Goal: Task Accomplishment & Management: Use online tool/utility

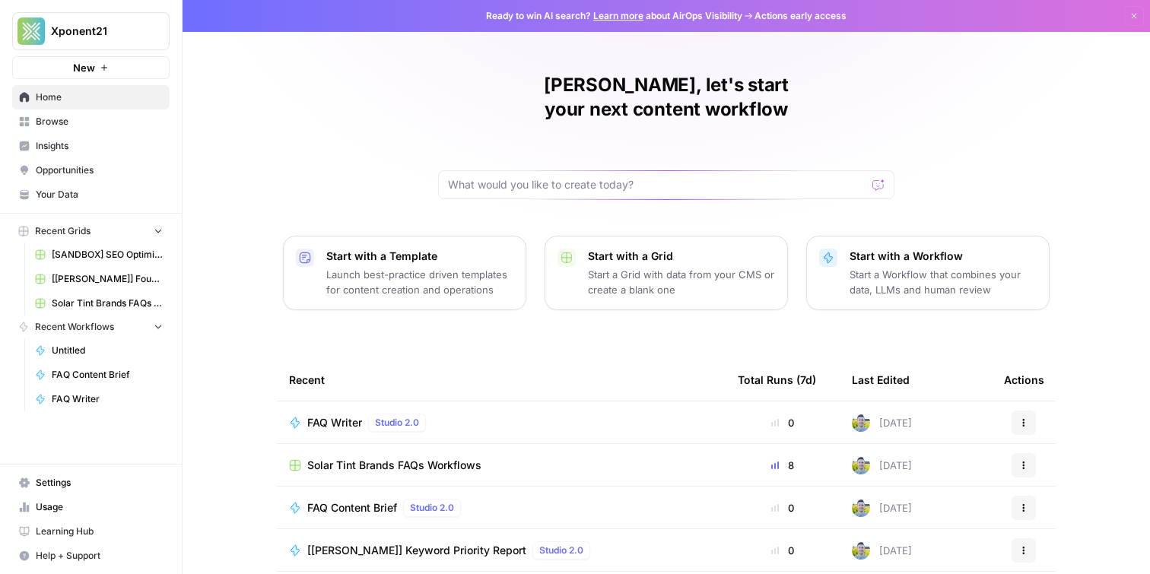
click at [68, 116] on span "Browse" at bounding box center [99, 122] width 127 height 14
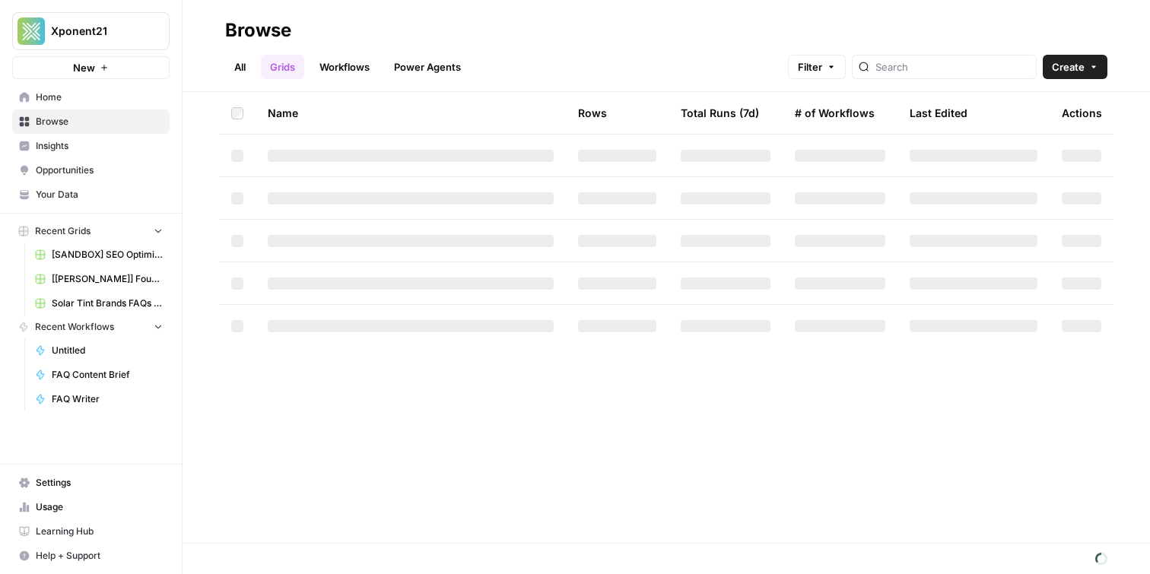
click at [341, 56] on link "Workflows" at bounding box center [344, 67] width 68 height 24
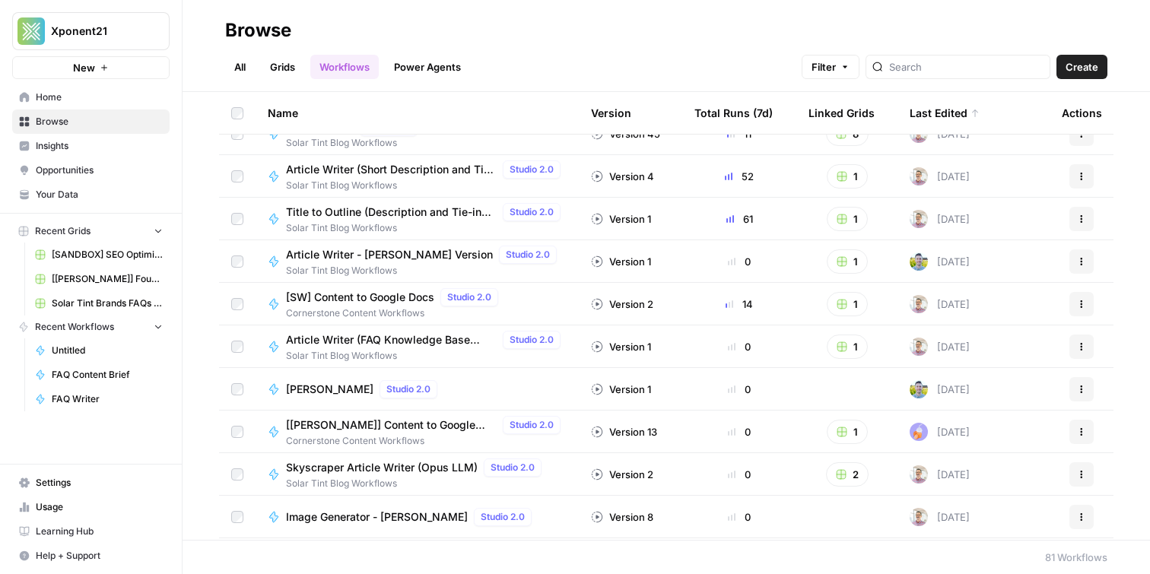
scroll to position [233, 0]
click at [324, 391] on span "[PERSON_NAME]" at bounding box center [329, 390] width 87 height 15
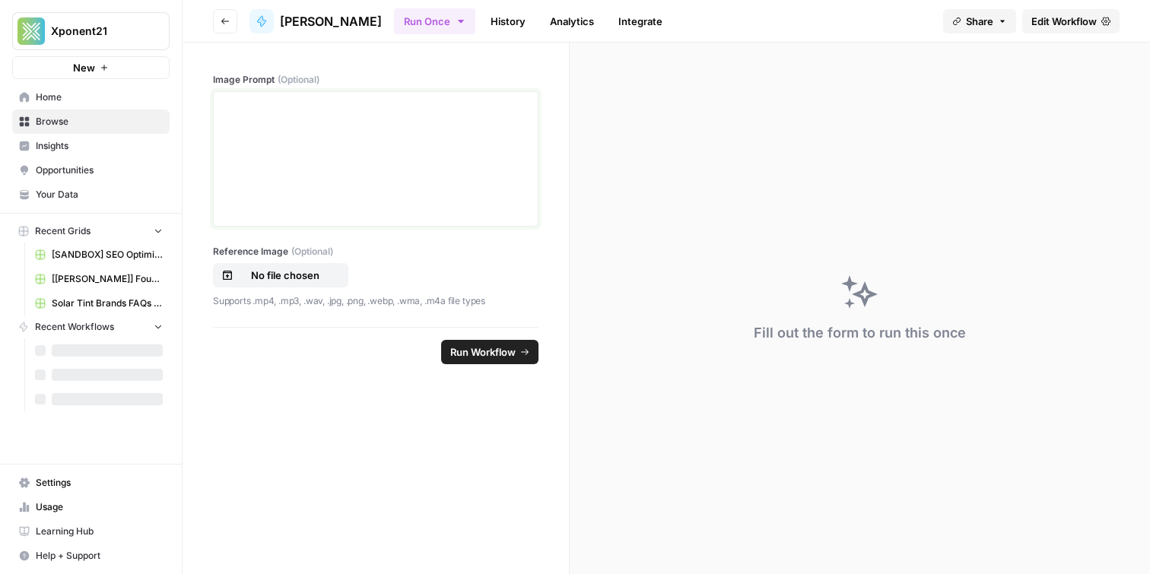
click at [397, 188] on div at bounding box center [376, 159] width 306 height 122
click at [322, 73] on label "Image Prompt (Optional)" at bounding box center [375, 80] width 325 height 14
click at [387, 192] on div at bounding box center [376, 159] width 306 height 122
click at [377, 155] on div at bounding box center [376, 159] width 306 height 122
click at [432, 150] on div at bounding box center [376, 159] width 306 height 122
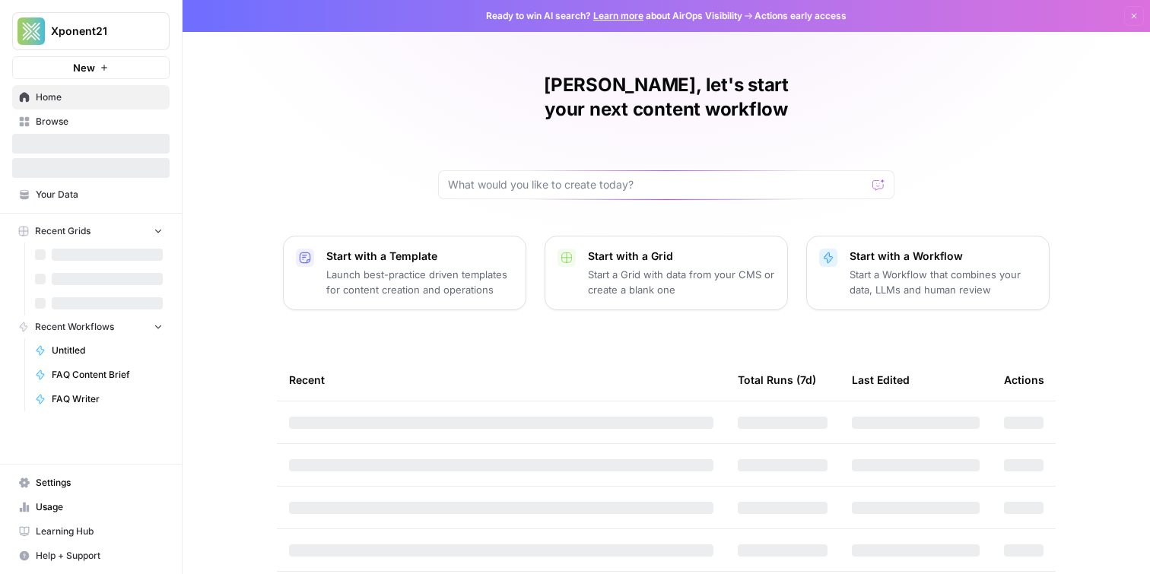
click at [72, 115] on span "Browse" at bounding box center [99, 122] width 127 height 14
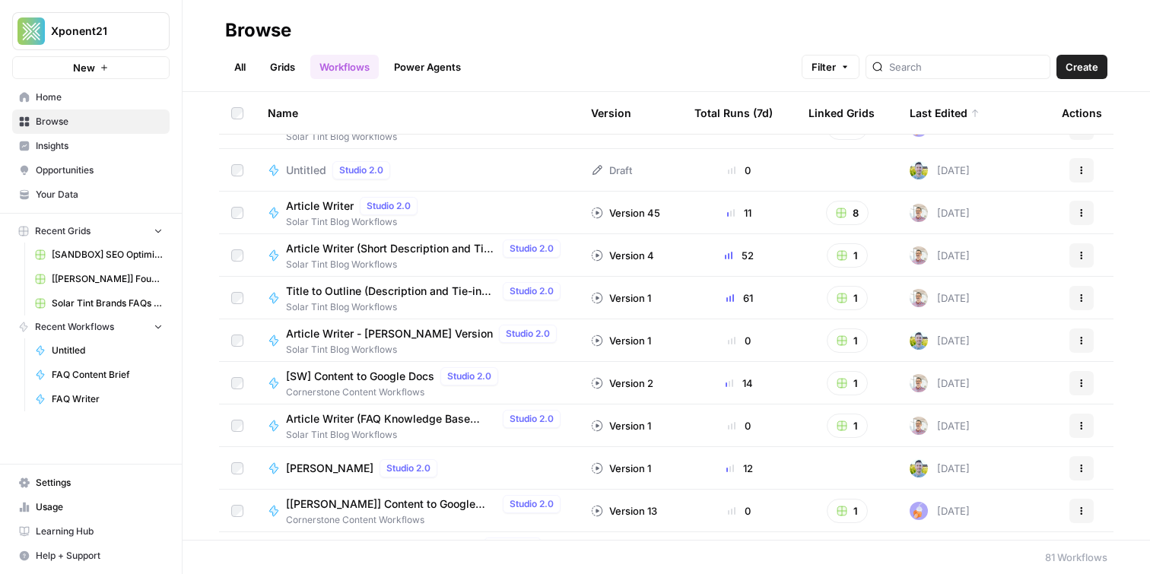
scroll to position [155, 0]
click at [335, 467] on span "[PERSON_NAME]" at bounding box center [329, 469] width 87 height 15
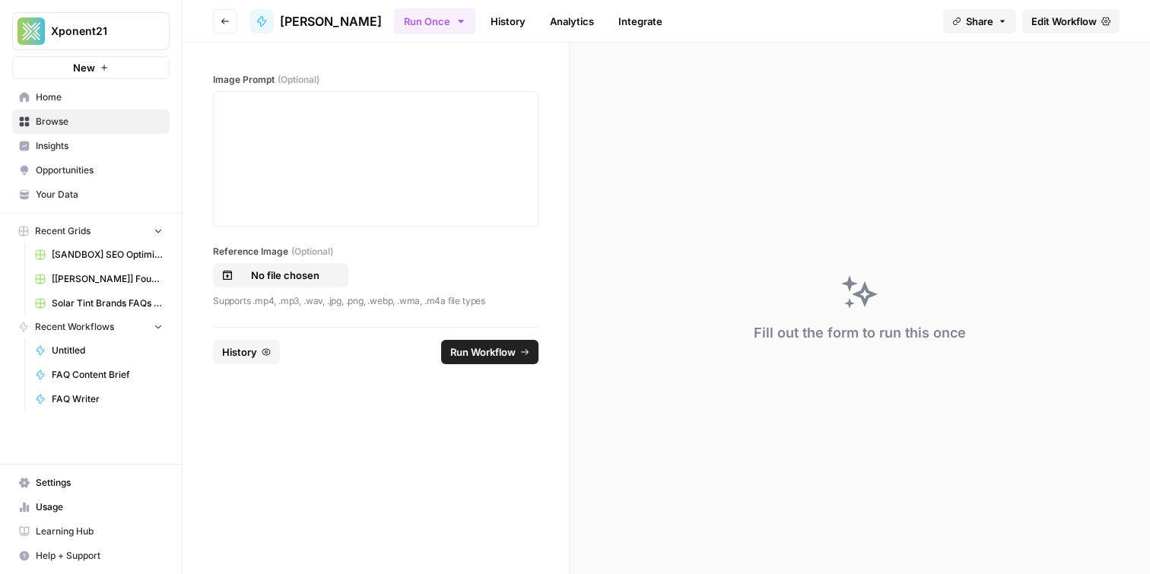
click at [481, 22] on link "History" at bounding box center [507, 21] width 53 height 24
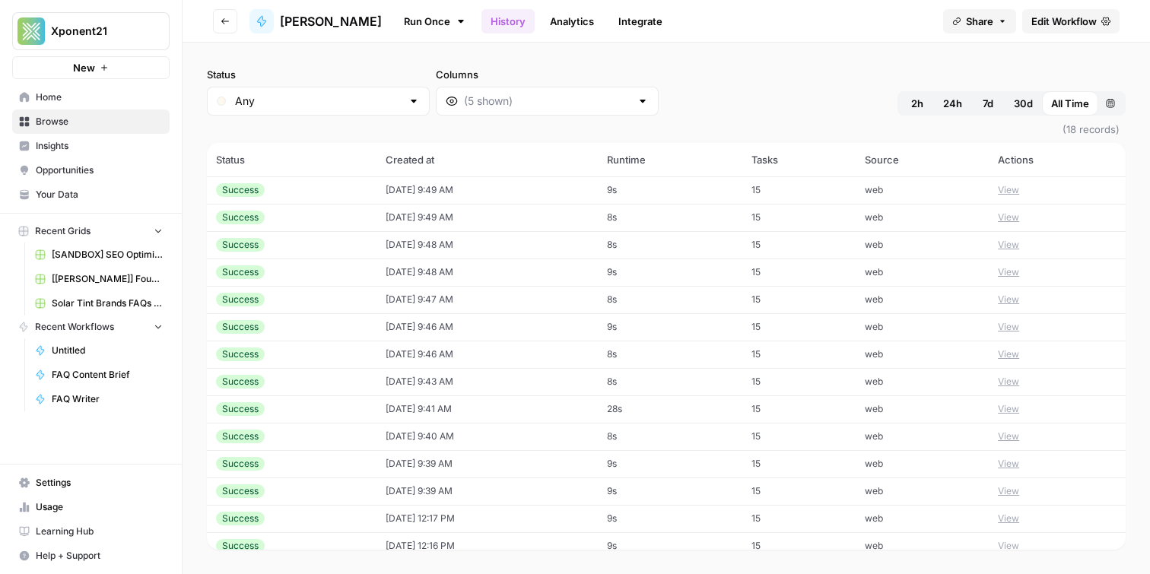
click at [331, 192] on div "Success" at bounding box center [291, 190] width 151 height 14
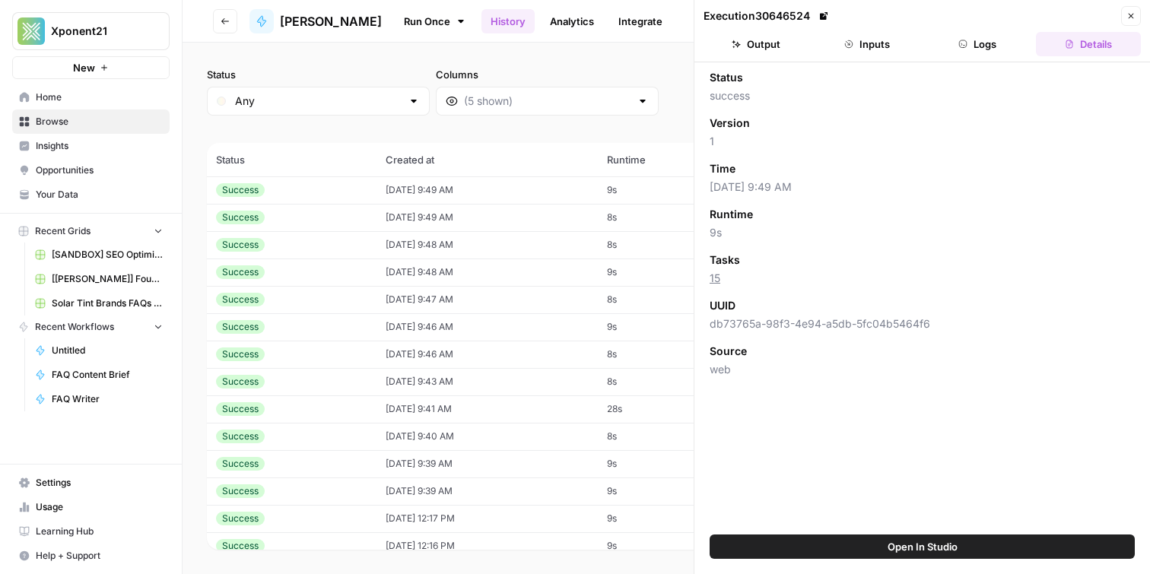
click at [766, 25] on div "Execution 30646524 Close" at bounding box center [921, 16] width 437 height 20
click at [766, 40] on button "Output" at bounding box center [755, 44] width 105 height 24
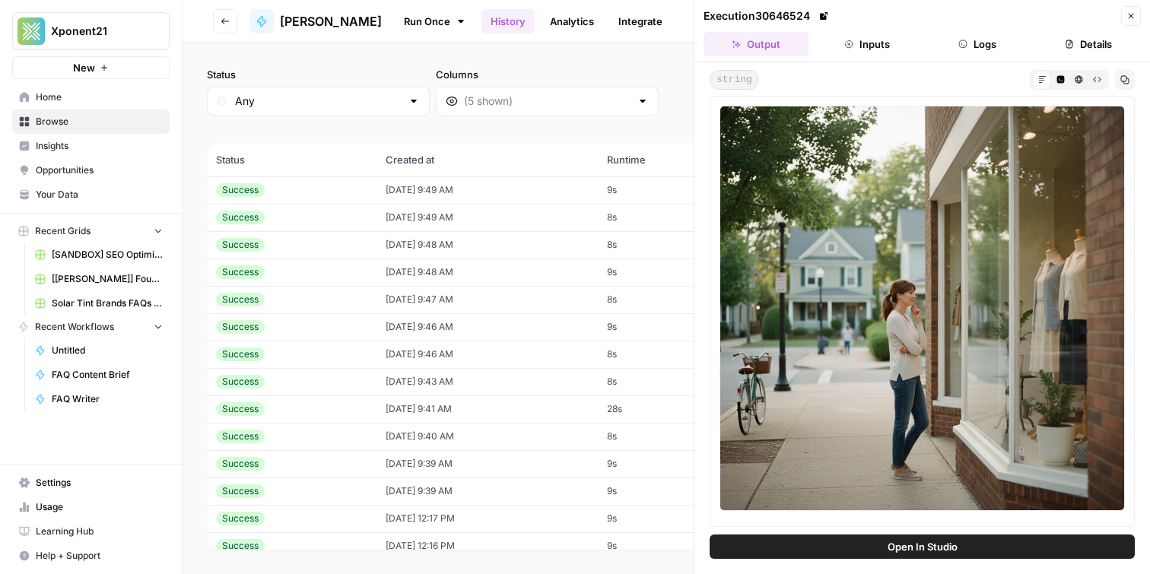
click at [413, 216] on td "10/03/25 at 9:49 AM" at bounding box center [486, 217] width 221 height 27
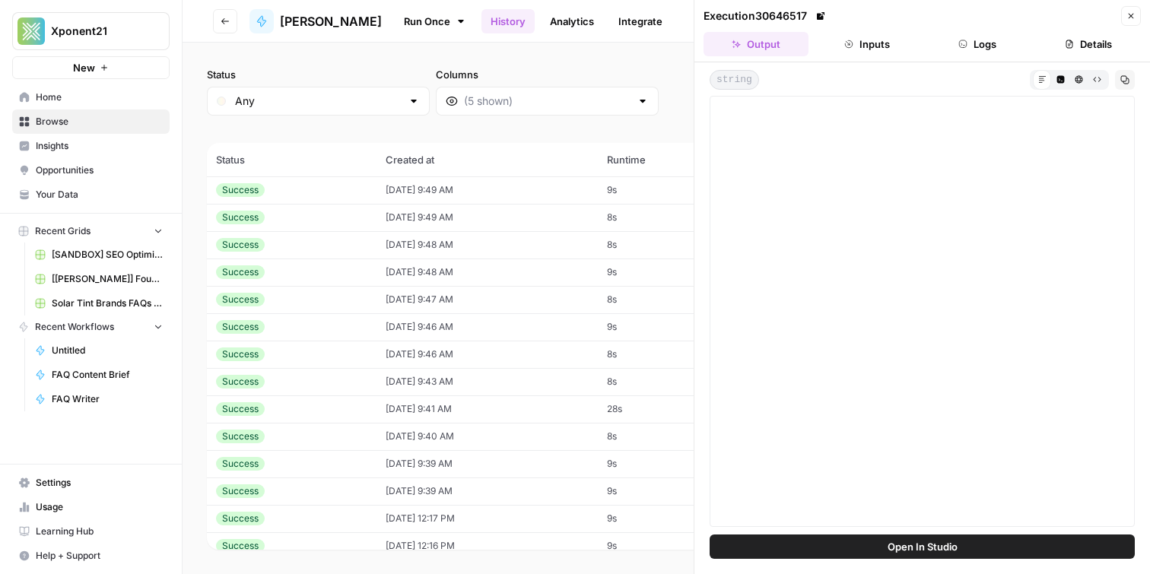
scroll to position [119, 0]
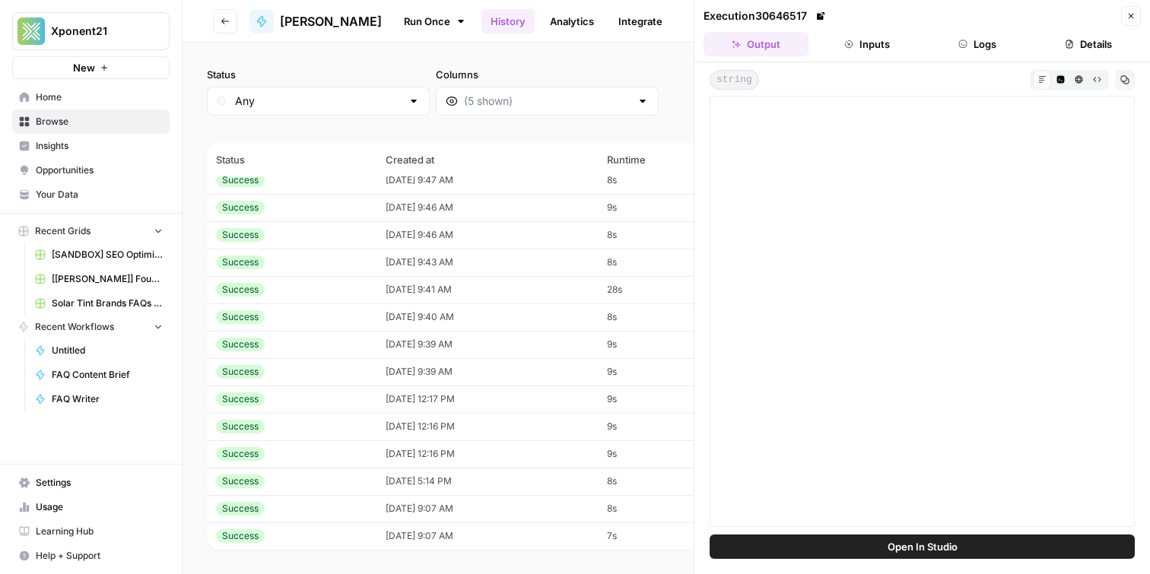
click at [297, 284] on div "Success" at bounding box center [291, 290] width 151 height 14
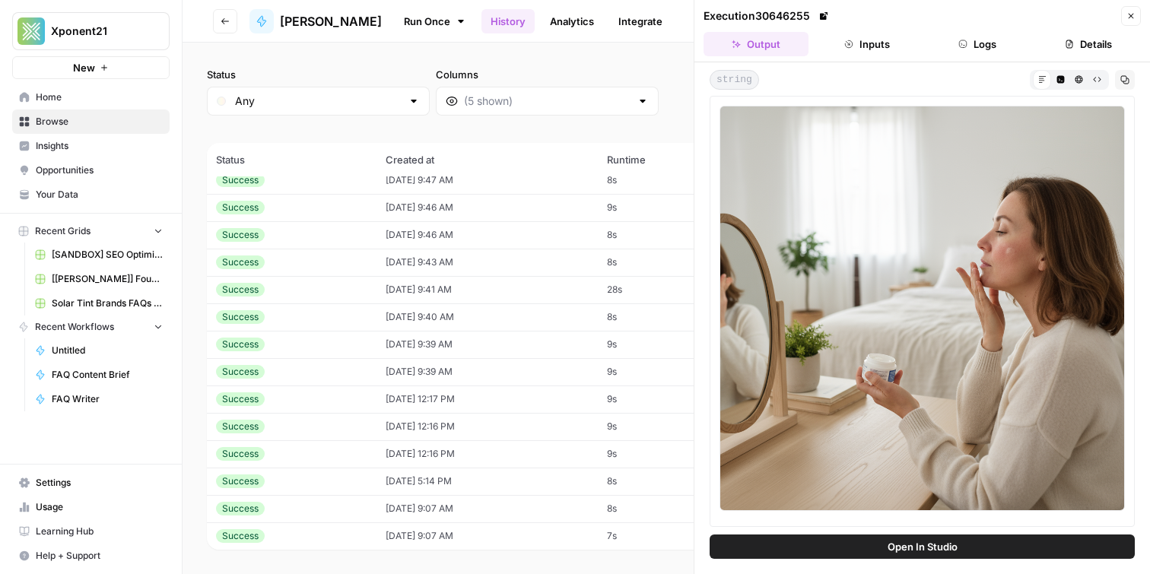
scroll to position [118, 0]
click at [312, 478] on div "Success" at bounding box center [291, 483] width 151 height 14
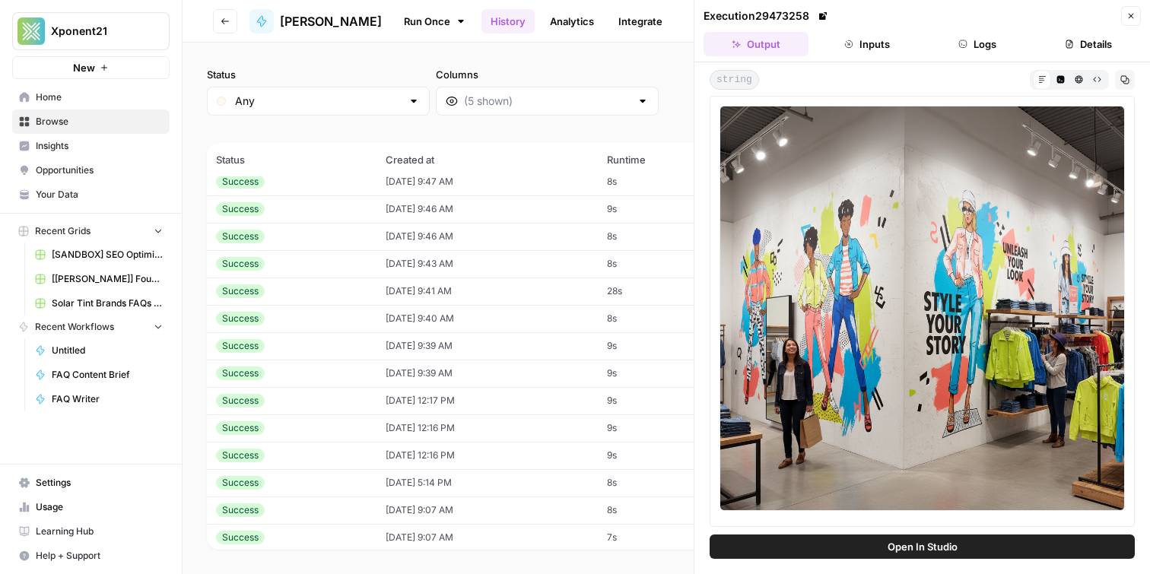
click at [218, 21] on button "Go back" at bounding box center [225, 21] width 24 height 24
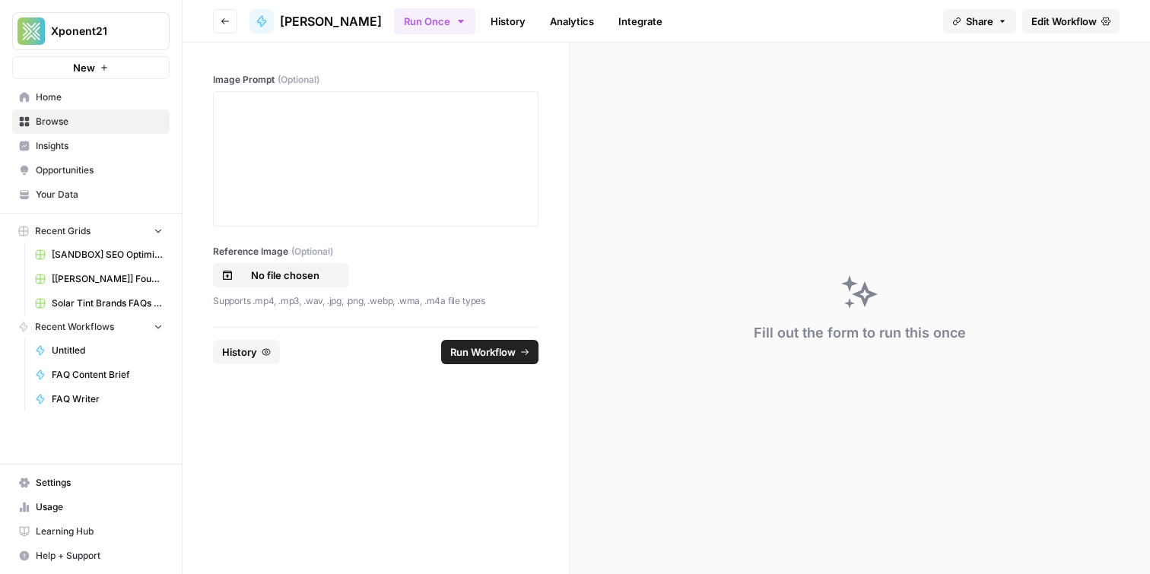
click at [129, 123] on span "Browse" at bounding box center [99, 122] width 127 height 14
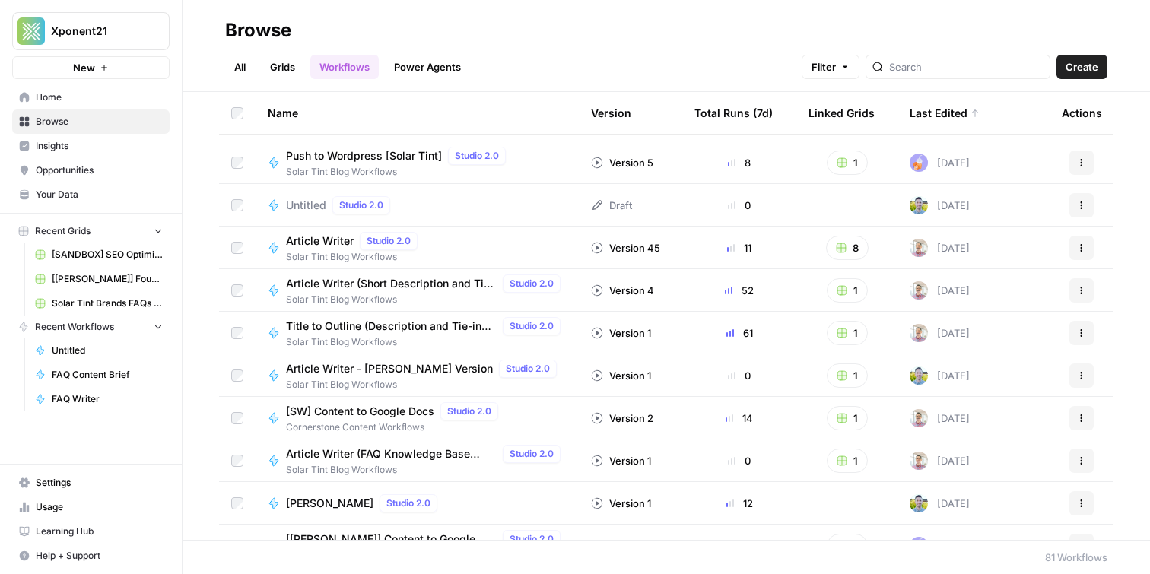
scroll to position [119, 0]
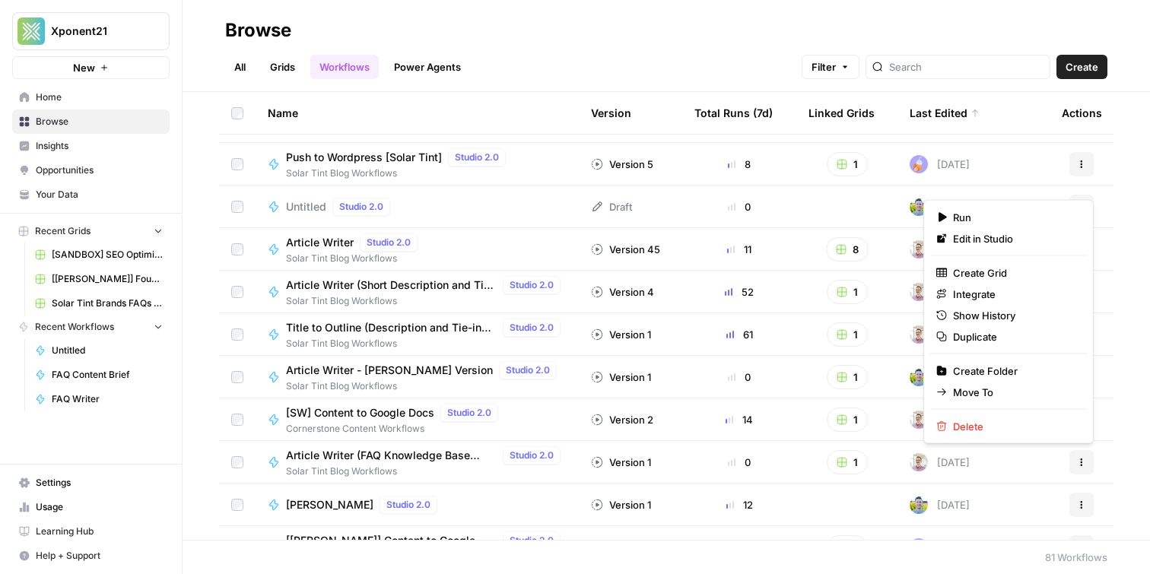
click at [1085, 468] on button "Actions" at bounding box center [1081, 462] width 24 height 24
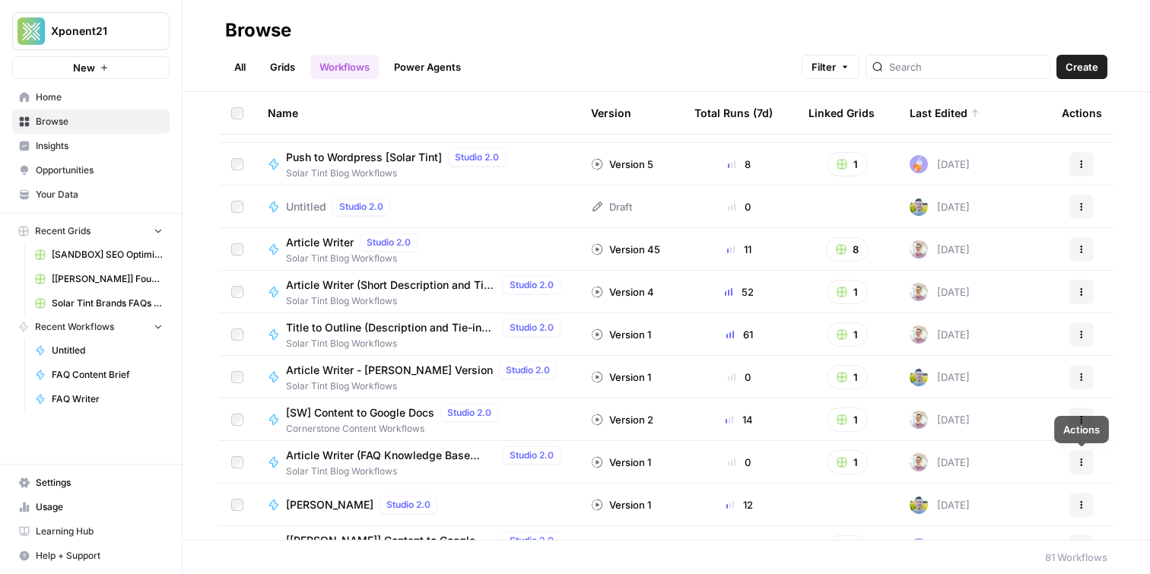
click at [1076, 465] on button "Actions" at bounding box center [1081, 462] width 24 height 24
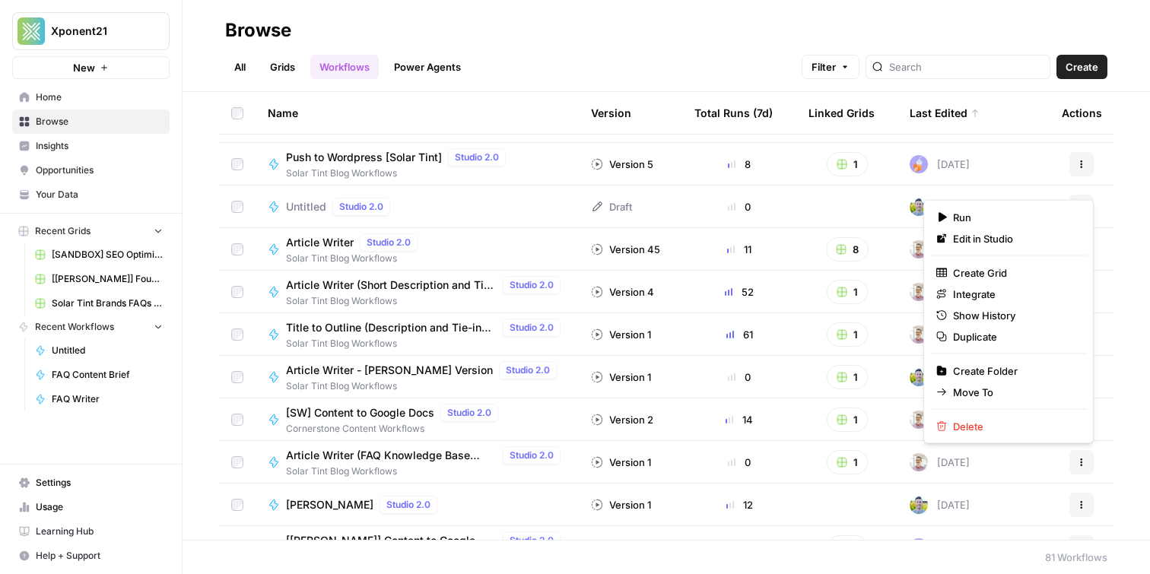
click at [1076, 465] on button "Actions" at bounding box center [1081, 462] width 24 height 24
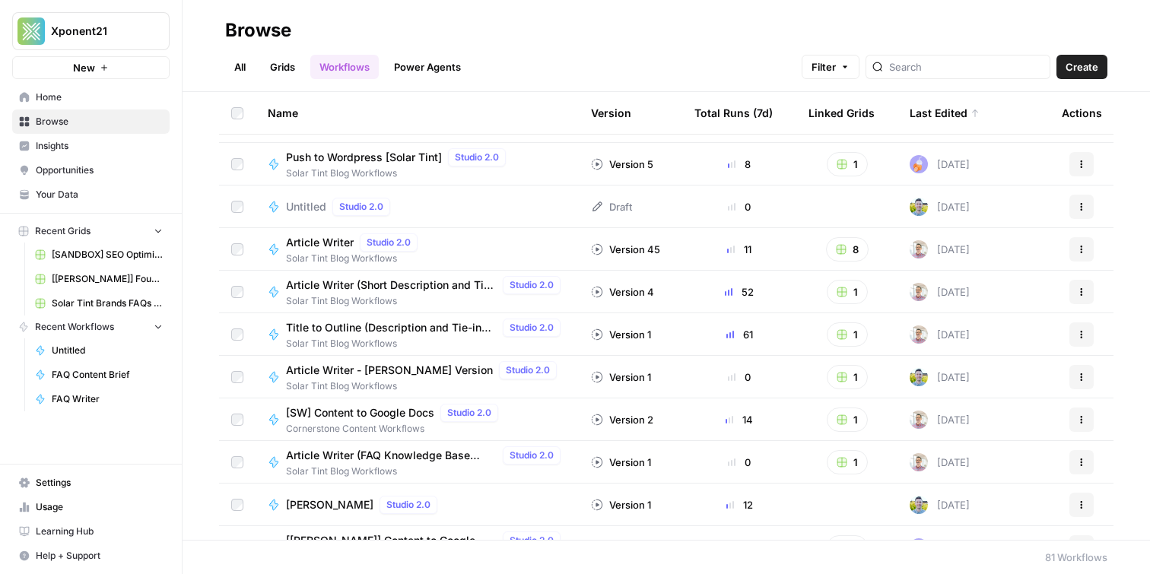
click at [374, 292] on div "Article Writer (Short Description and Tie In Test) Studio 2.0" at bounding box center [426, 285] width 281 height 18
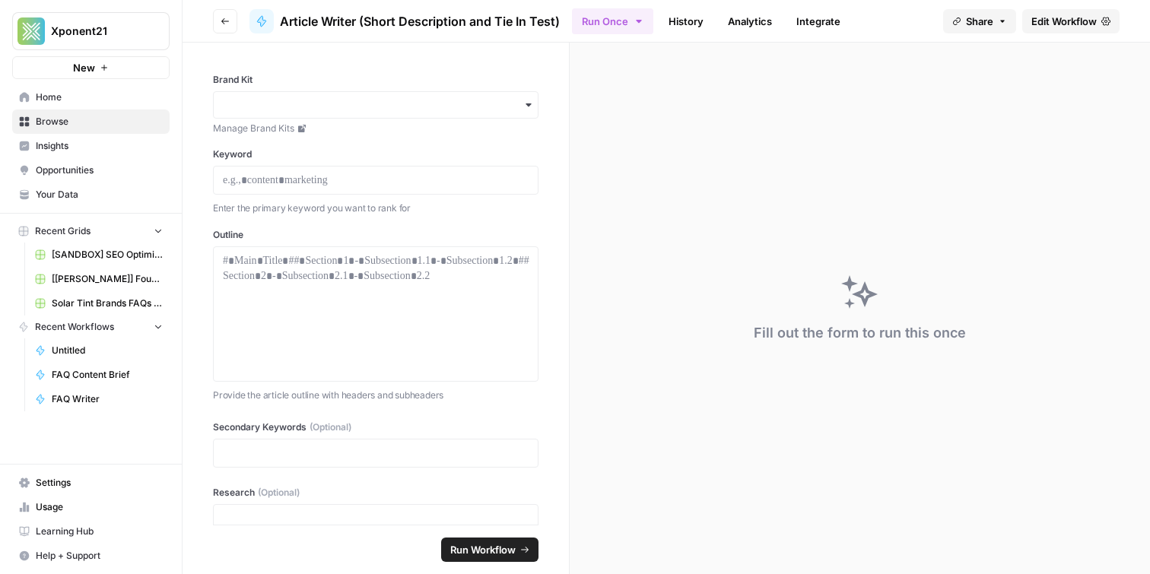
click at [1066, 31] on link "Edit Workflow" at bounding box center [1070, 21] width 97 height 24
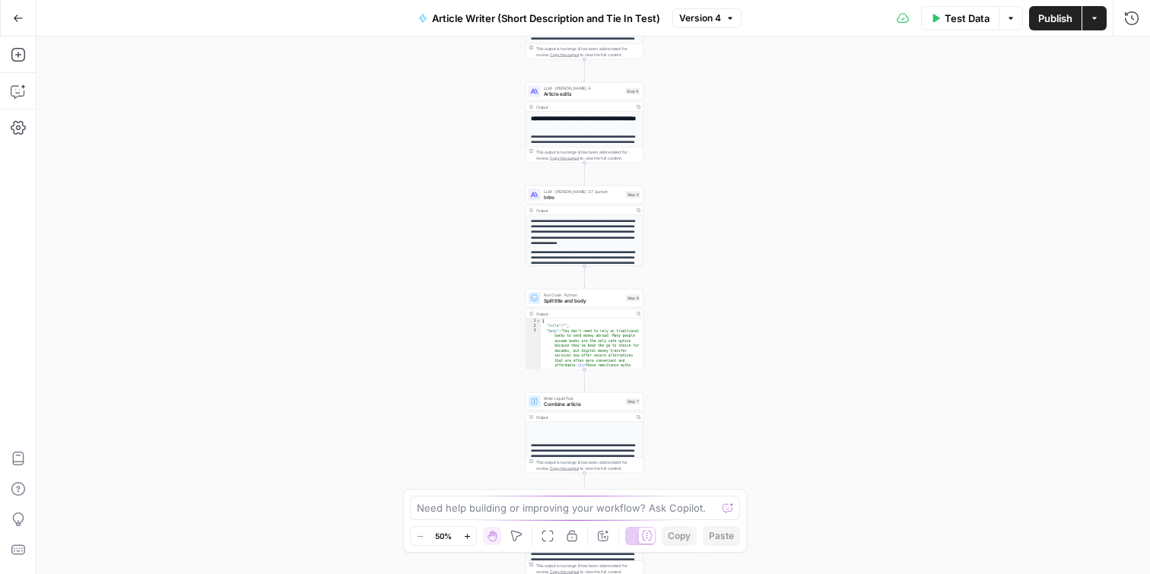
click at [549, 98] on div "LLM · Claude Sonnet 4 Article edits Step 4 Copy step Delete step Edit Note Test" at bounding box center [584, 91] width 118 height 18
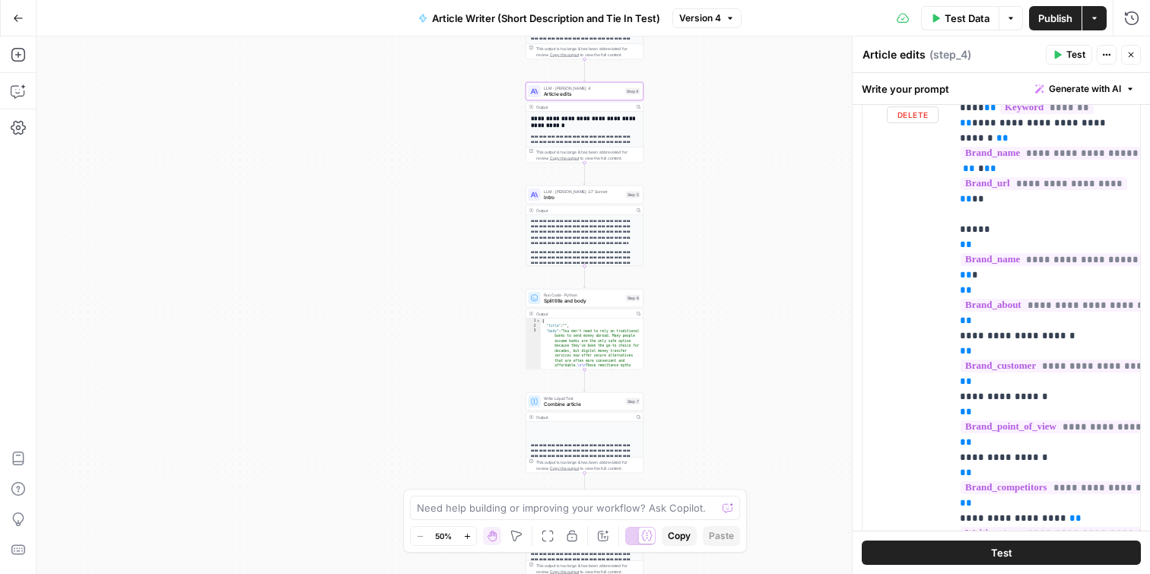
scroll to position [1058, 0]
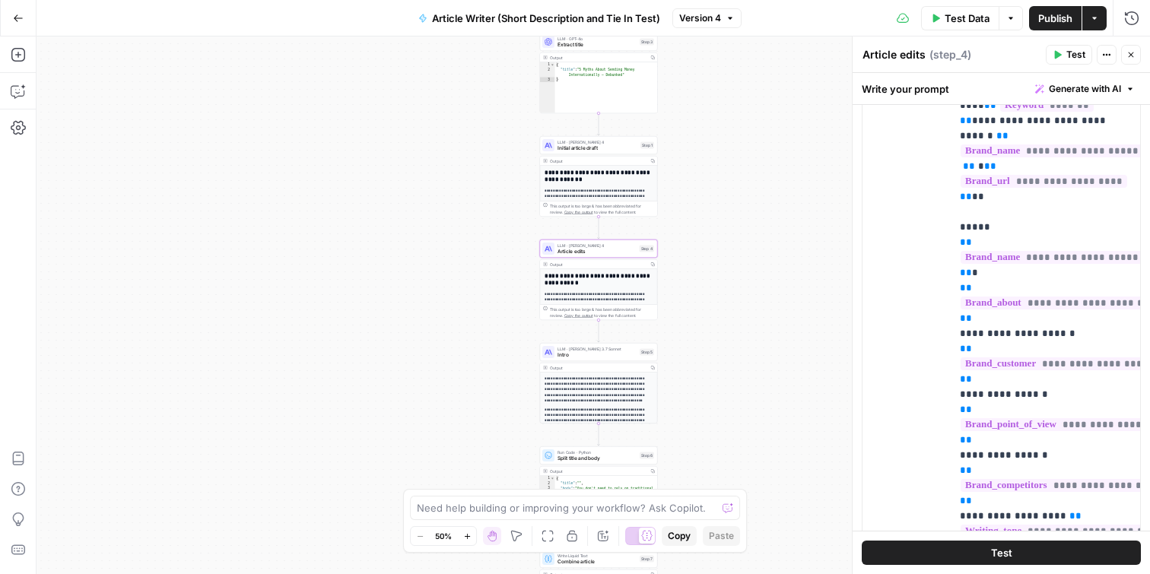
click at [465, 535] on icon "button" at bounding box center [467, 536] width 8 height 8
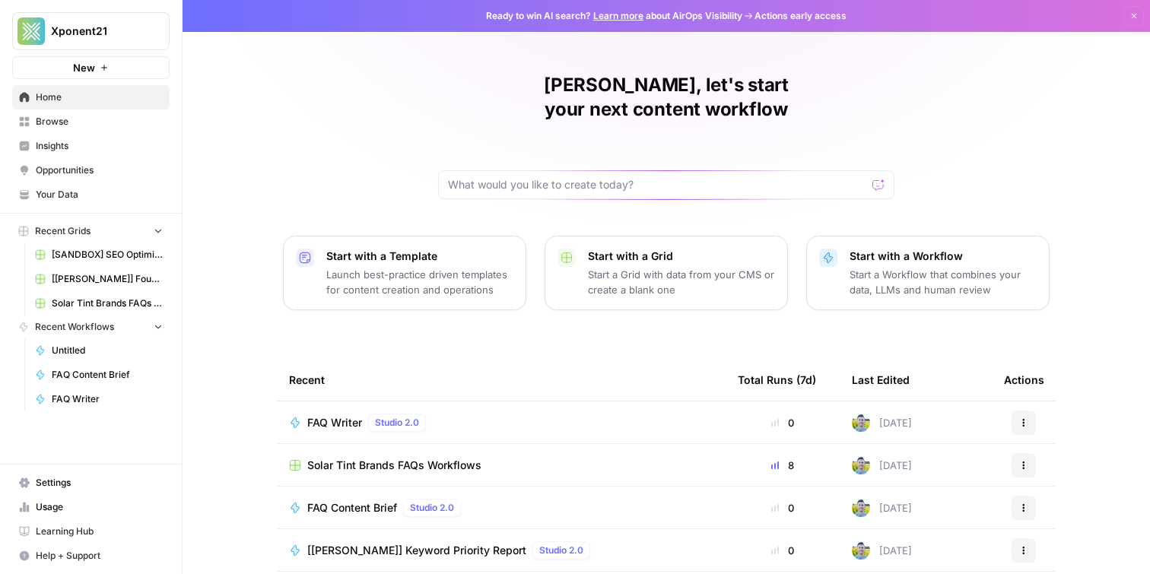
click at [76, 119] on span "Browse" at bounding box center [99, 122] width 127 height 14
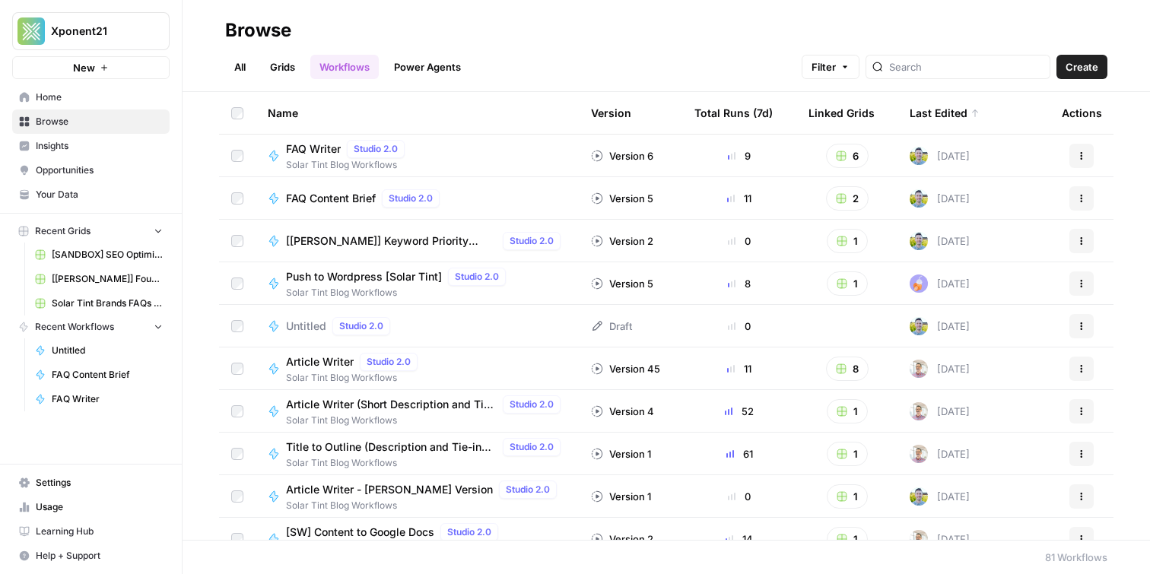
click at [292, 71] on link "Grids" at bounding box center [282, 67] width 43 height 24
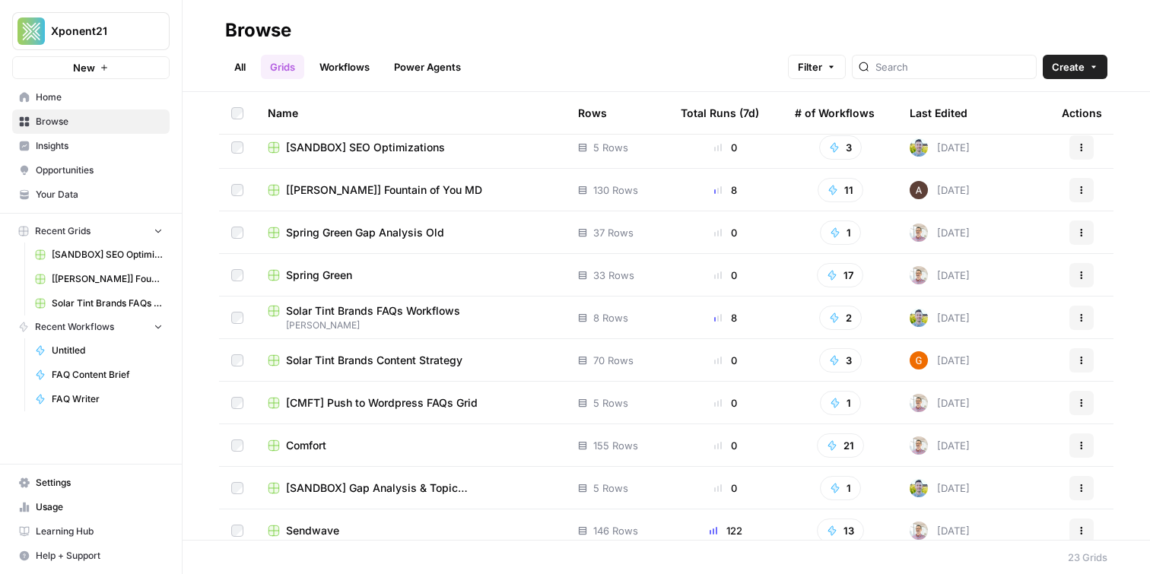
scroll to position [512, 0]
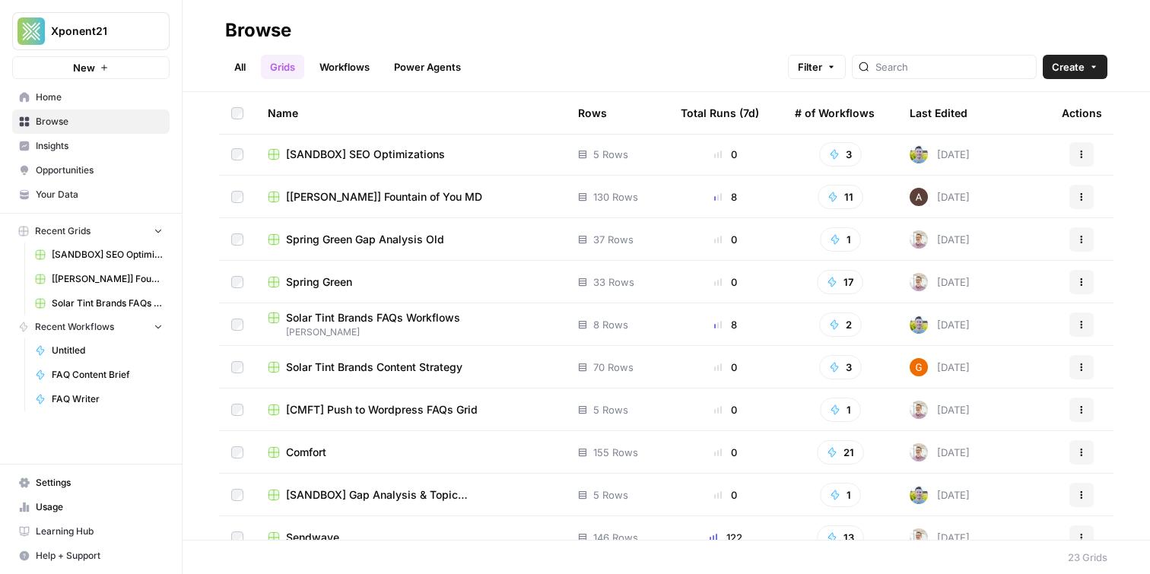
click at [367, 325] on span "Melanie Workflows" at bounding box center [411, 332] width 286 height 14
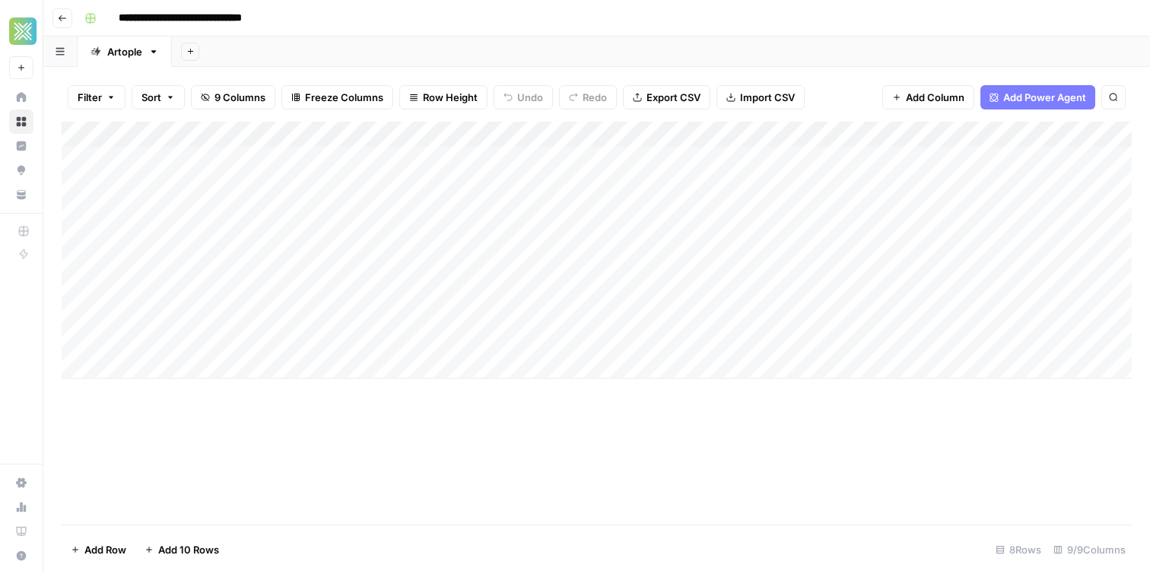
click at [286, 170] on div "Add Column" at bounding box center [597, 250] width 1070 height 257
click at [325, 220] on div "Add Column" at bounding box center [597, 250] width 1070 height 257
click at [256, 47] on div "Add Sheet" at bounding box center [661, 51] width 978 height 30
click at [709, 296] on div "Add Column" at bounding box center [597, 250] width 1070 height 257
click at [708, 322] on div "Add Column" at bounding box center [597, 250] width 1070 height 257
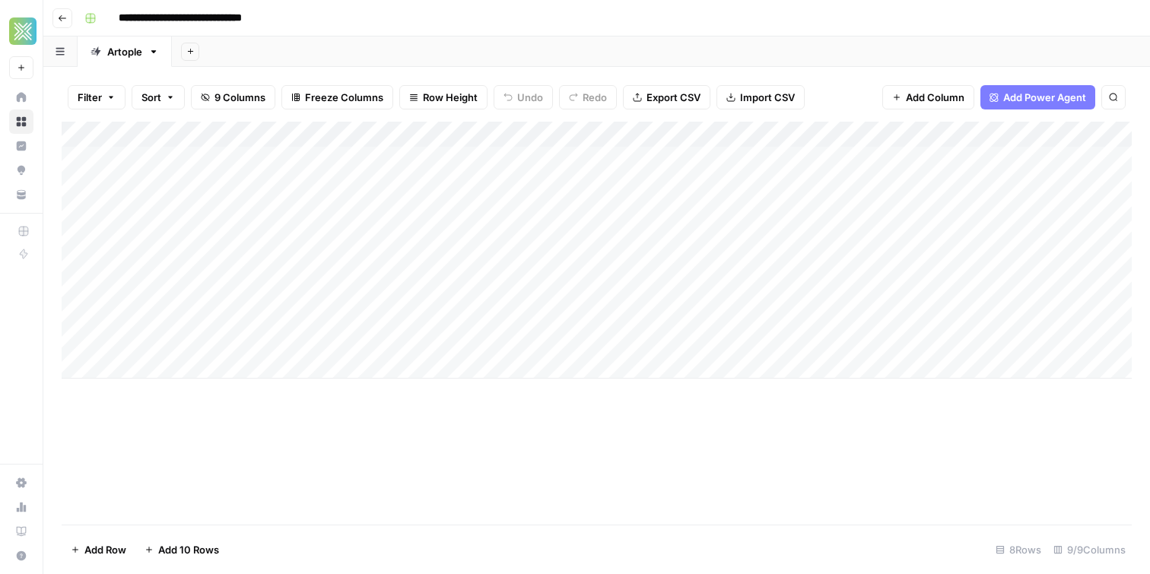
click at [732, 313] on div "Add Column" at bounding box center [597, 250] width 1070 height 257
click at [731, 291] on div "Add Column" at bounding box center [597, 250] width 1070 height 257
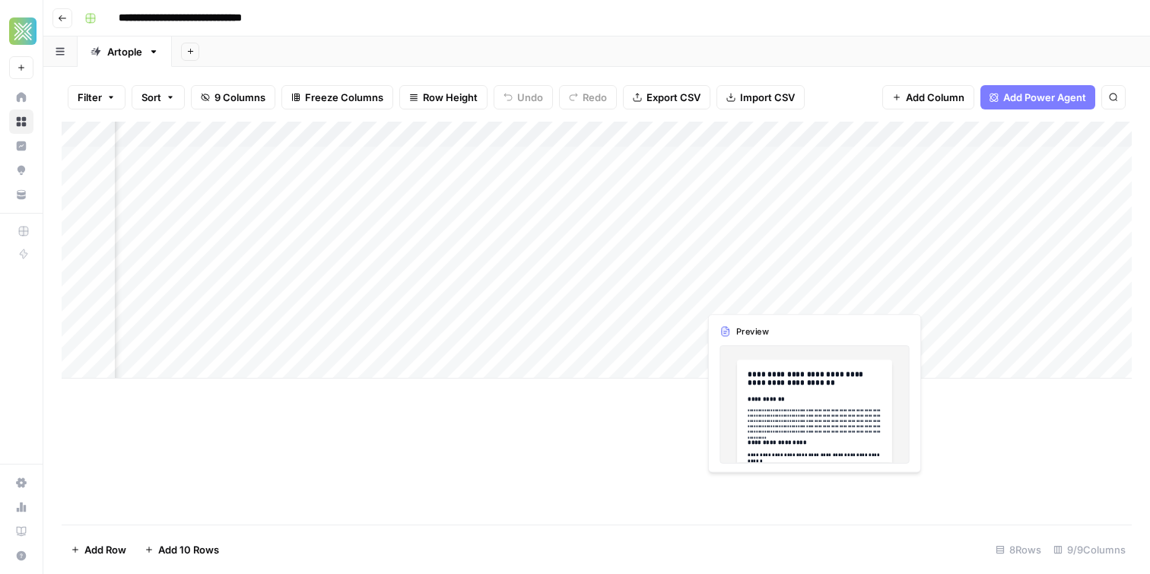
click at [736, 284] on div "Add Column" at bounding box center [597, 250] width 1070 height 257
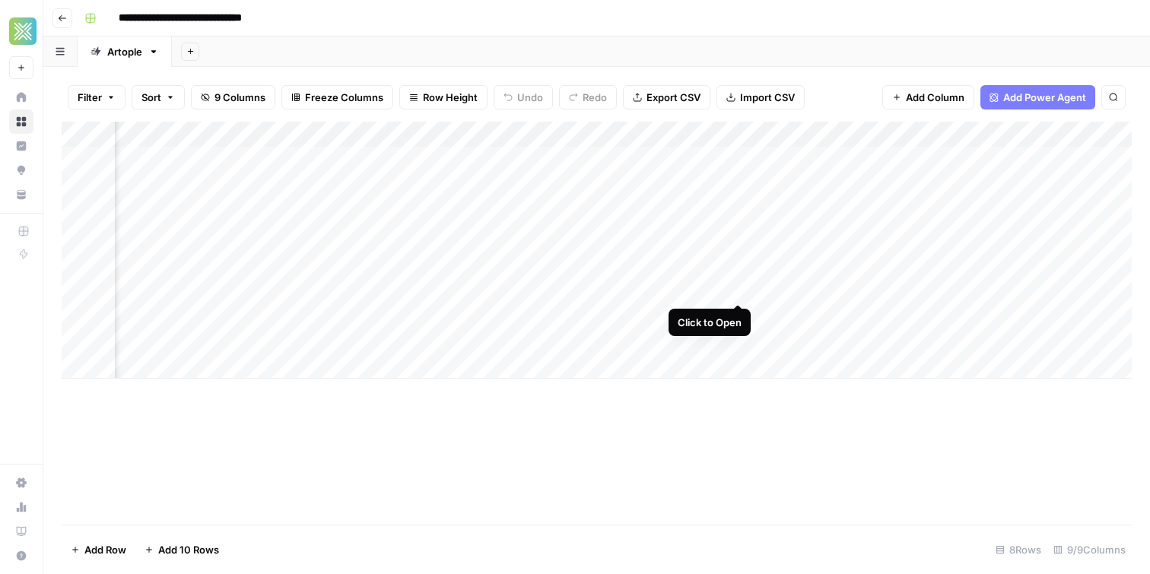
click at [743, 289] on div "Add Column" at bounding box center [597, 250] width 1070 height 257
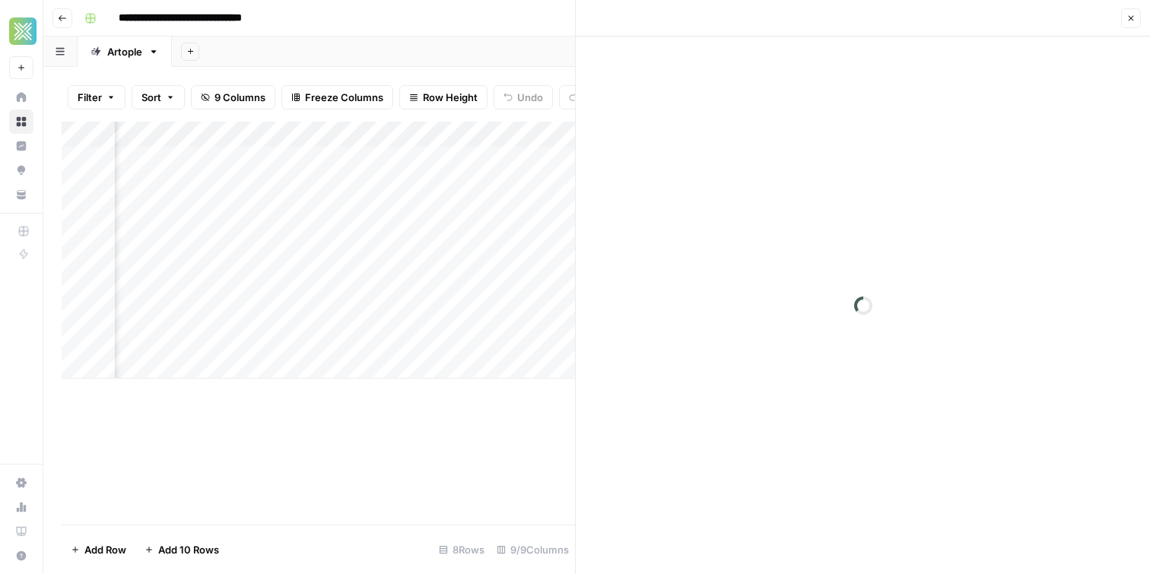
scroll to position [0, 1036]
click at [365, 297] on div "Add Column" at bounding box center [318, 250] width 513 height 257
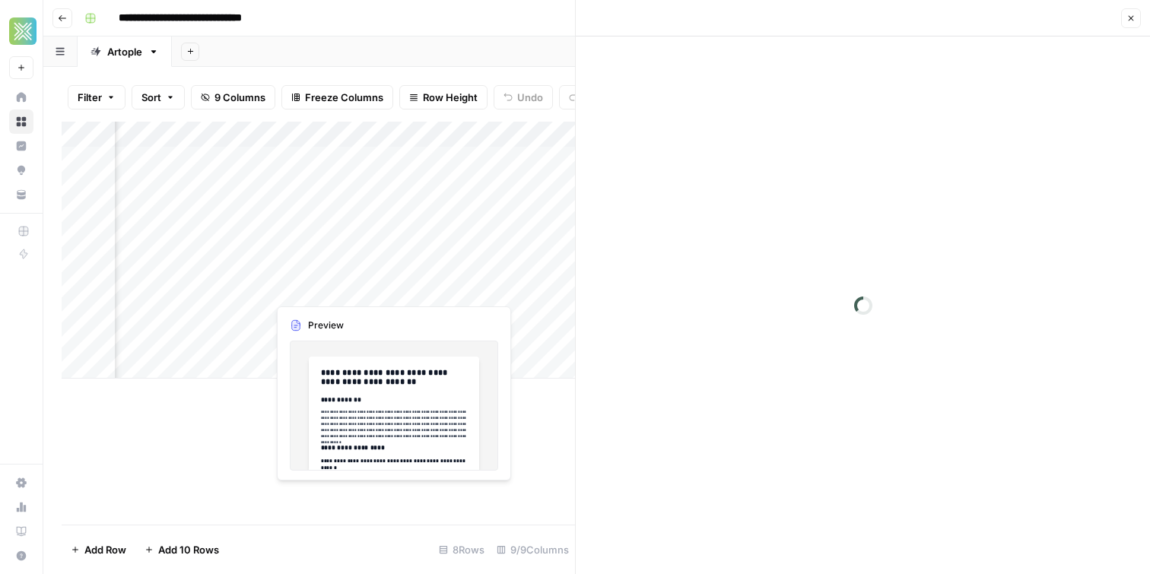
click at [335, 292] on div "Add Column" at bounding box center [318, 250] width 513 height 257
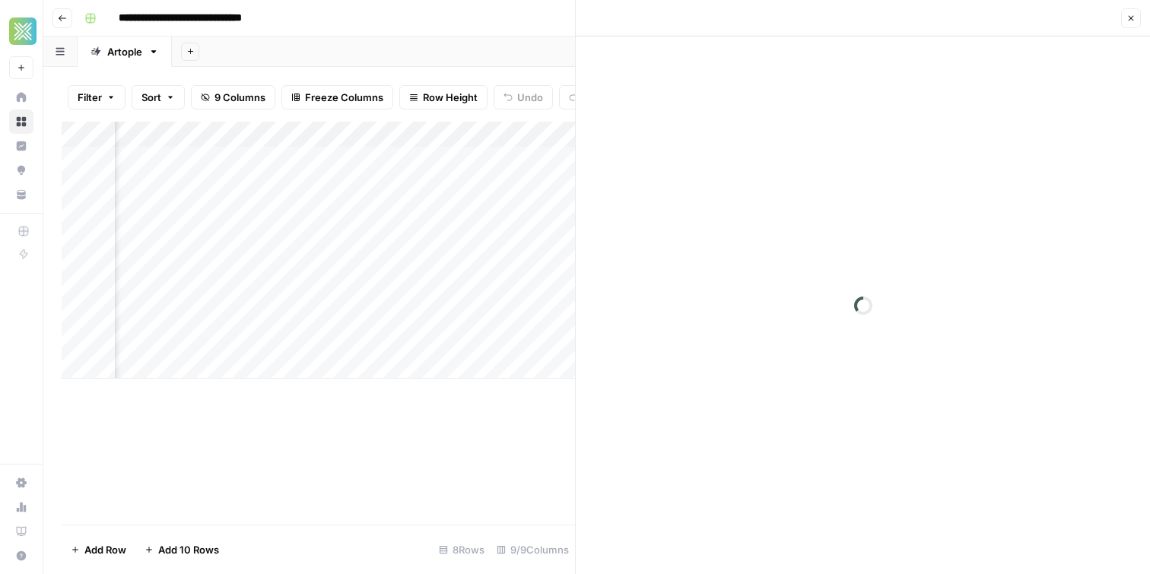
click at [436, 284] on div "Add Column" at bounding box center [318, 250] width 513 height 257
click at [362, 278] on div "Add Column" at bounding box center [318, 250] width 513 height 257
click at [395, 289] on div "Add Column" at bounding box center [318, 250] width 513 height 257
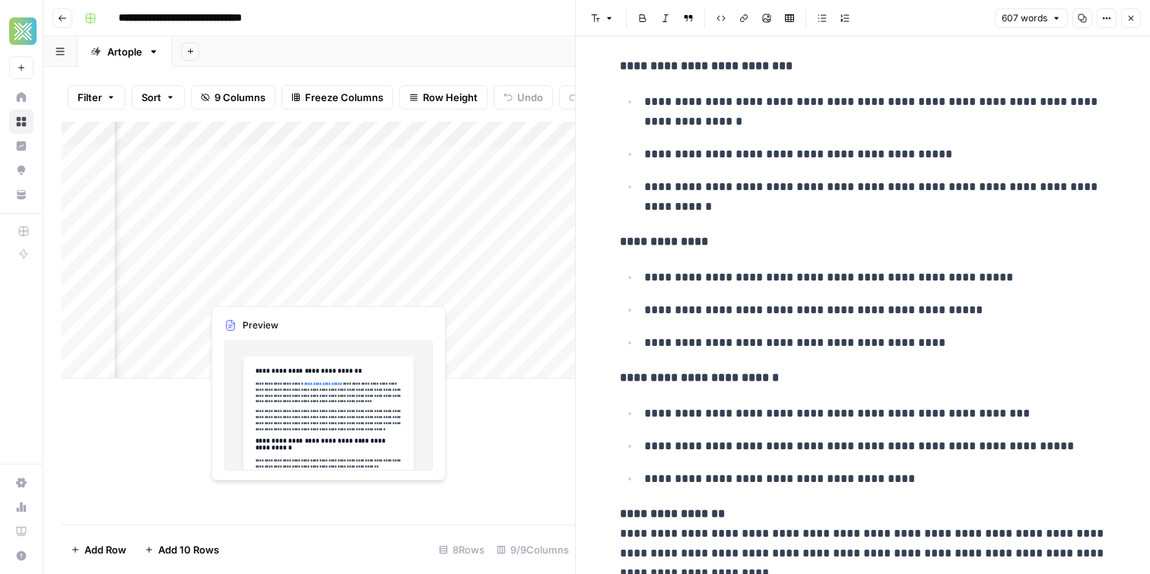
scroll to position [0, 805]
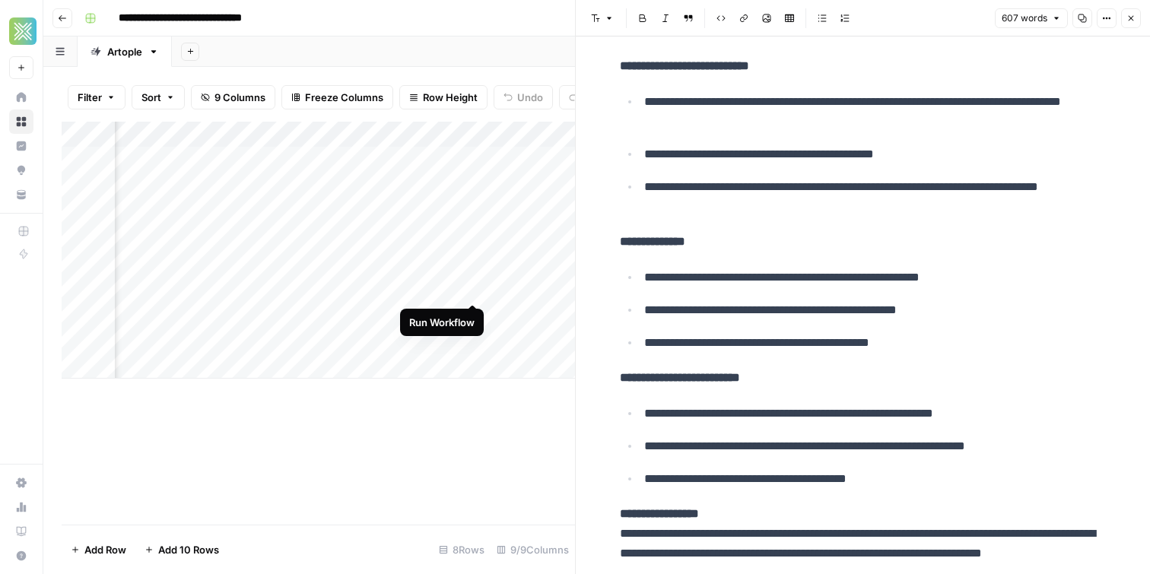
click at [471, 287] on div "Add Column" at bounding box center [318, 250] width 513 height 257
click at [235, 290] on div "Add Column" at bounding box center [318, 250] width 513 height 257
click at [236, 290] on div "Add Column" at bounding box center [318, 250] width 513 height 257
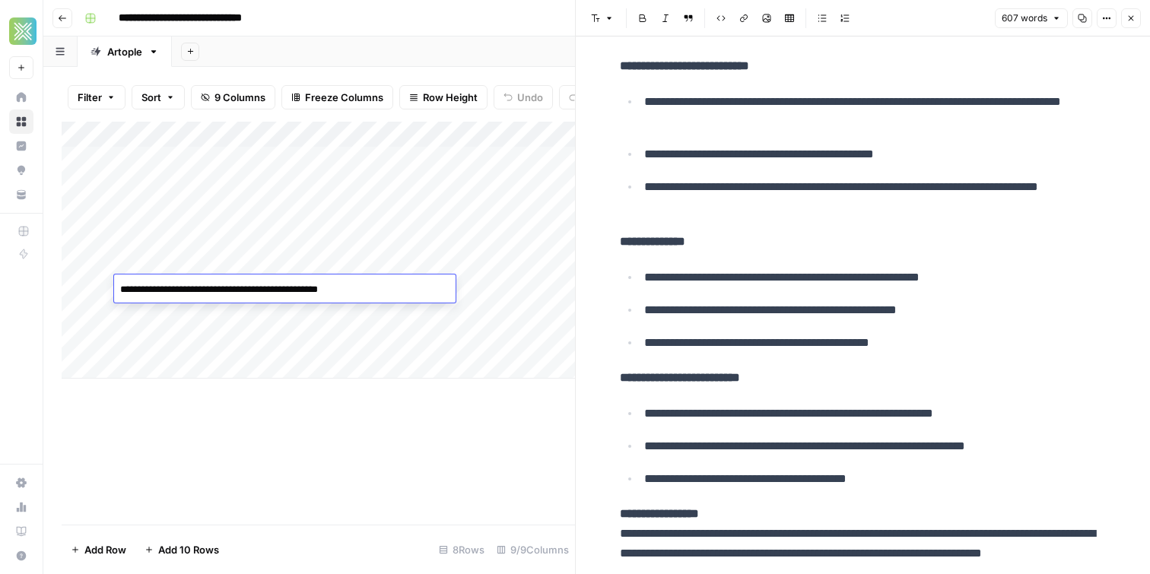
click at [236, 290] on textarea "**********" at bounding box center [284, 289] width 341 height 21
click at [529, 407] on div "Add Column" at bounding box center [318, 323] width 513 height 403
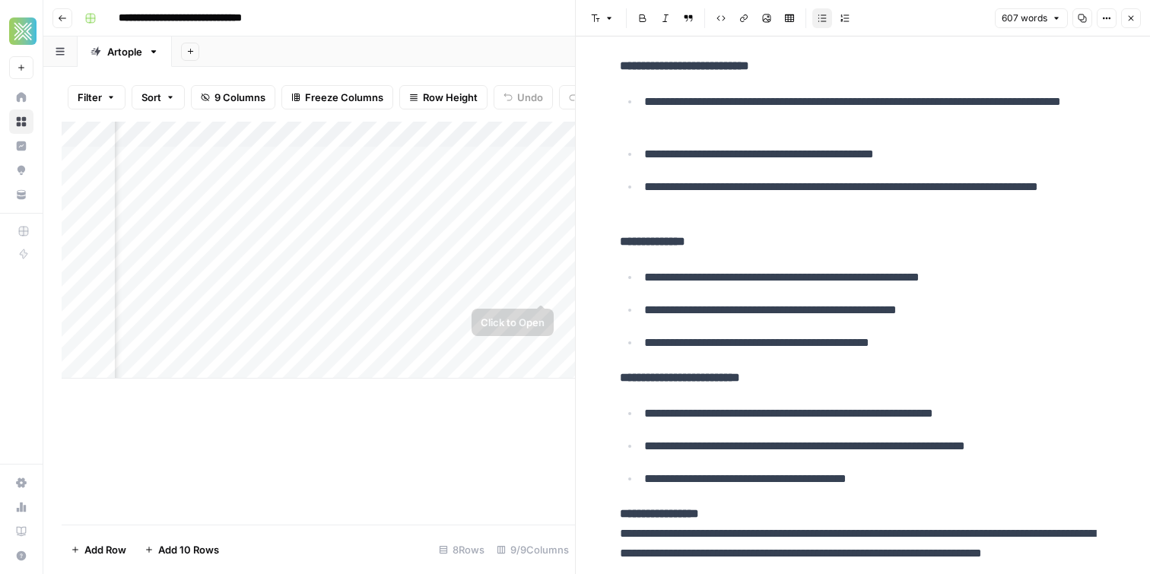
click at [540, 290] on div "Add Column" at bounding box center [318, 250] width 513 height 257
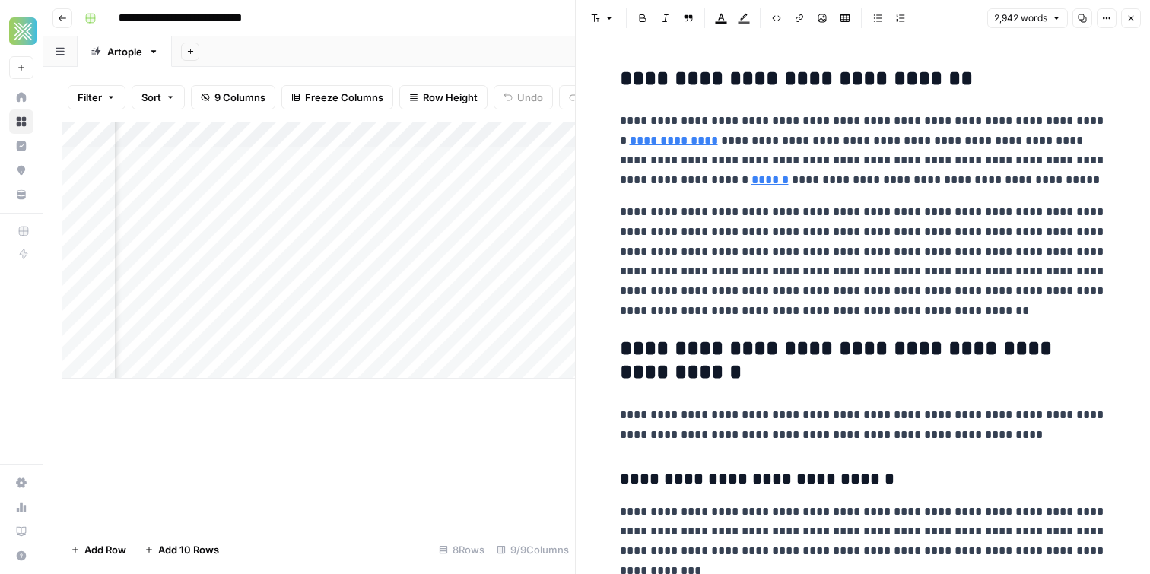
click at [449, 43] on div "Add Sheet" at bounding box center [661, 51] width 978 height 30
click at [385, 133] on div "Add Column" at bounding box center [318, 250] width 513 height 257
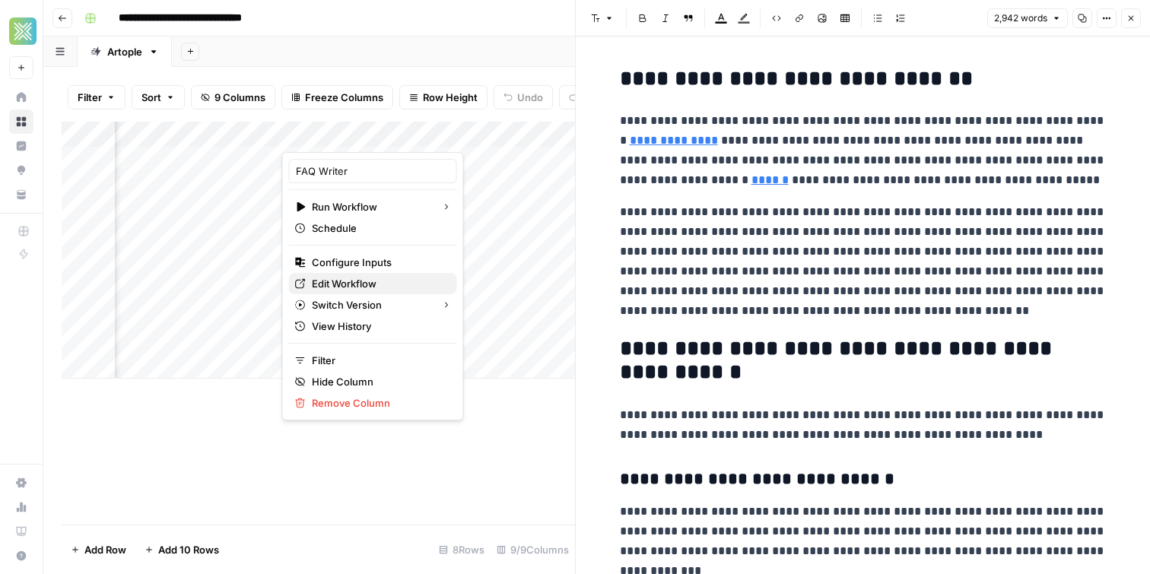
click at [358, 287] on span "Edit Workflow" at bounding box center [378, 283] width 133 height 15
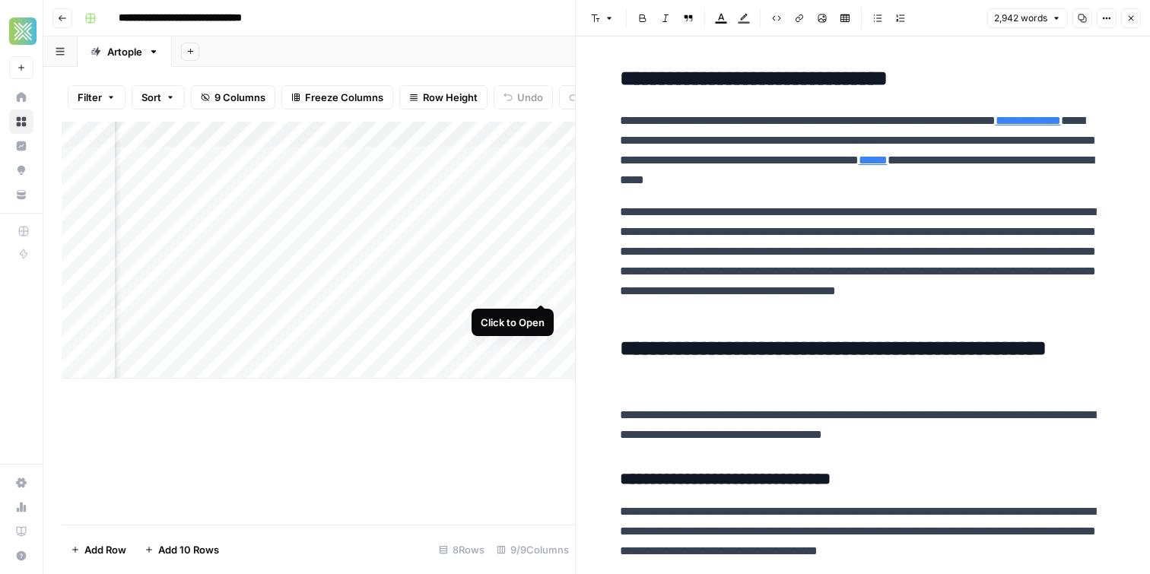
click at [545, 290] on div "Add Column" at bounding box center [318, 250] width 513 height 257
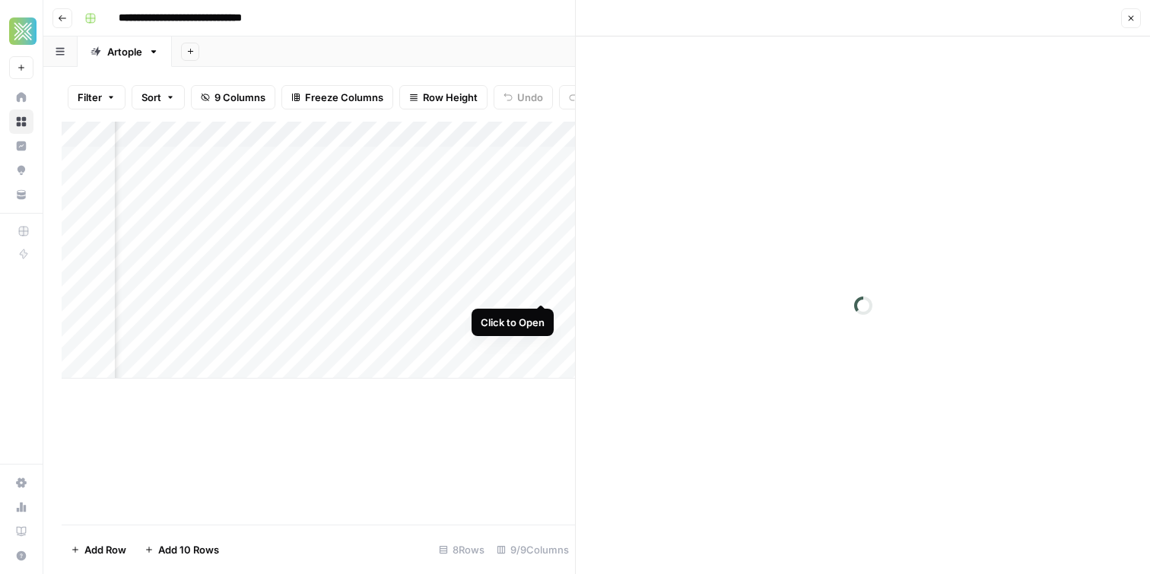
click at [544, 291] on div "Add Column" at bounding box center [318, 250] width 513 height 257
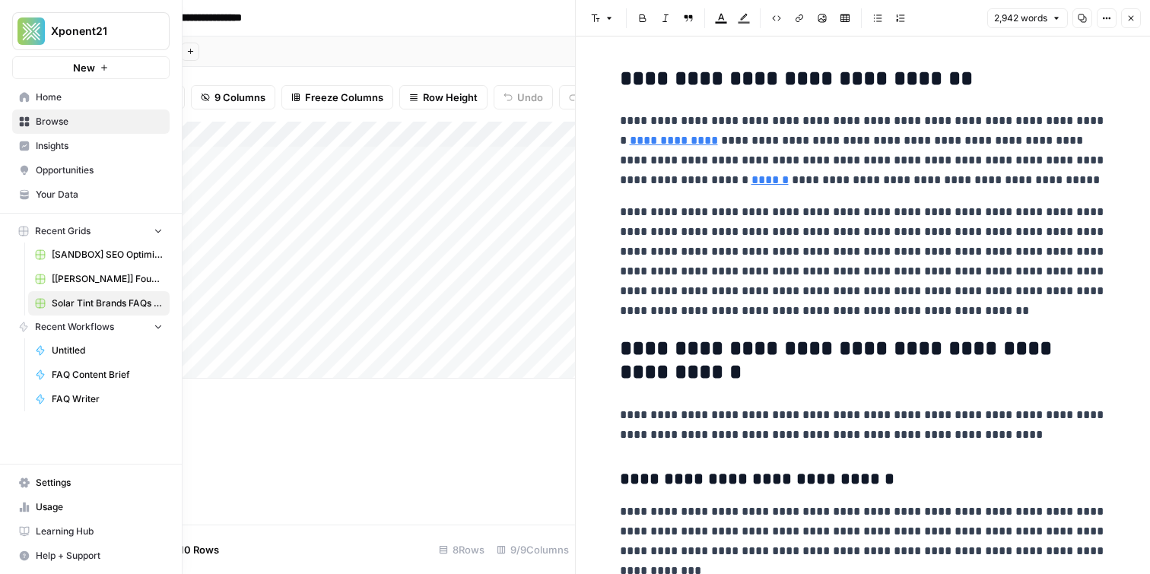
click at [47, 206] on link "Your Data" at bounding box center [90, 194] width 157 height 24
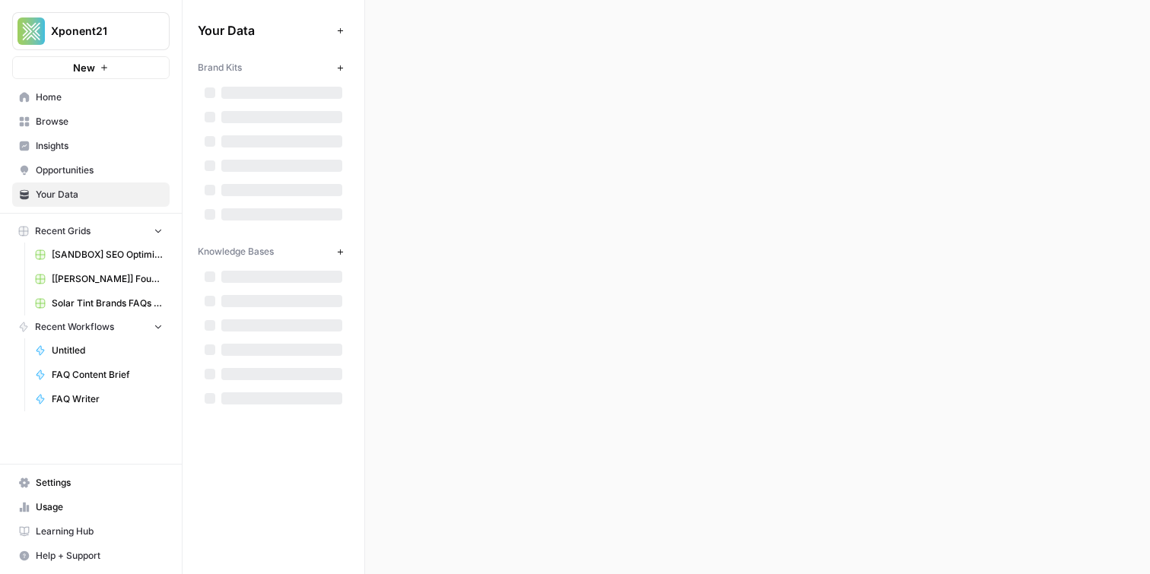
click at [146, 198] on span "Your Data" at bounding box center [99, 195] width 127 height 14
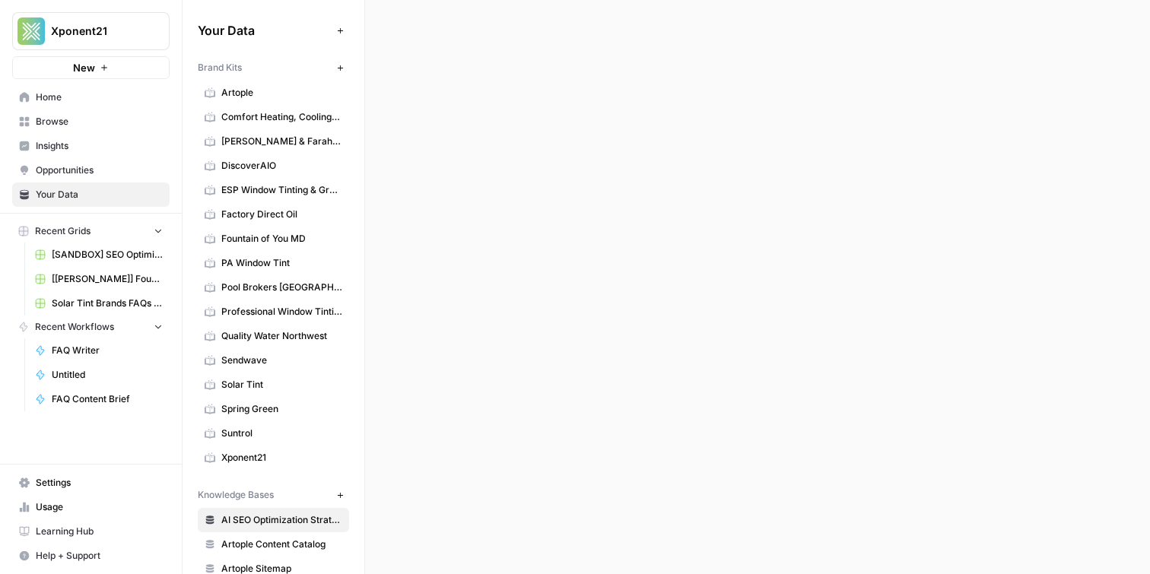
click at [241, 102] on link "Artople" at bounding box center [273, 93] width 151 height 24
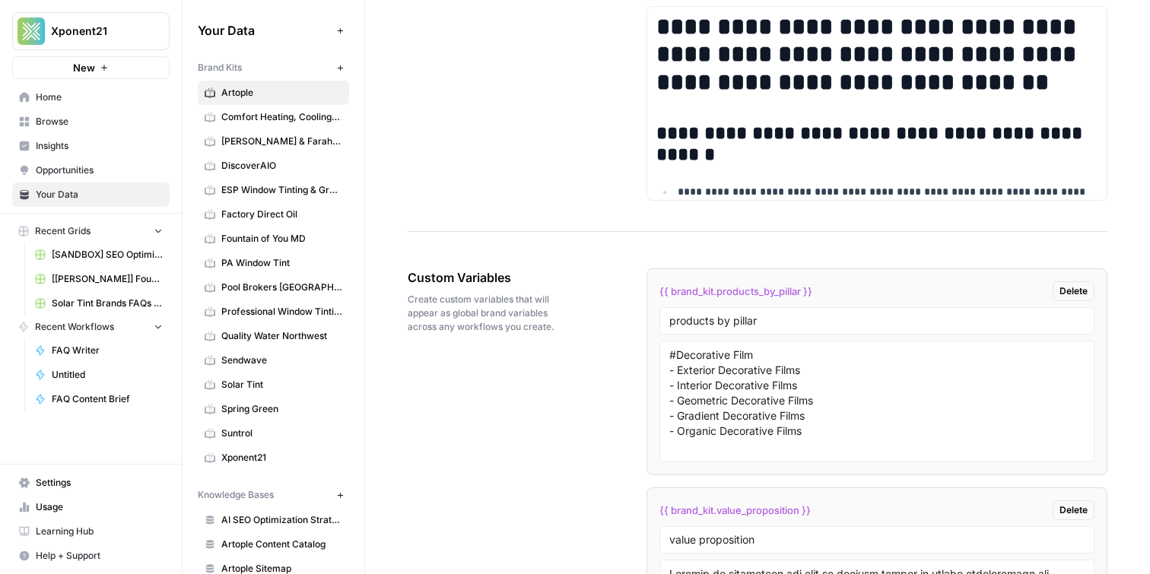
scroll to position [3545, 0]
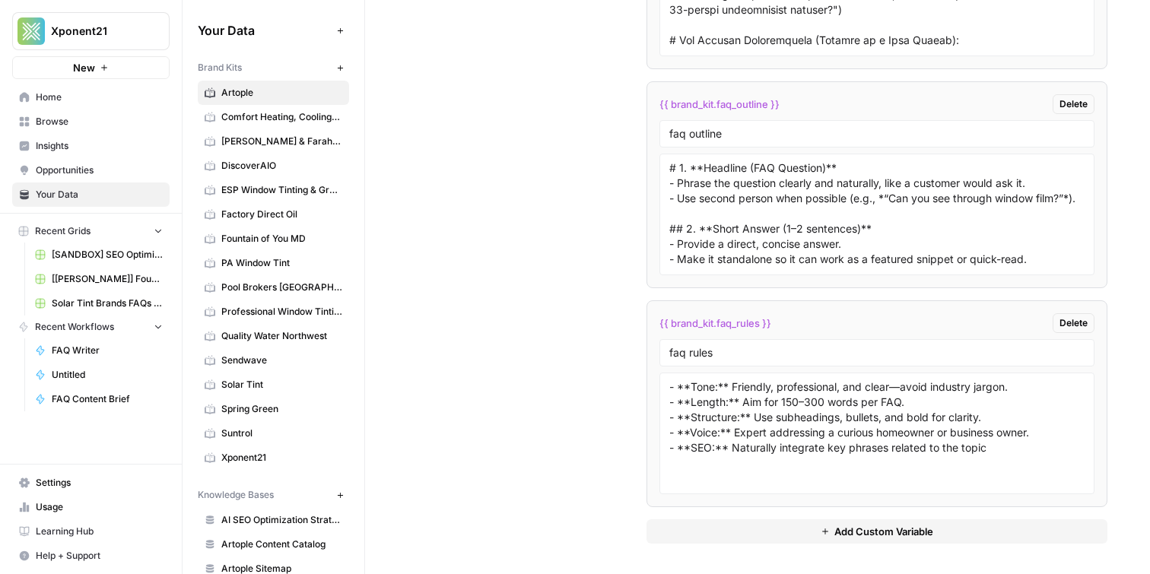
click at [740, 104] on span "{{ brand_kit.faq_outline }}" at bounding box center [719, 104] width 120 height 15
copy div "{{ brand_kit.faq_outline }} Delete"
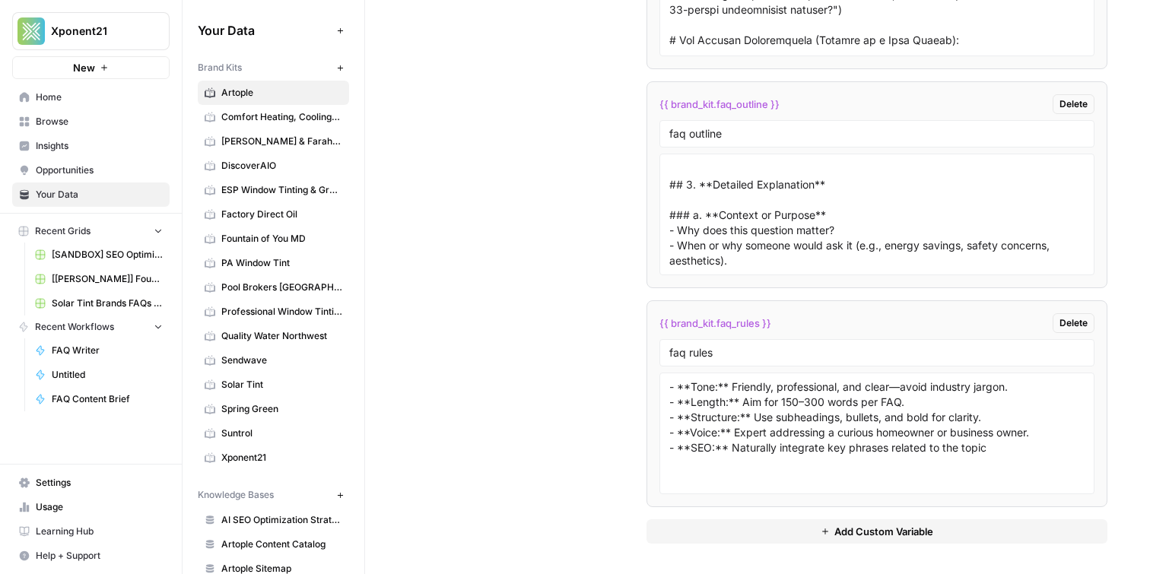
scroll to position [242, 0]
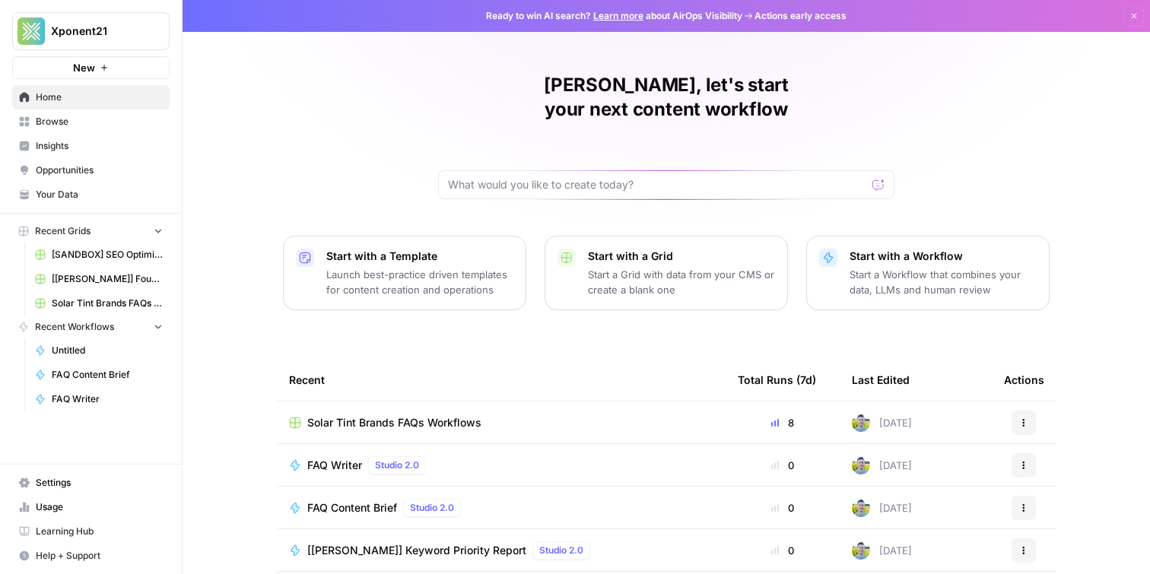
click at [135, 117] on span "Browse" at bounding box center [99, 122] width 127 height 14
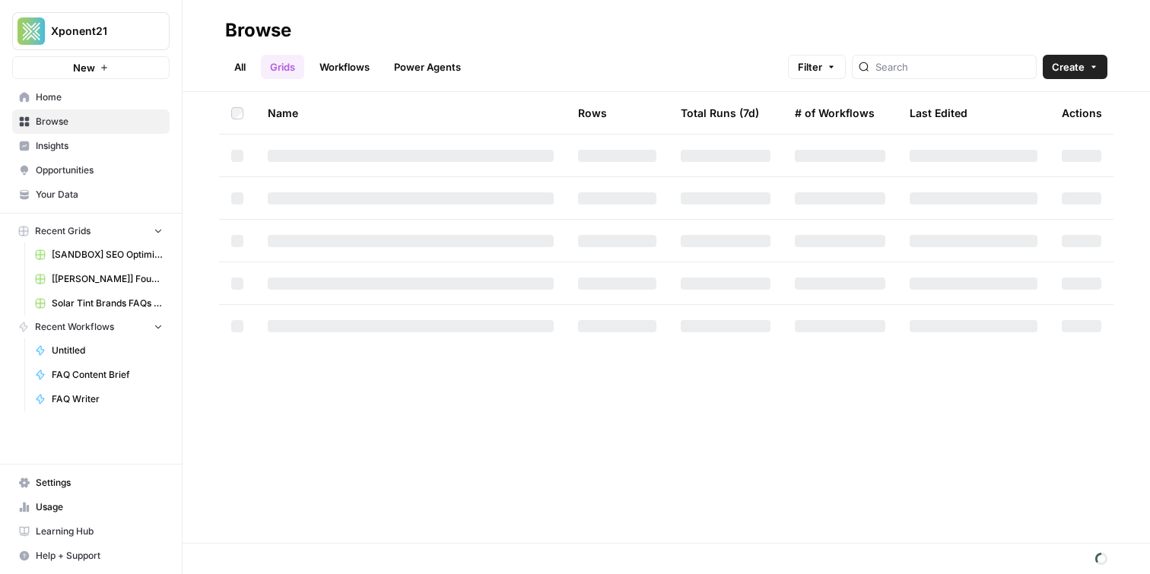
click at [343, 71] on link "Workflows" at bounding box center [344, 67] width 68 height 24
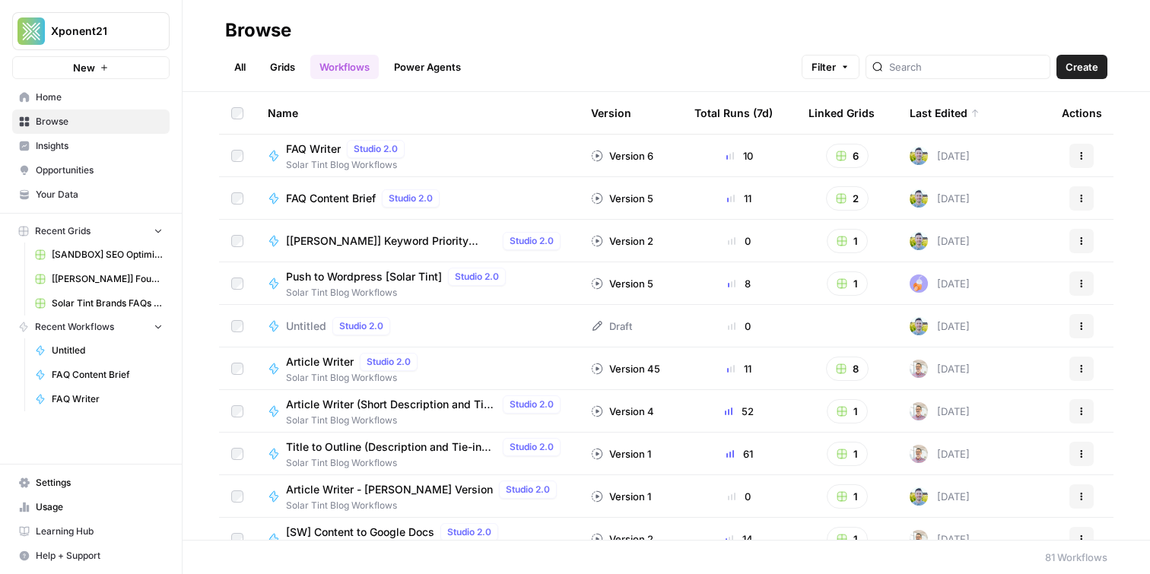
click at [276, 57] on link "Grids" at bounding box center [282, 67] width 43 height 24
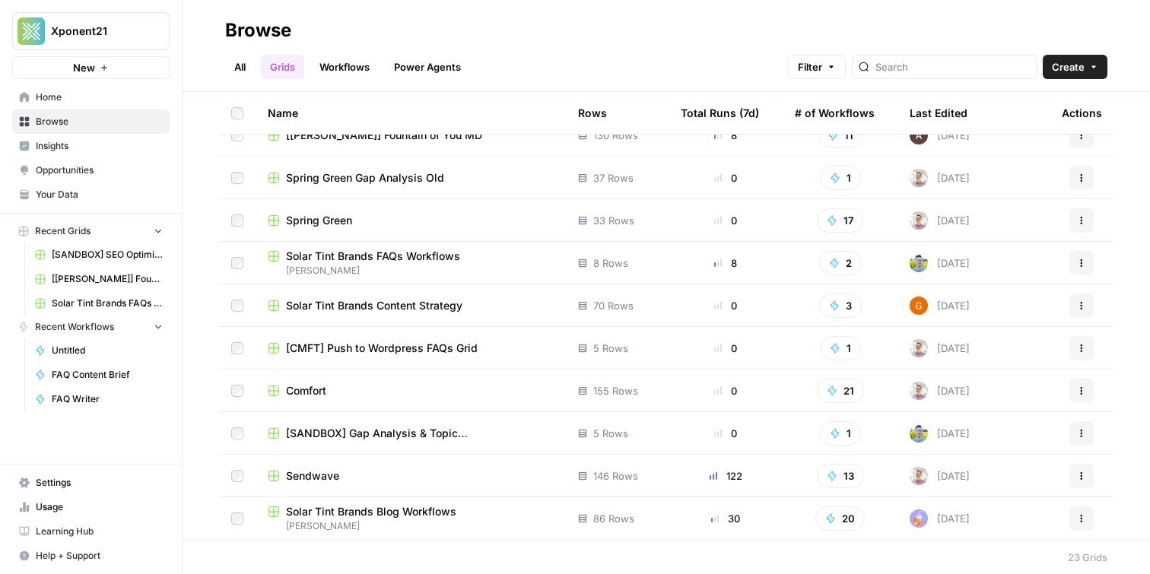
scroll to position [569, 0]
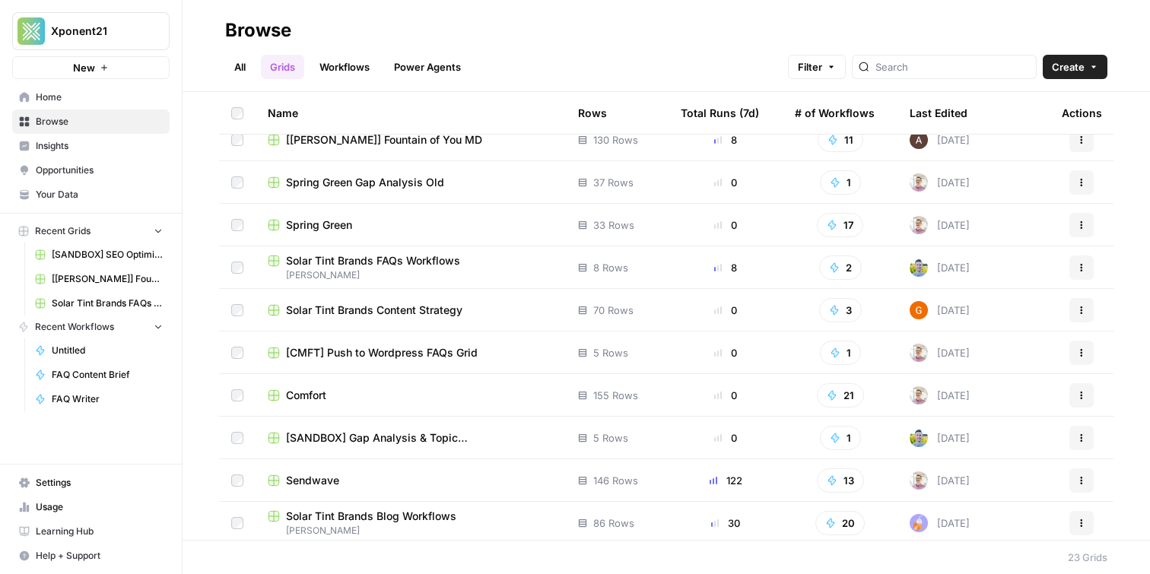
click at [354, 480] on div "Sendwave" at bounding box center [411, 480] width 286 height 15
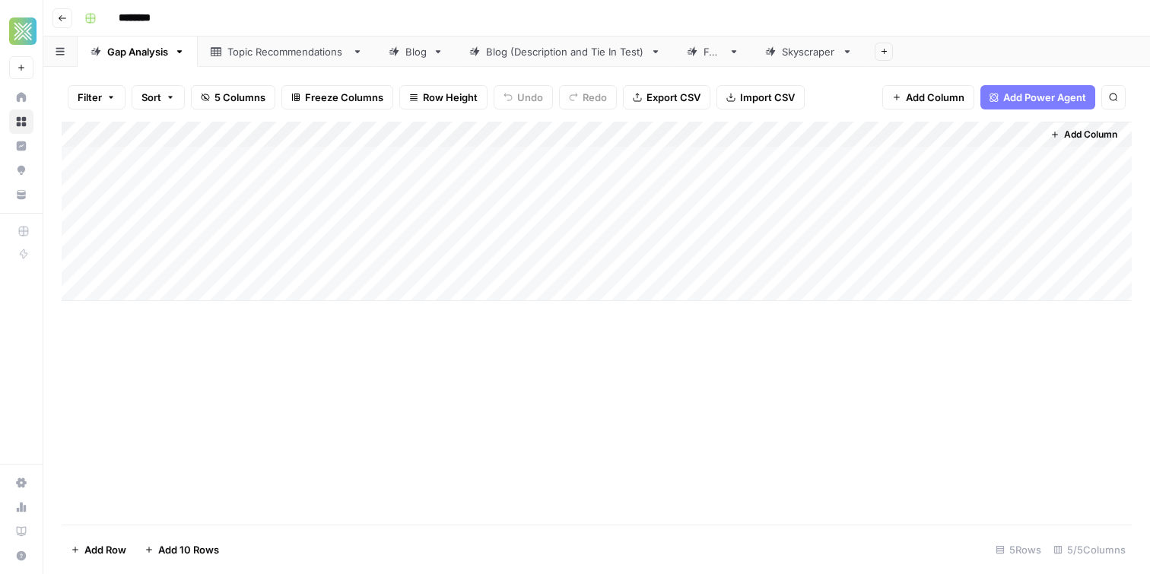
click at [721, 46] on div "FAQ" at bounding box center [712, 51] width 19 height 15
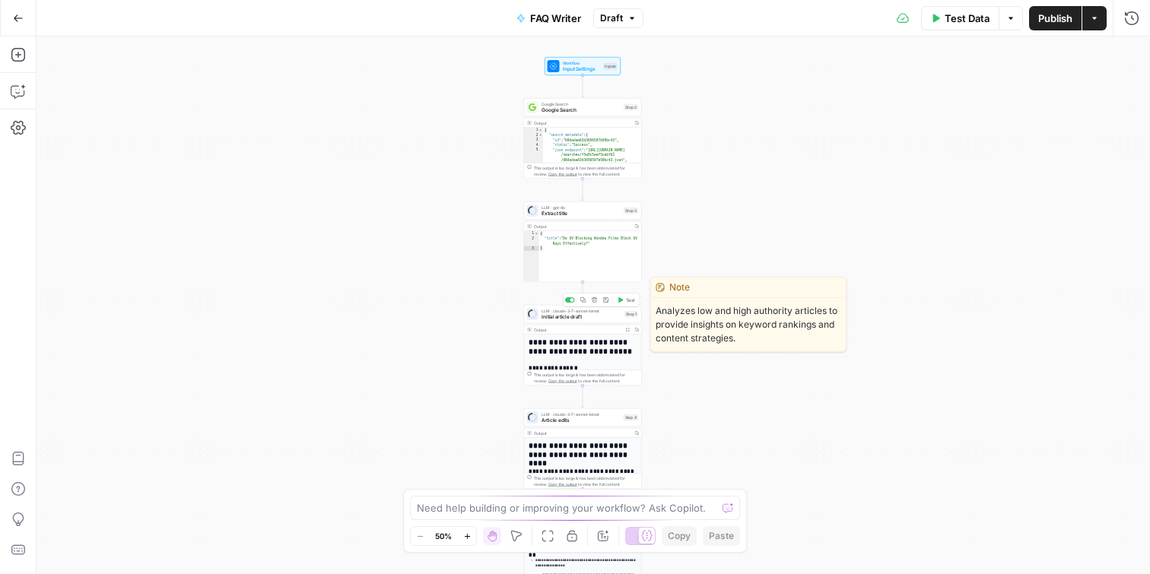
click at [566, 319] on span "Initial article draft" at bounding box center [581, 317] width 80 height 8
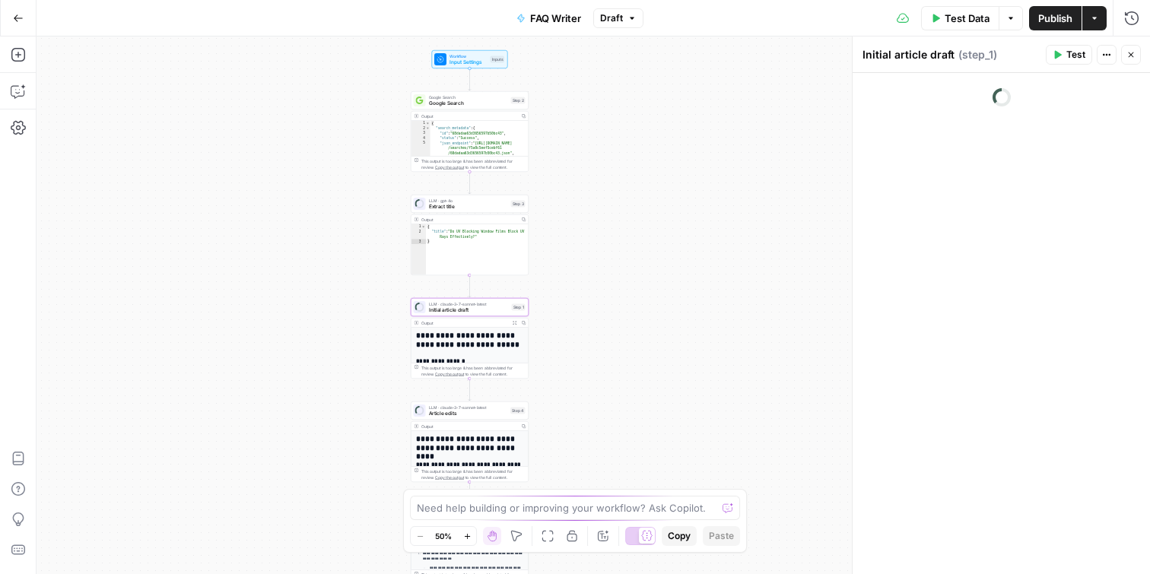
click at [450, 213] on div "LLM · gpt-4o Extract title Step 3 Copy step Delete step Add Note Test Output Co…" at bounding box center [470, 235] width 118 height 81
click at [426, 208] on div "LLM · gpt-4o Extract title Step 3 Copy step Delete step Add Note Test" at bounding box center [470, 204] width 112 height 13
click at [471, 538] on icon "button" at bounding box center [467, 536] width 8 height 8
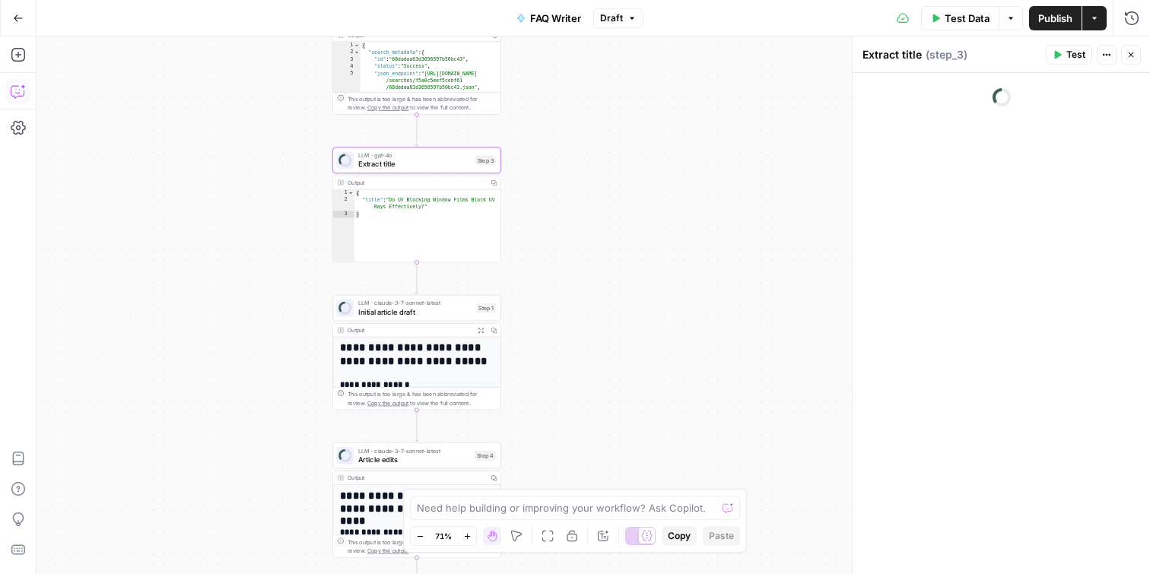
click at [19, 92] on icon "button" at bounding box center [18, 91] width 15 height 15
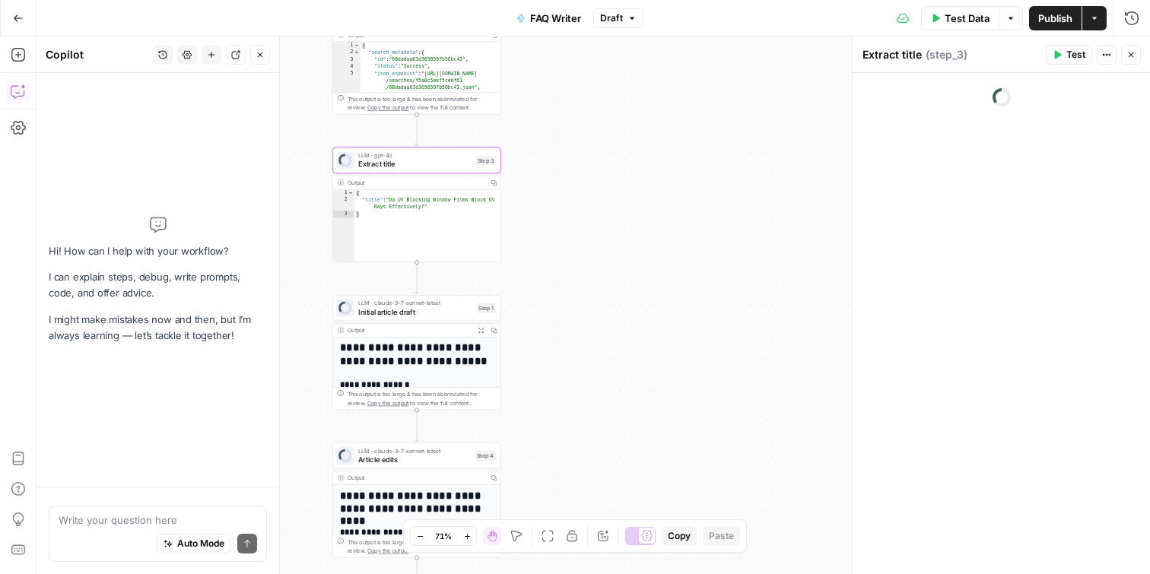
click at [93, 515] on textarea at bounding box center [158, 519] width 198 height 15
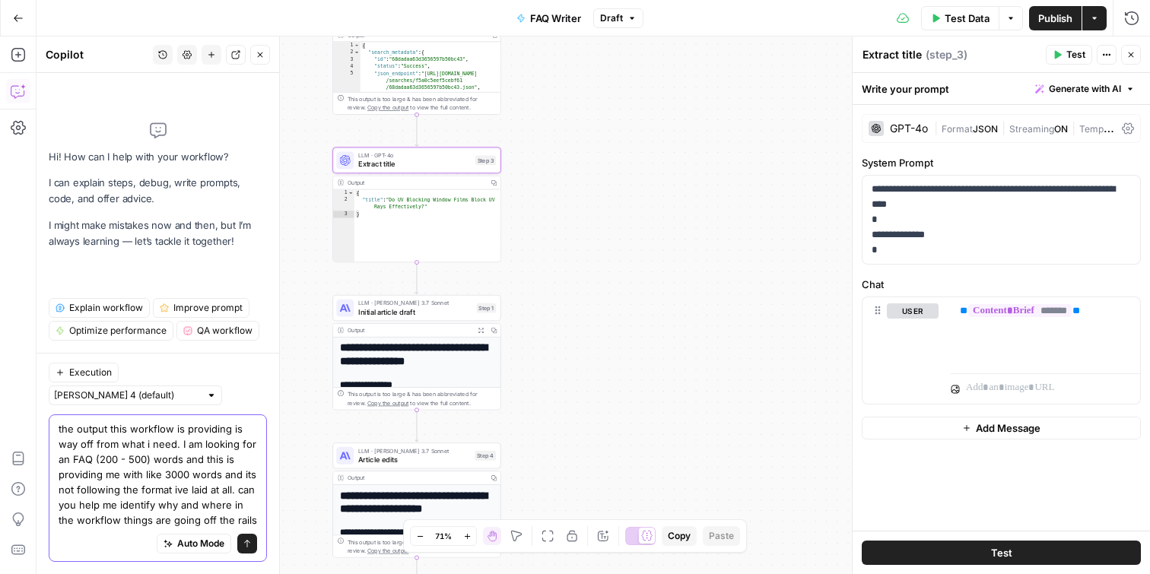
type textarea "the output this workflow is providing is way off from what i need. I am looking…"
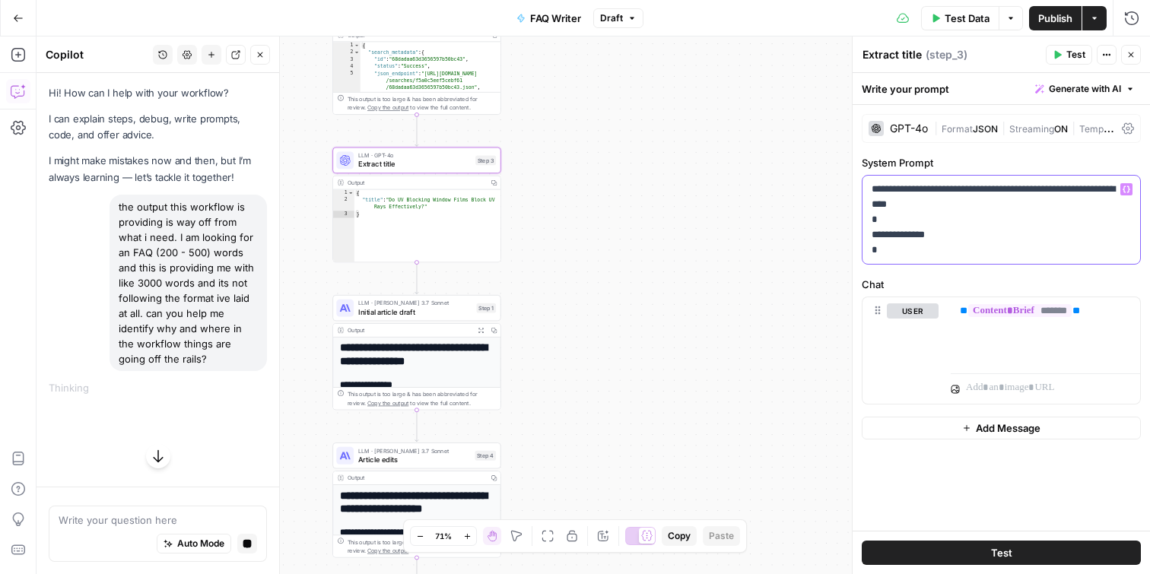
click at [947, 201] on p "**********" at bounding box center [1000, 220] width 259 height 76
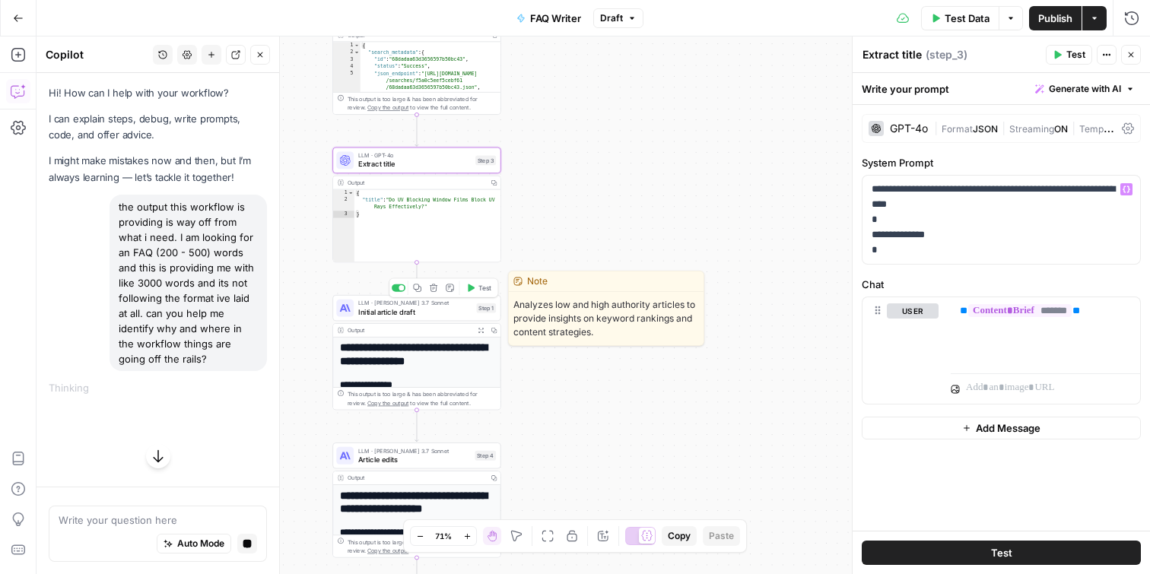
click at [379, 313] on span "Initial article draft" at bounding box center [415, 311] width 114 height 11
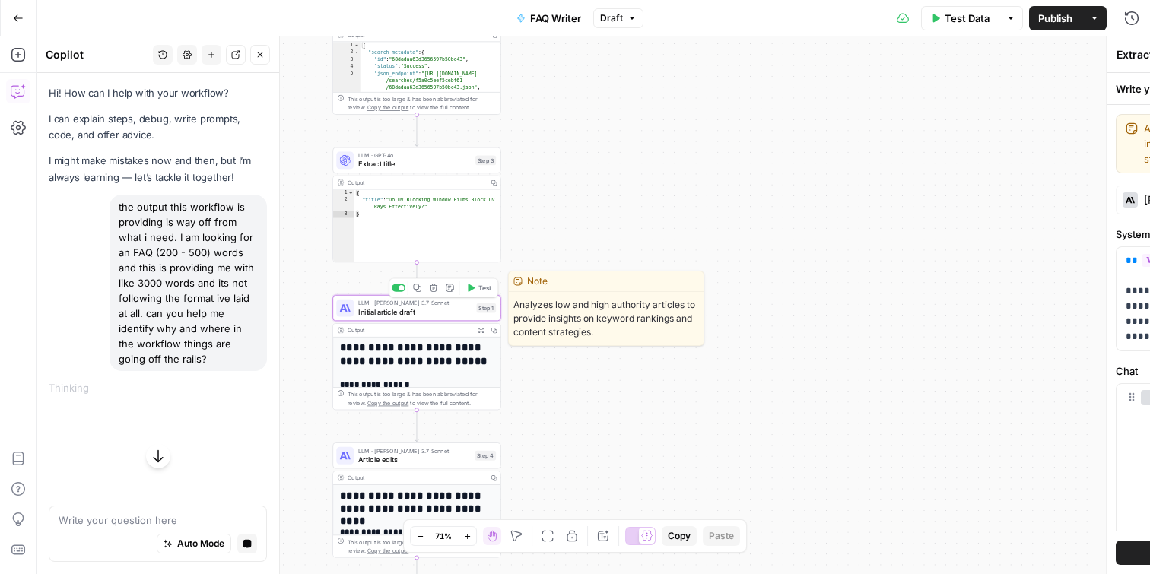
type textarea "Initial article draft"
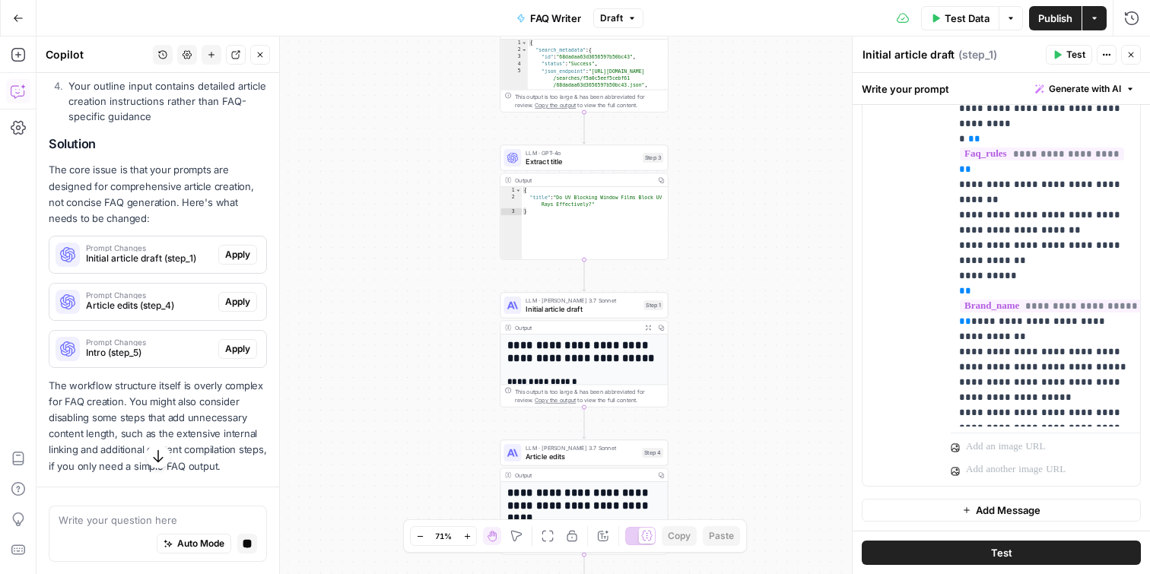
scroll to position [597, 0]
click at [245, 259] on span "Apply" at bounding box center [237, 257] width 25 height 14
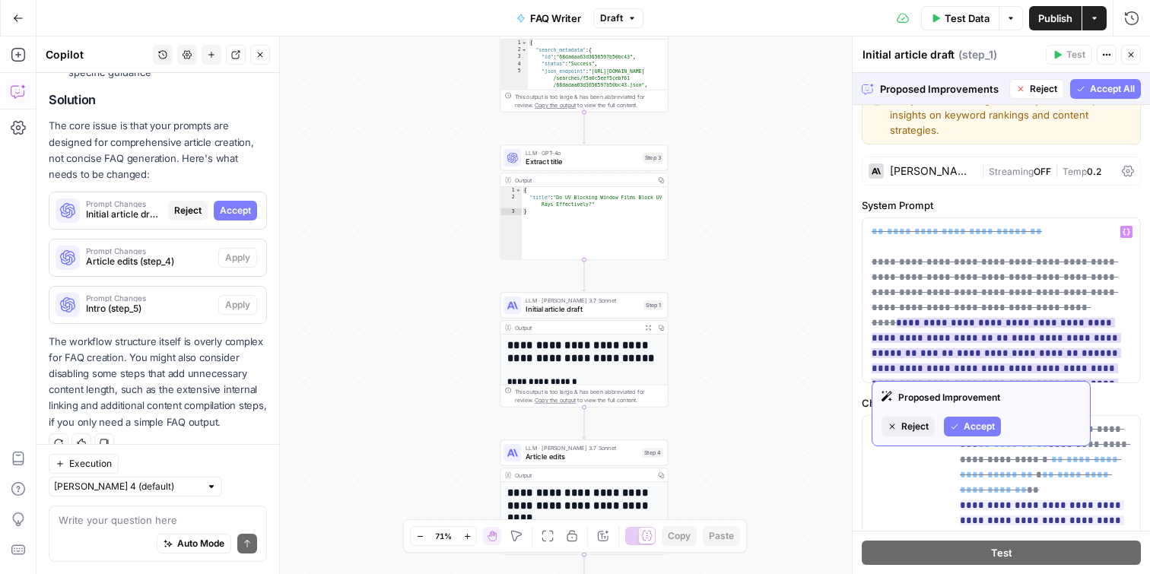
scroll to position [27, 0]
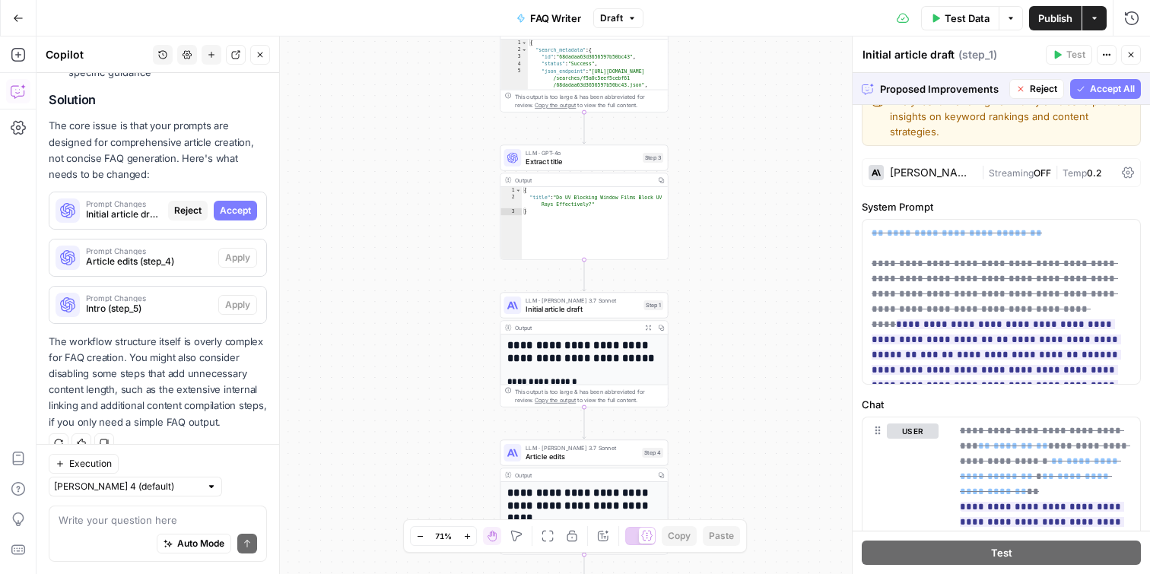
click at [1100, 97] on button "Accept All" at bounding box center [1105, 89] width 71 height 20
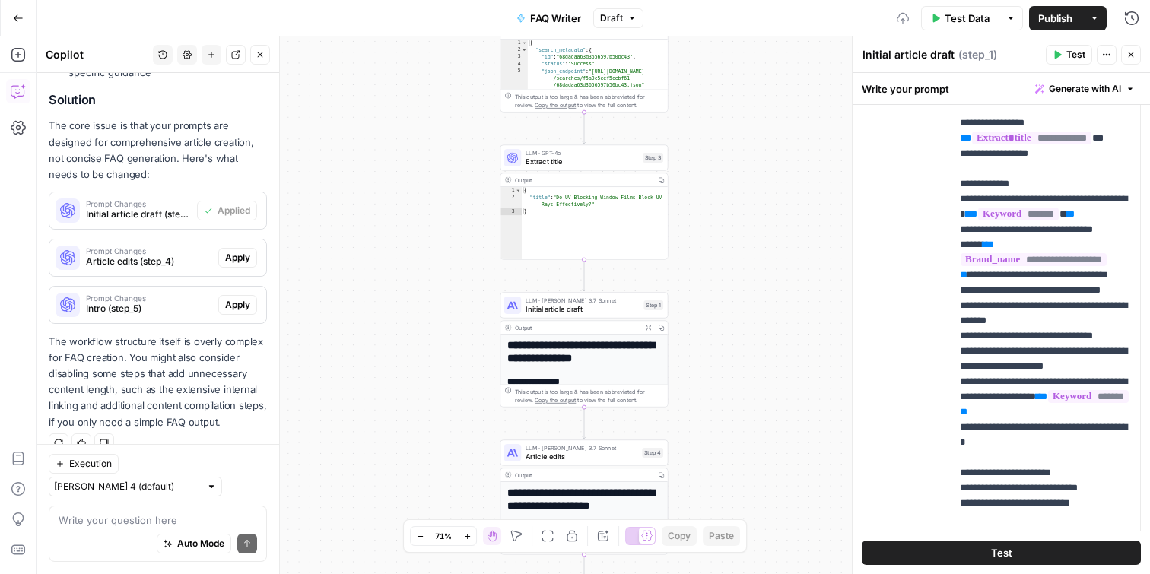
scroll to position [394, 0]
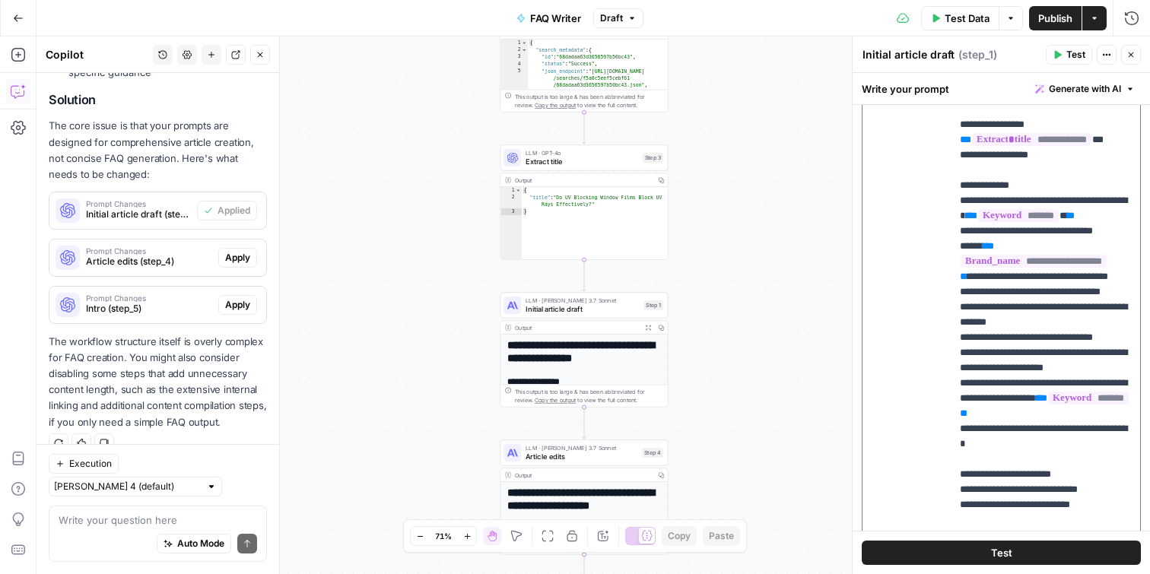
click at [1020, 249] on p "**********" at bounding box center [1045, 125] width 171 height 958
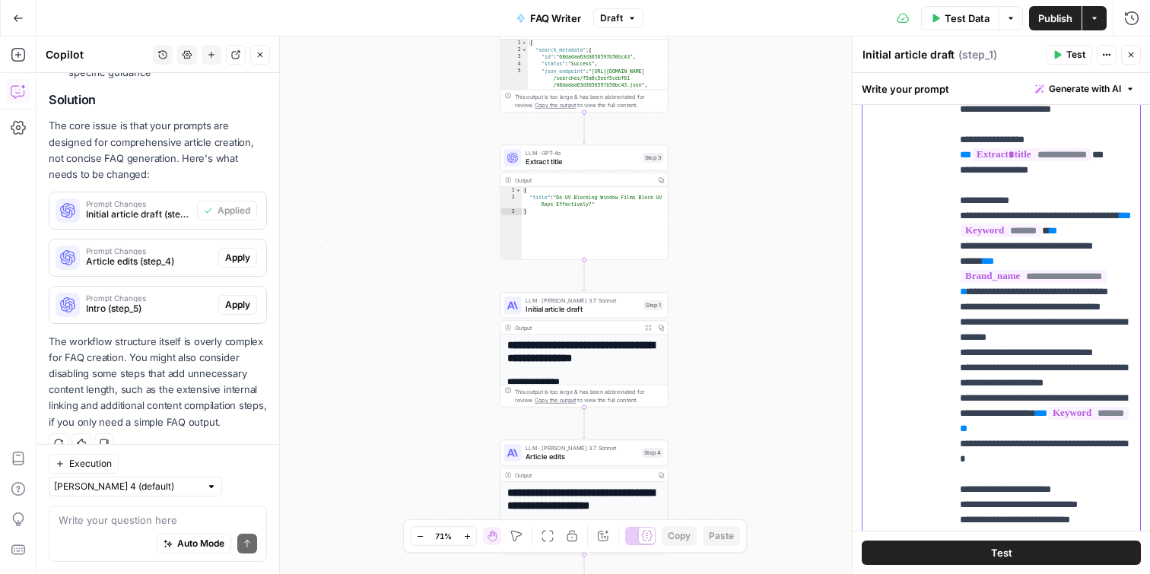
scroll to position [351, 0]
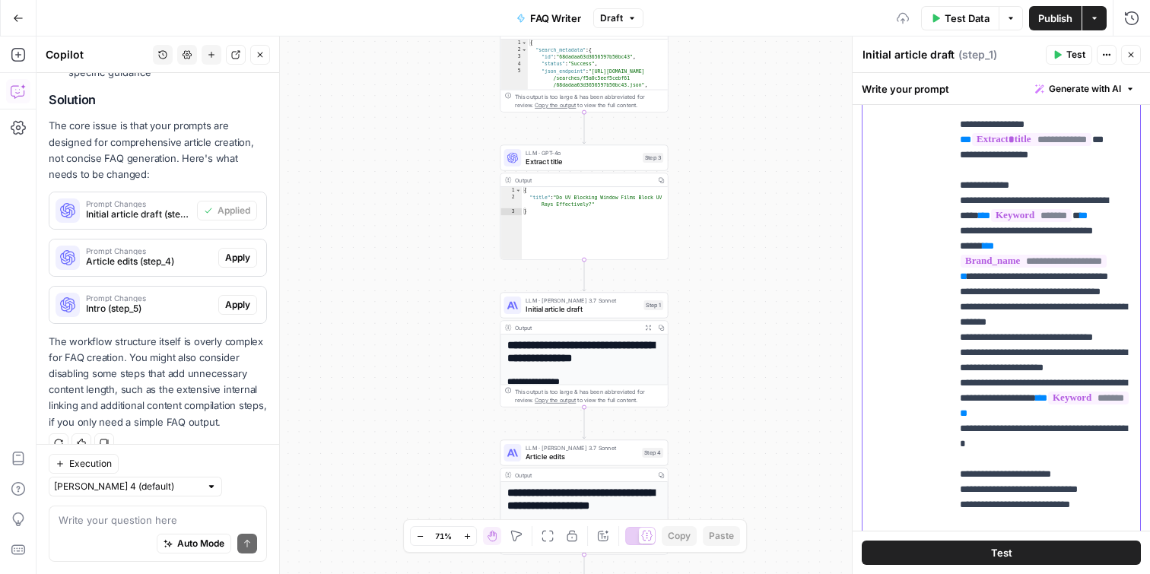
click at [1087, 246] on p "**********" at bounding box center [1045, 125] width 171 height 958
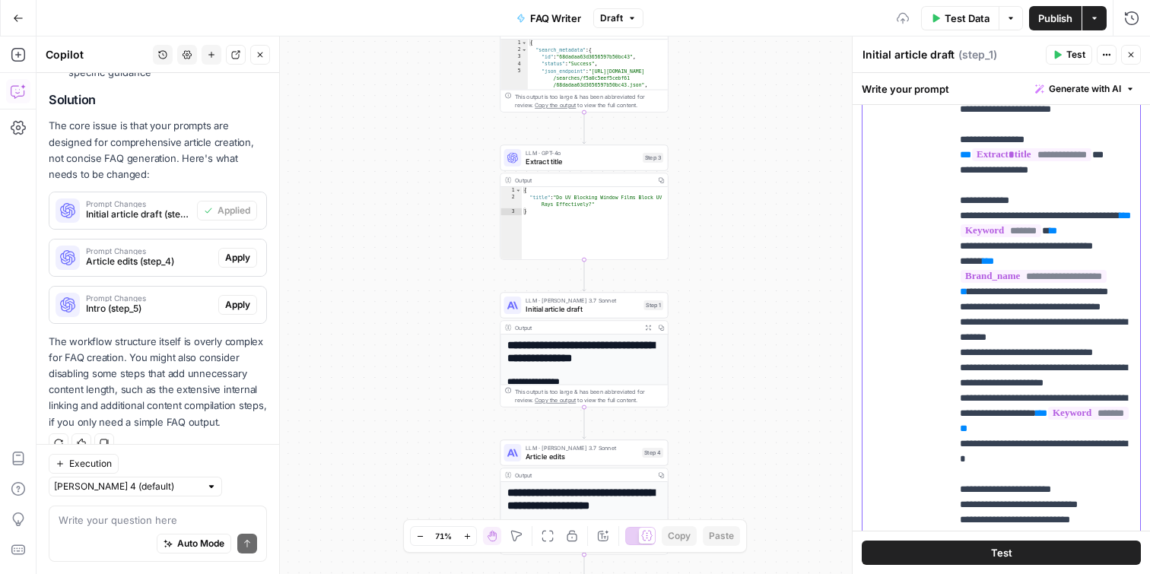
click at [964, 233] on p "**********" at bounding box center [1045, 132] width 171 height 943
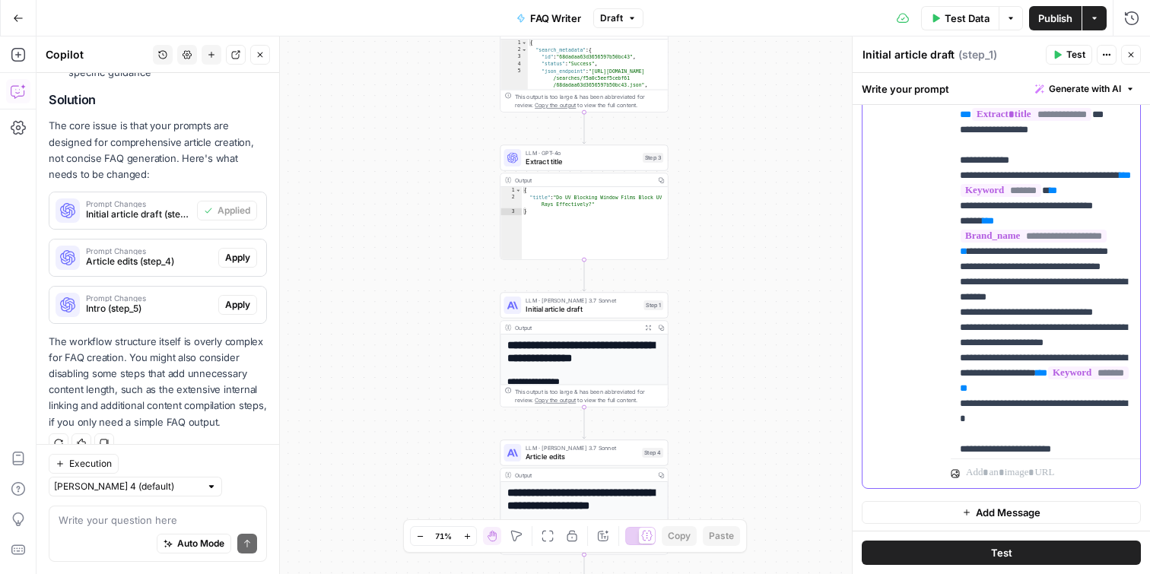
scroll to position [227, 0]
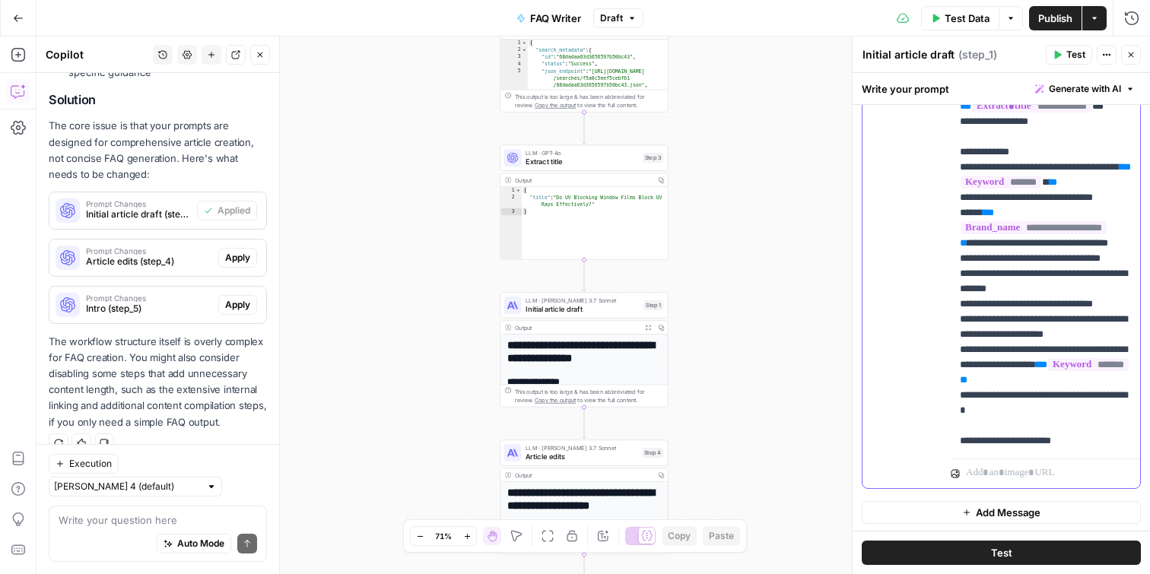
click at [958, 201] on div "**********" at bounding box center [1044, 143] width 189 height 620
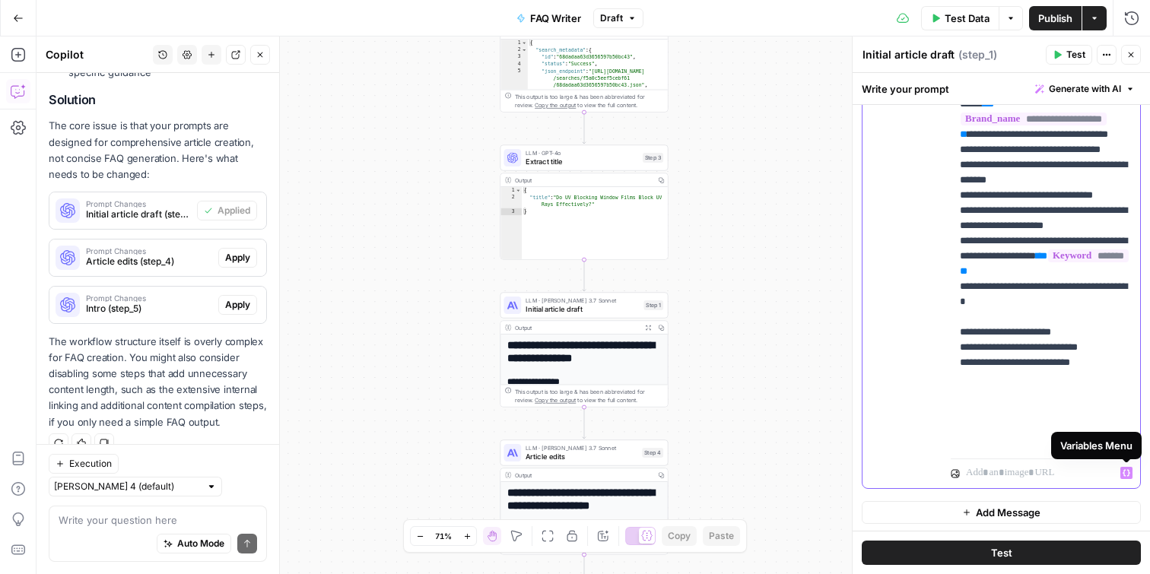
drag, startPoint x: 950, startPoint y: 210, endPoint x: 1128, endPoint y: 507, distance: 346.5
click at [0, 0] on form "**********" at bounding box center [0, 0] width 0 height 0
copy p "**********"
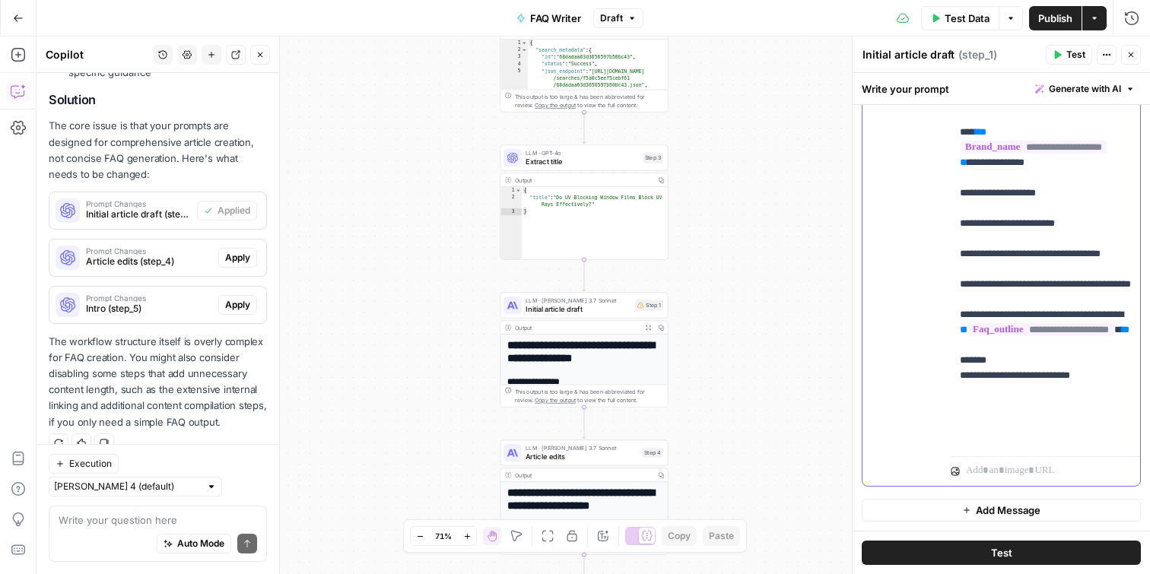
drag, startPoint x: 997, startPoint y: 234, endPoint x: 1127, endPoint y: 260, distance: 132.6
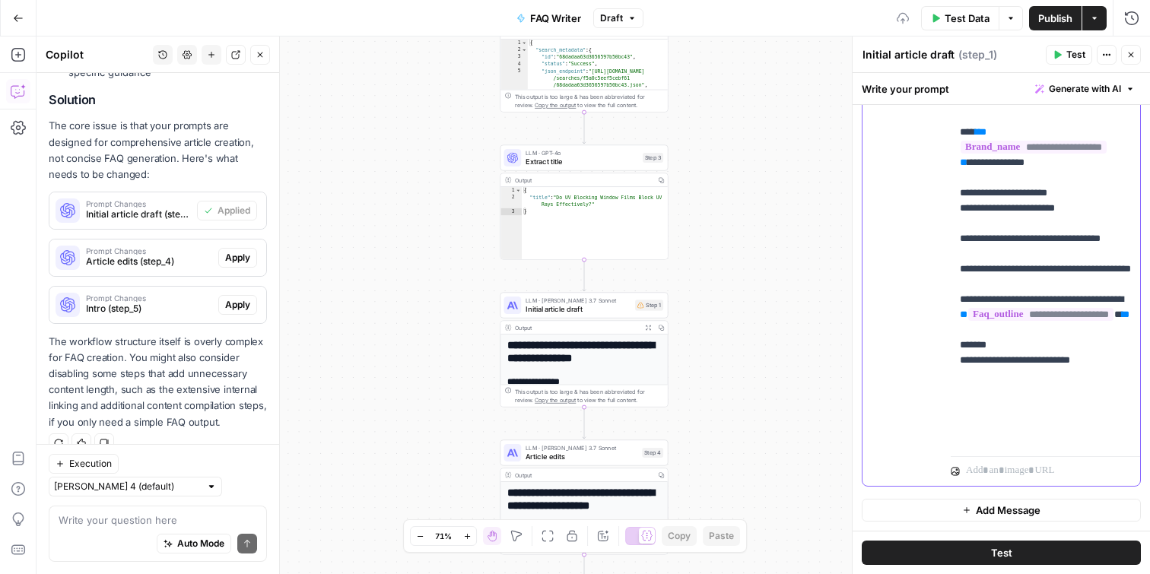
click at [955, 251] on div "**********" at bounding box center [1044, 140] width 189 height 620
drag, startPoint x: 955, startPoint y: 251, endPoint x: 1094, endPoint y: 272, distance: 140.8
click at [1094, 272] on div "**********" at bounding box center [1044, 140] width 189 height 620
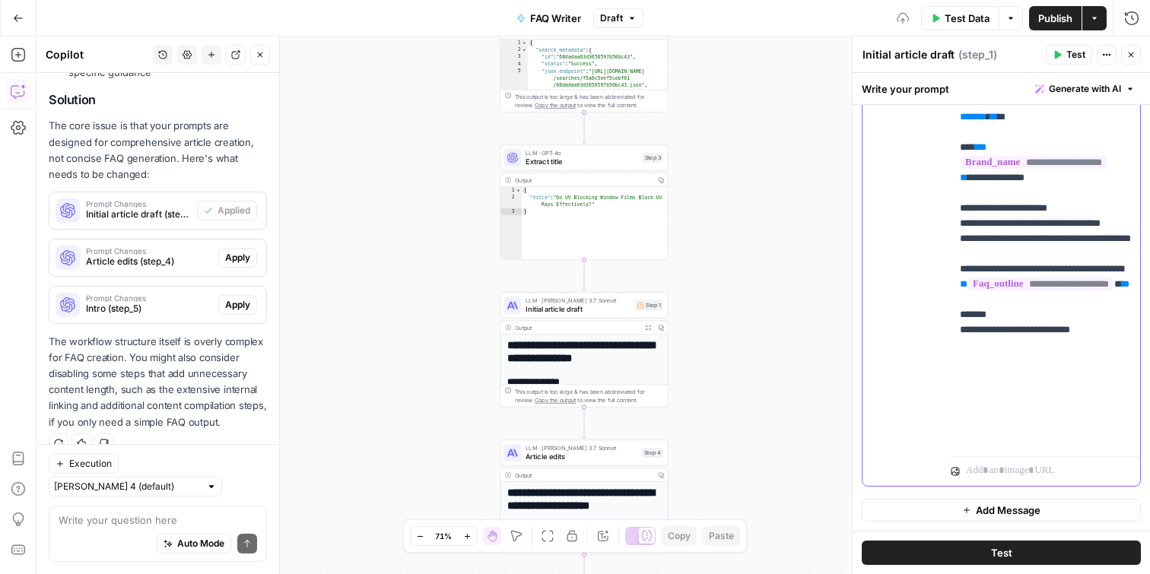
scroll to position [320, 0]
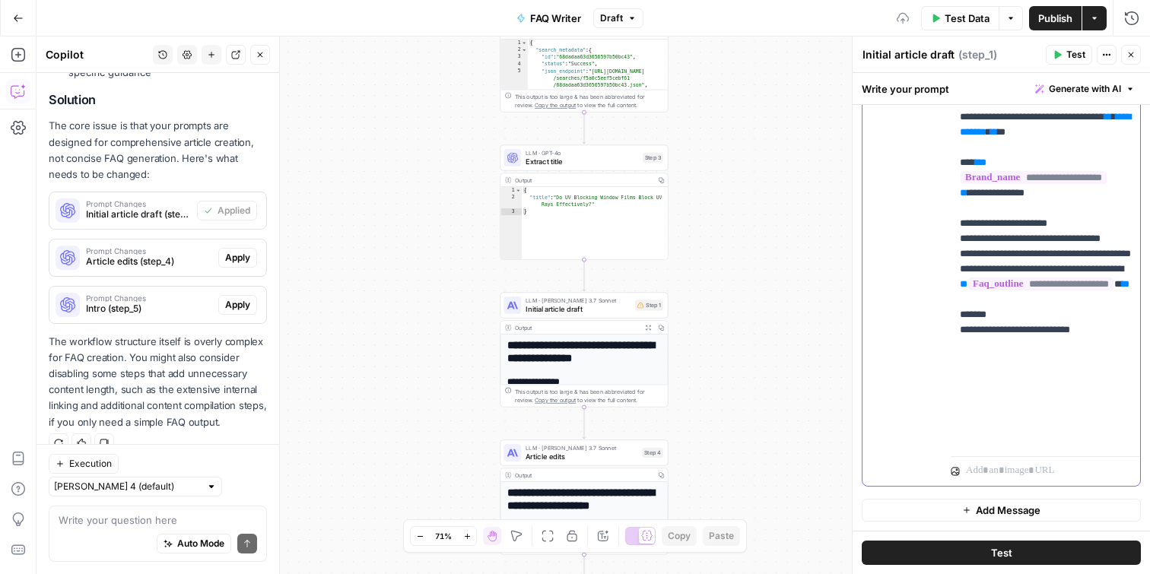
scroll to position [262, 0]
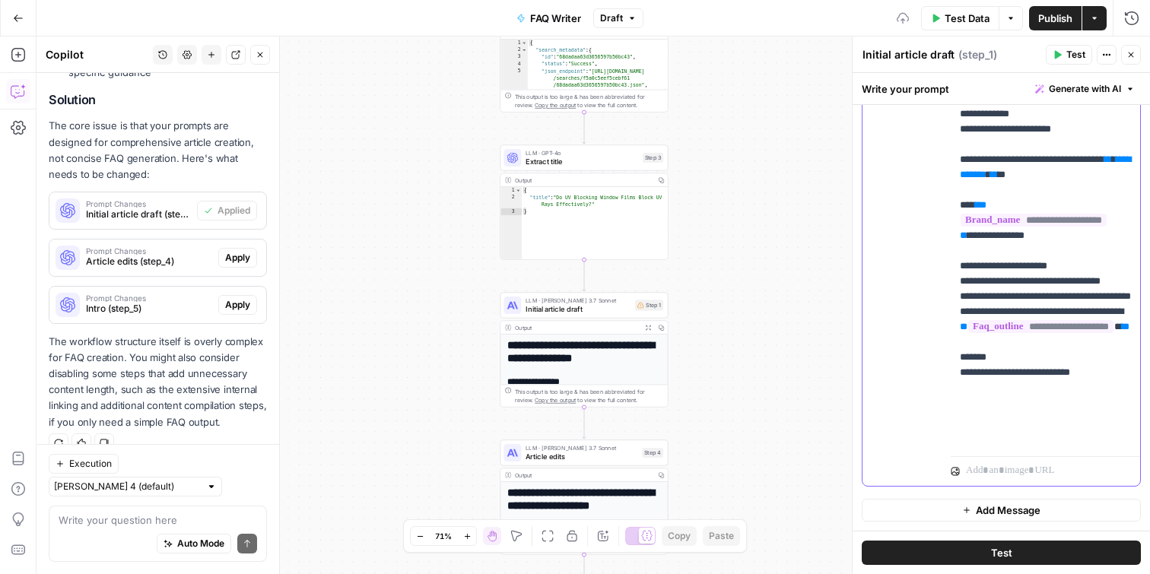
click at [1030, 179] on span "**********" at bounding box center [1045, 166] width 171 height 25
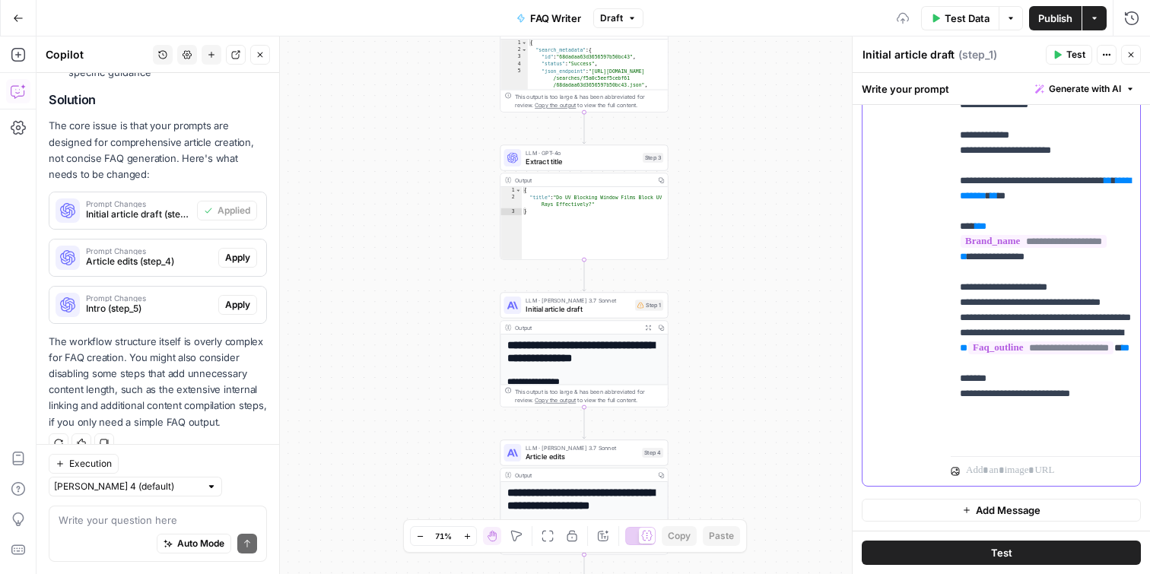
scroll to position [236, 0]
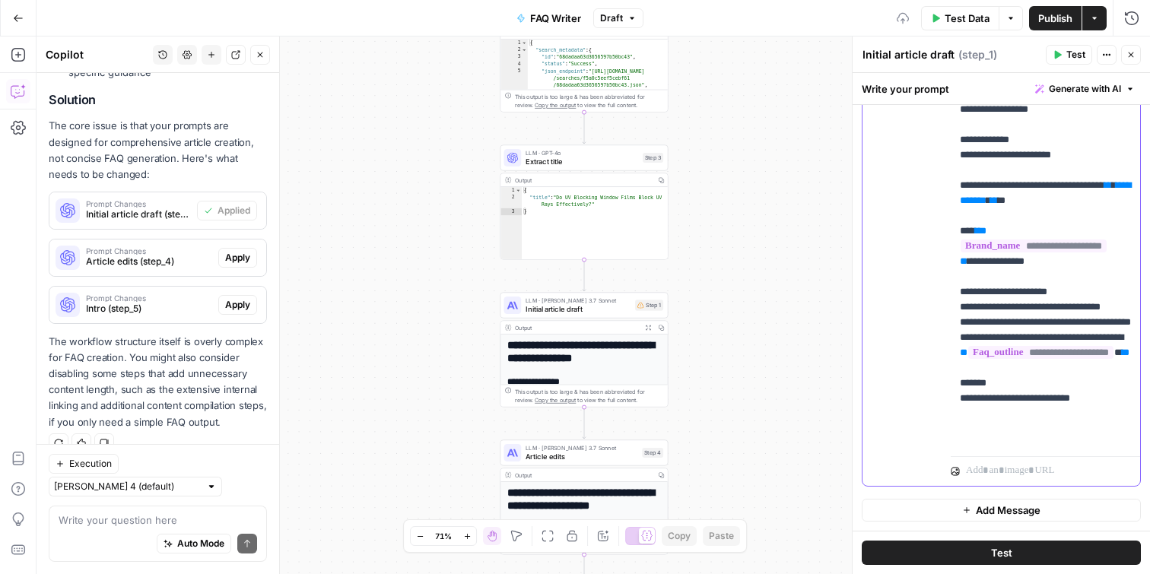
drag, startPoint x: 1099, startPoint y: 246, endPoint x: 1010, endPoint y: 249, distance: 89.0
click at [1010, 249] on p "**********" at bounding box center [1045, 56] width 171 height 912
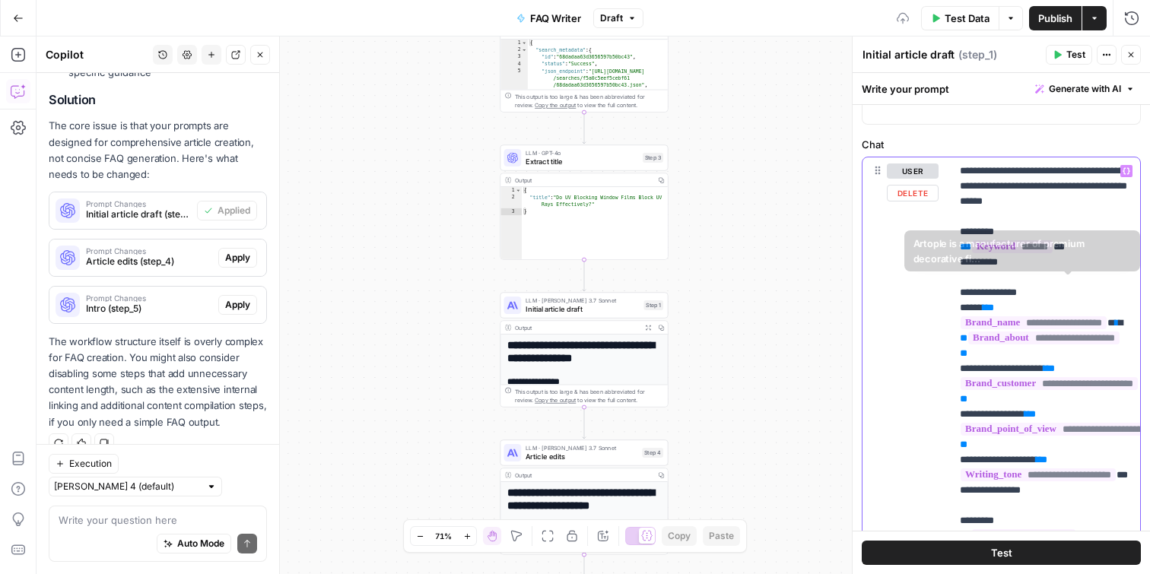
scroll to position [0, 0]
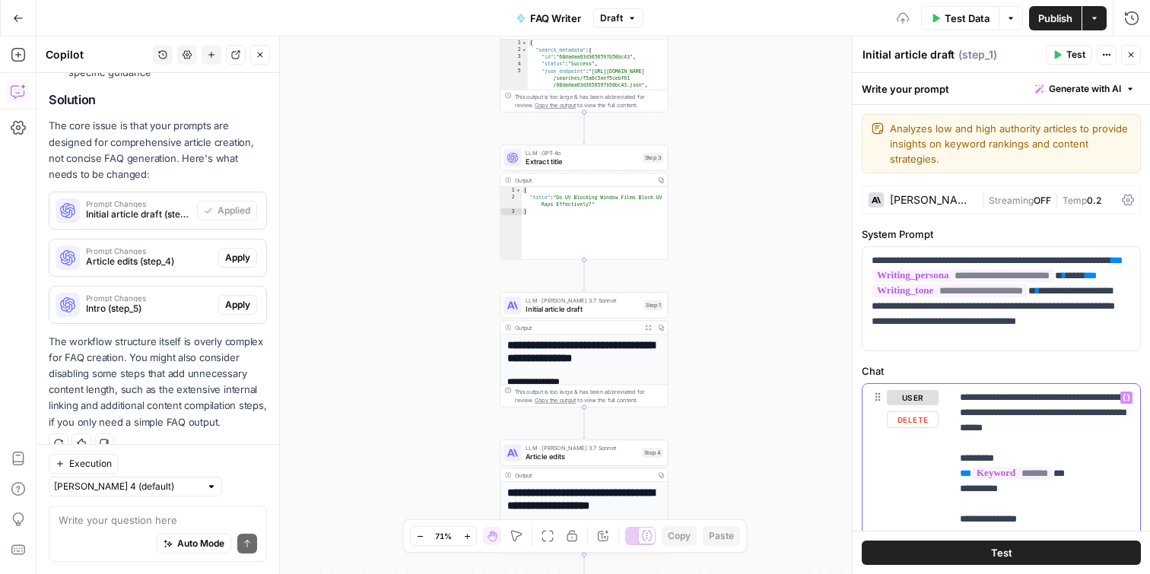
click at [1128, 395] on icon "button" at bounding box center [1126, 398] width 8 height 8
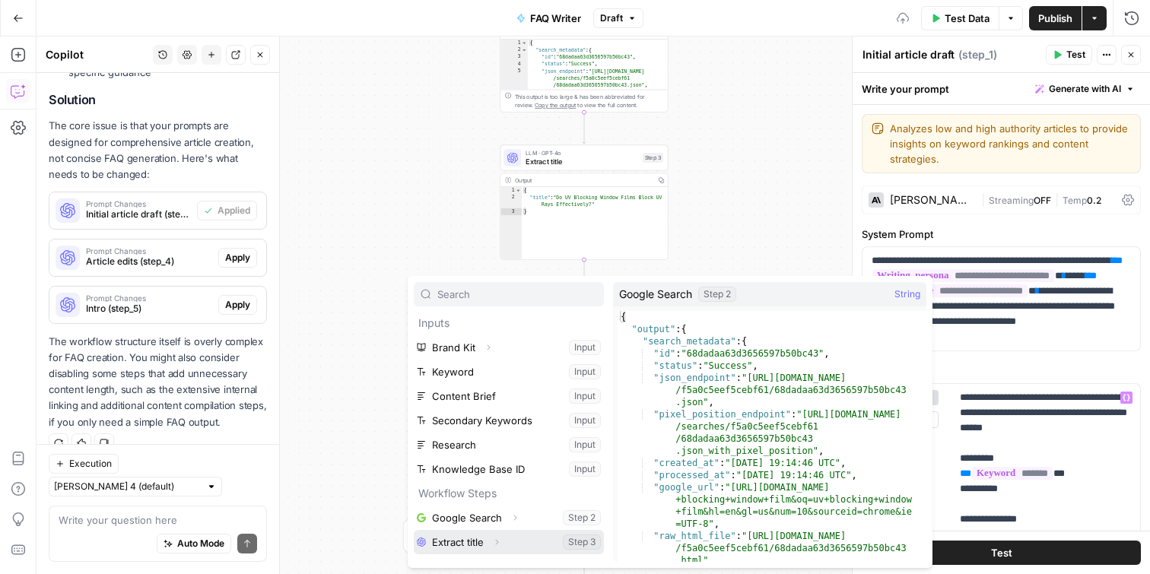
click at [496, 540] on icon "button" at bounding box center [496, 542] width 9 height 9
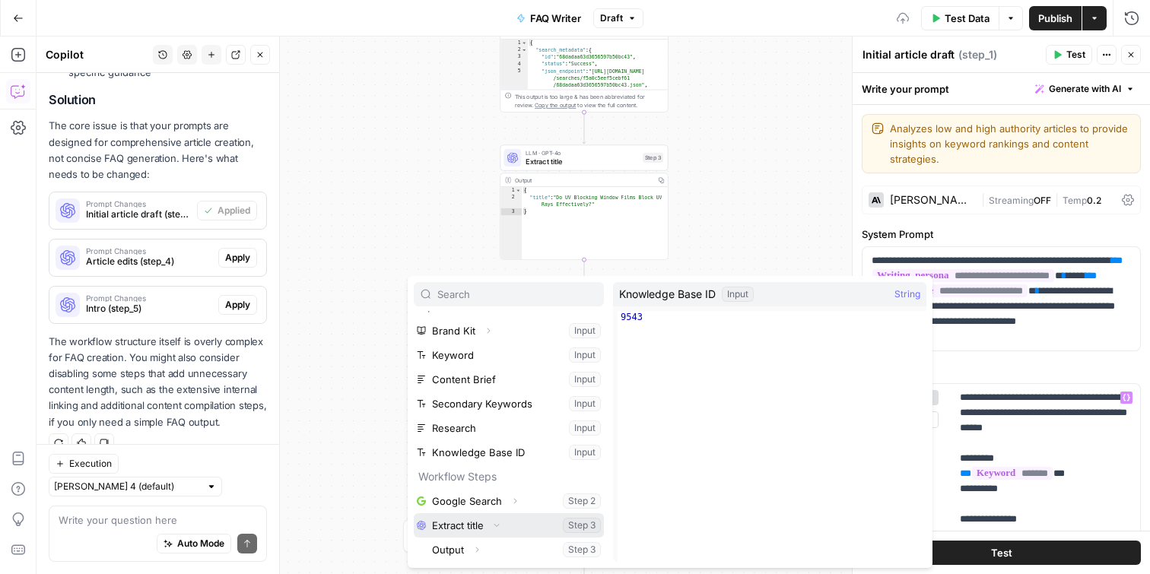
scroll to position [11, 0]
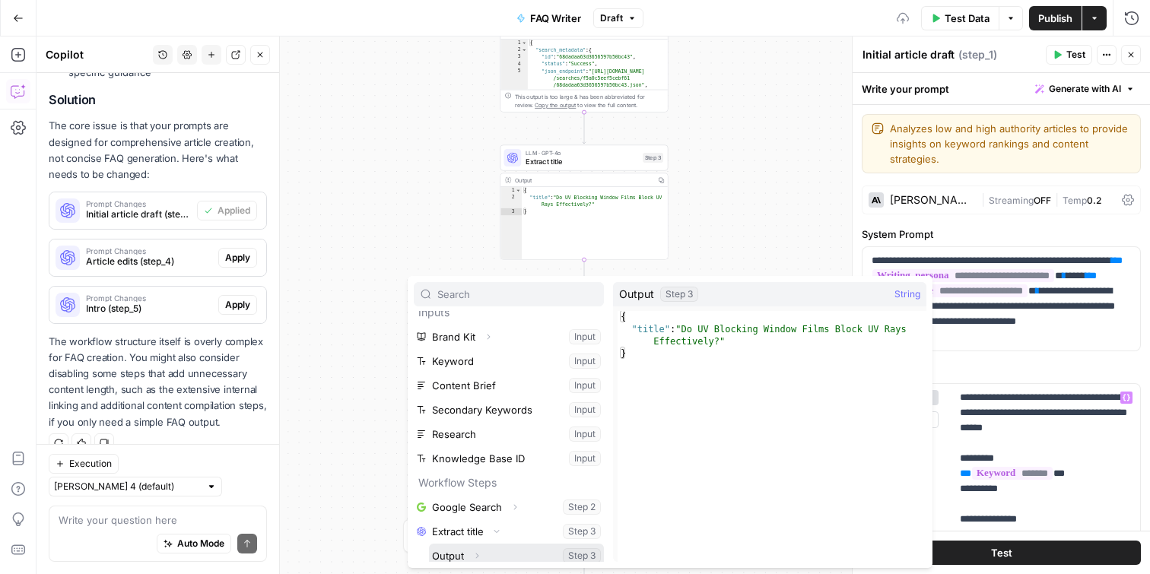
click at [507, 548] on button "Select variable Output" at bounding box center [516, 556] width 175 height 24
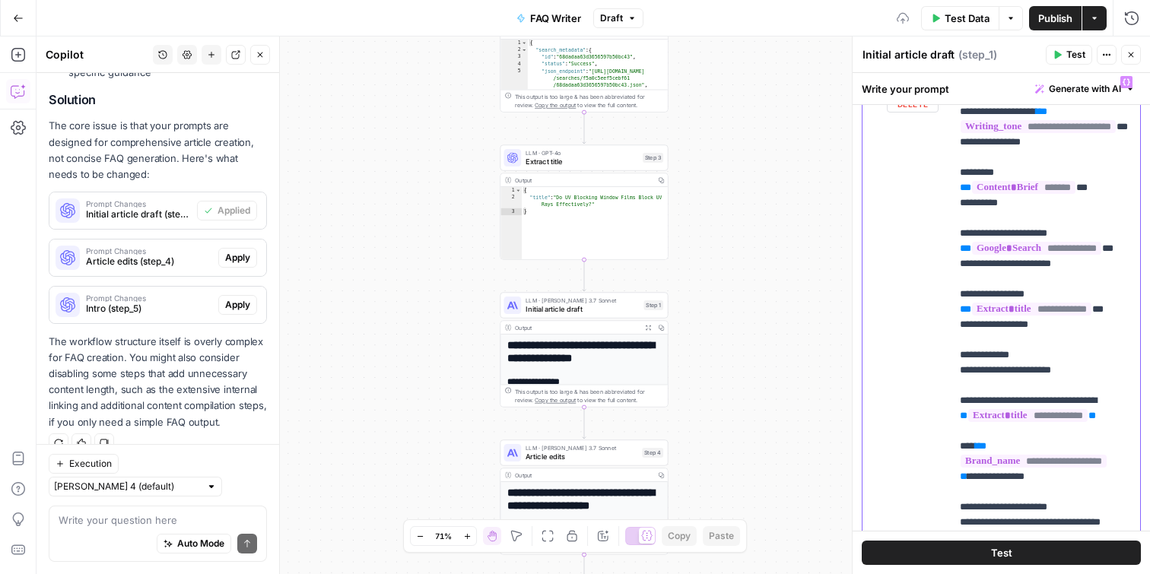
scroll to position [320, 0]
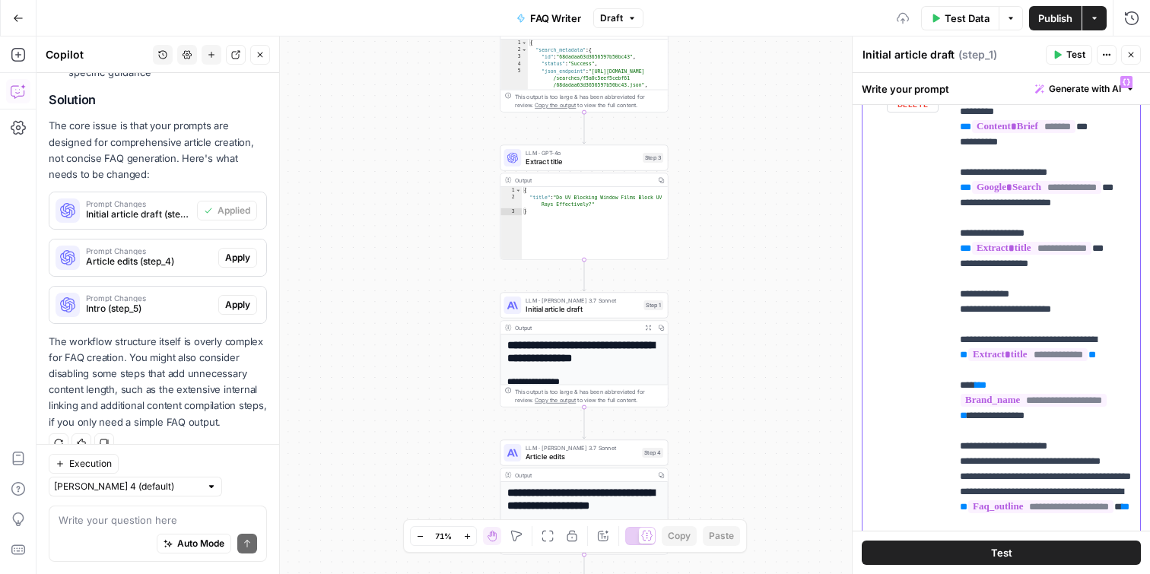
drag, startPoint x: 1082, startPoint y: 358, endPoint x: 1012, endPoint y: 357, distance: 70.0
click at [1012, 357] on p "**********" at bounding box center [1045, 218] width 171 height 928
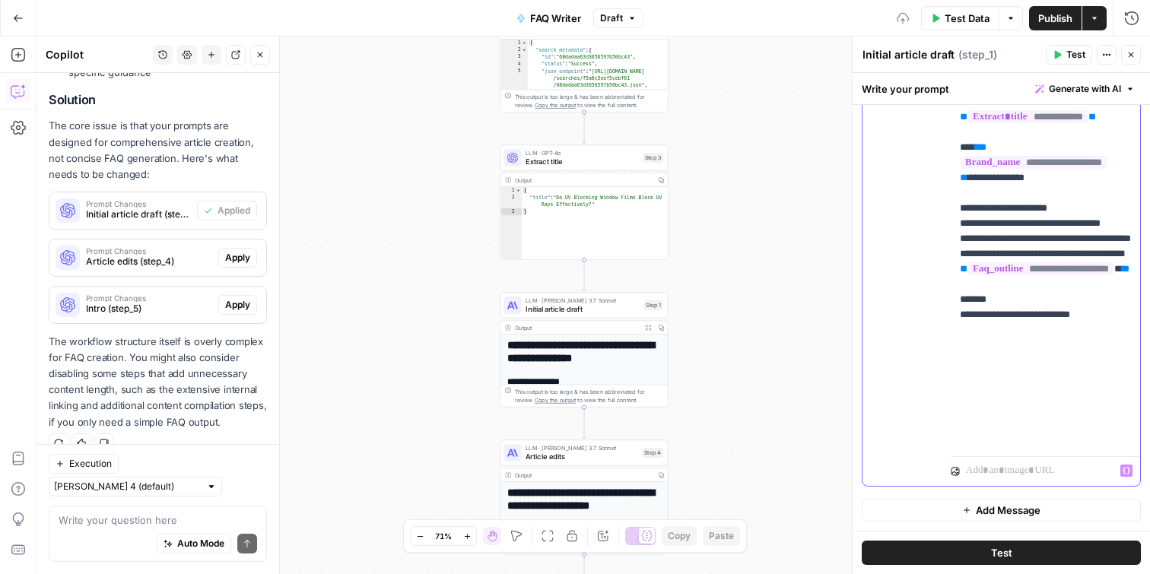
drag, startPoint x: 959, startPoint y: 415, endPoint x: 872, endPoint y: 459, distance: 97.2
click at [872, 459] on div "**********" at bounding box center [1001, 157] width 278 height 655
drag, startPoint x: 958, startPoint y: 345, endPoint x: 1025, endPoint y: 395, distance: 83.2
click at [1025, 395] on div "**********" at bounding box center [1044, 140] width 189 height 620
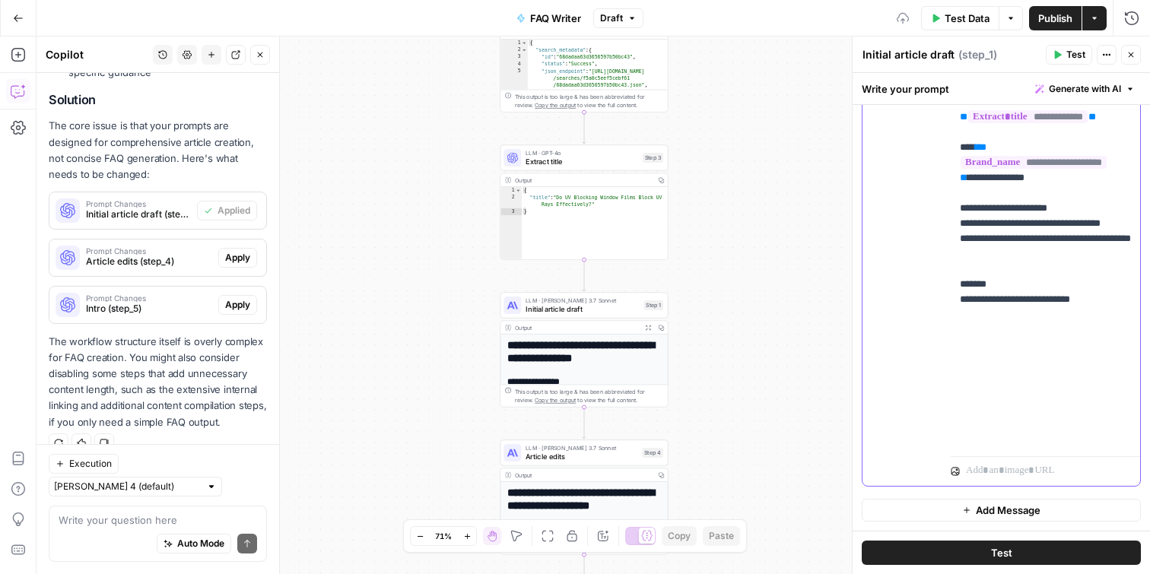
scroll to position [274, 0]
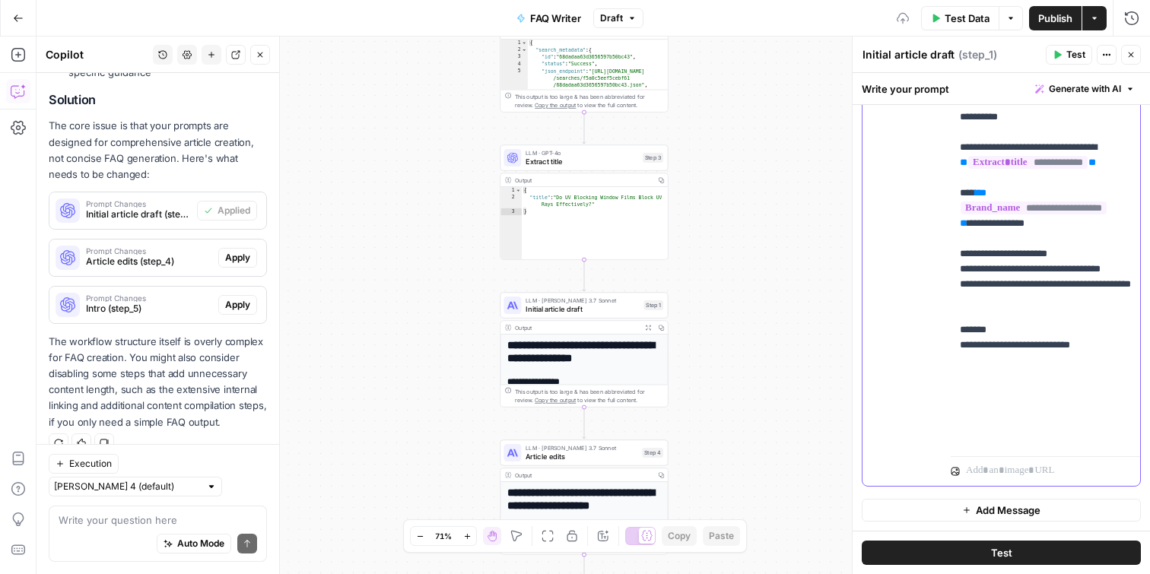
click at [1010, 433] on p "**********" at bounding box center [1045, 3] width 171 height 882
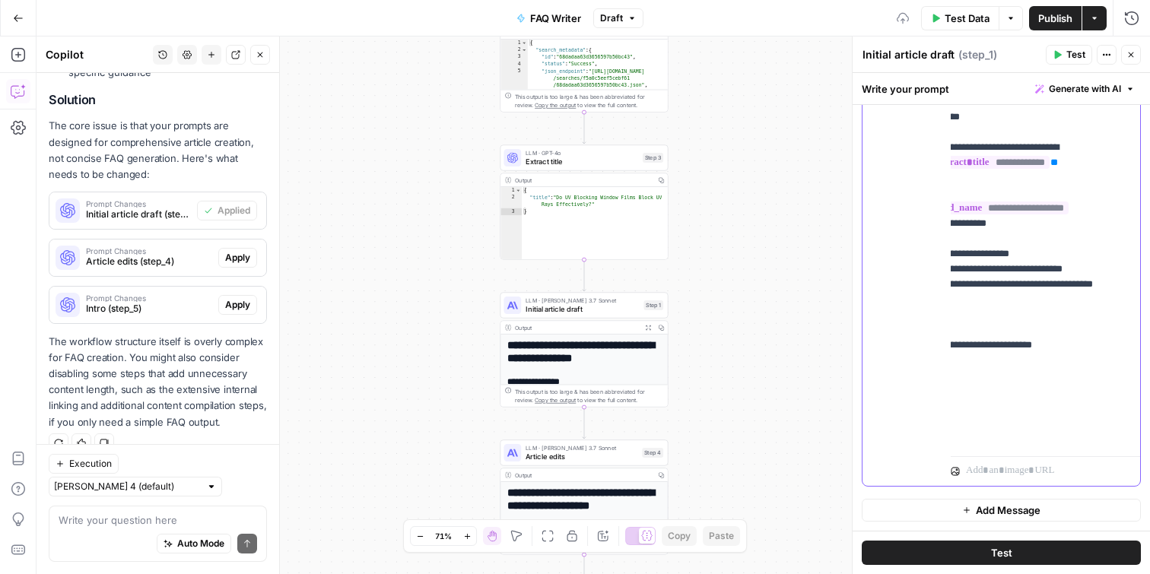
drag, startPoint x: 1000, startPoint y: 438, endPoint x: 1149, endPoint y: 478, distance: 154.4
click at [1149, 478] on div "**********" at bounding box center [1000, 40] width 297 height 979
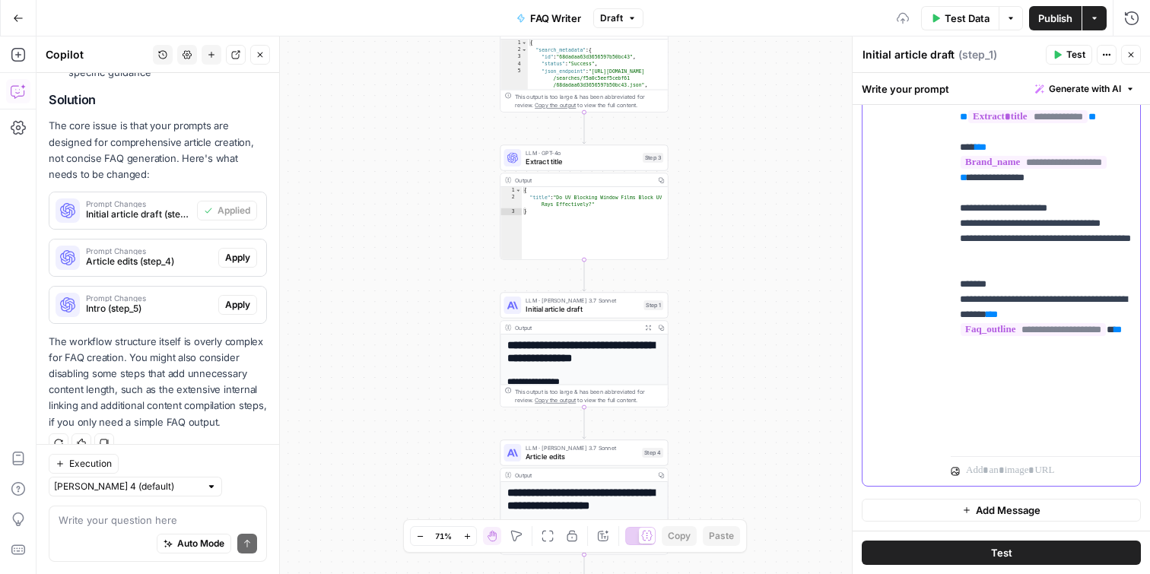
scroll to position [0, 0]
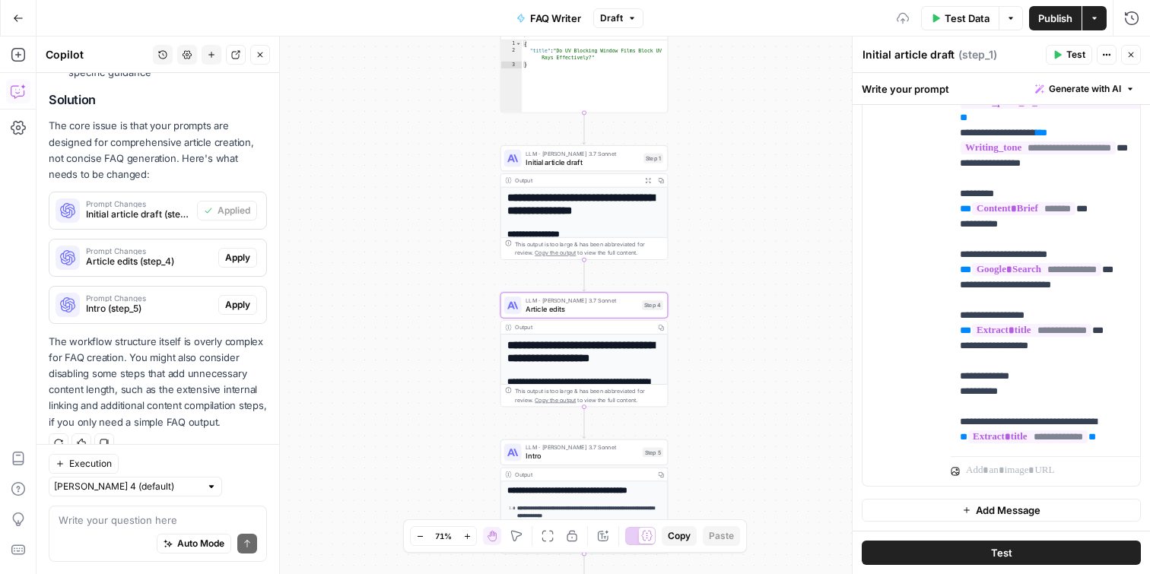
click at [232, 253] on span "Apply" at bounding box center [237, 258] width 25 height 14
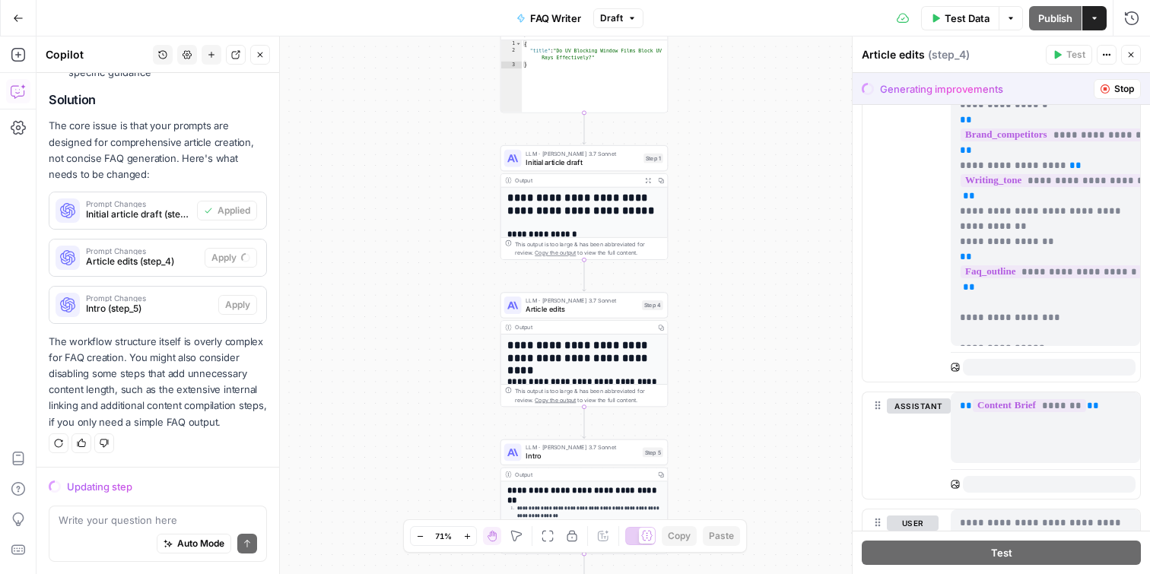
scroll to position [2012, 0]
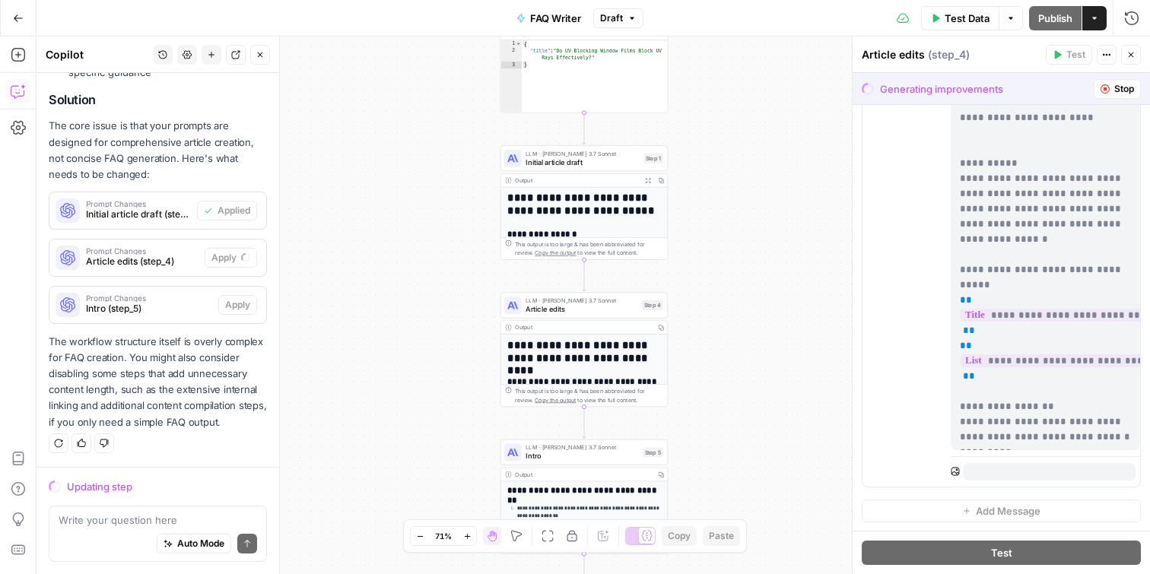
click at [783, 217] on div "**********" at bounding box center [592, 305] width 1113 height 538
click at [1128, 89] on span "Stop" at bounding box center [1124, 89] width 20 height 14
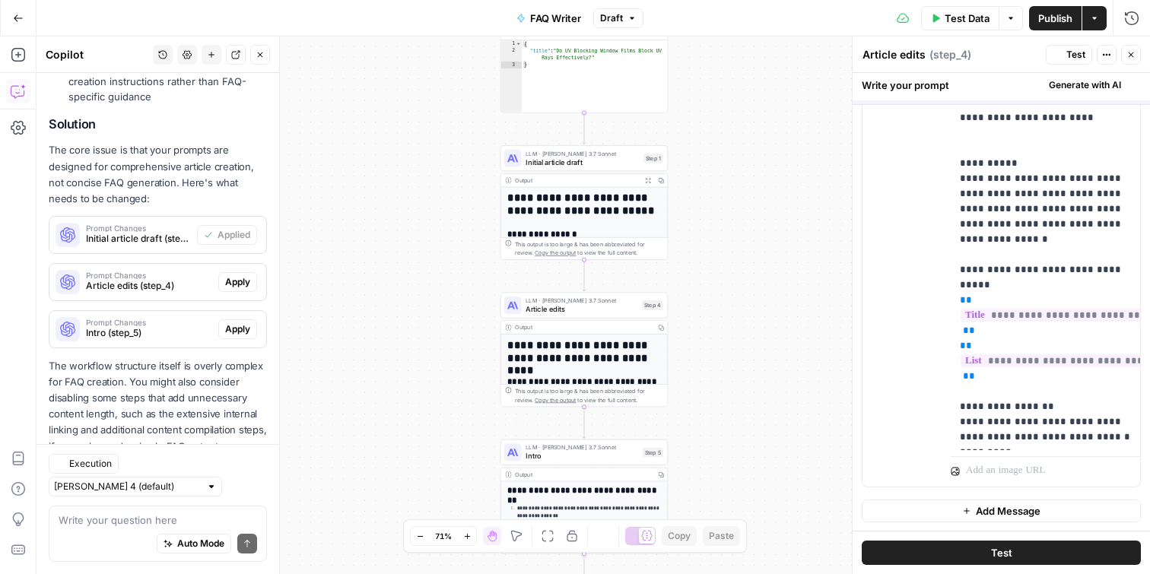
scroll to position [0, 0]
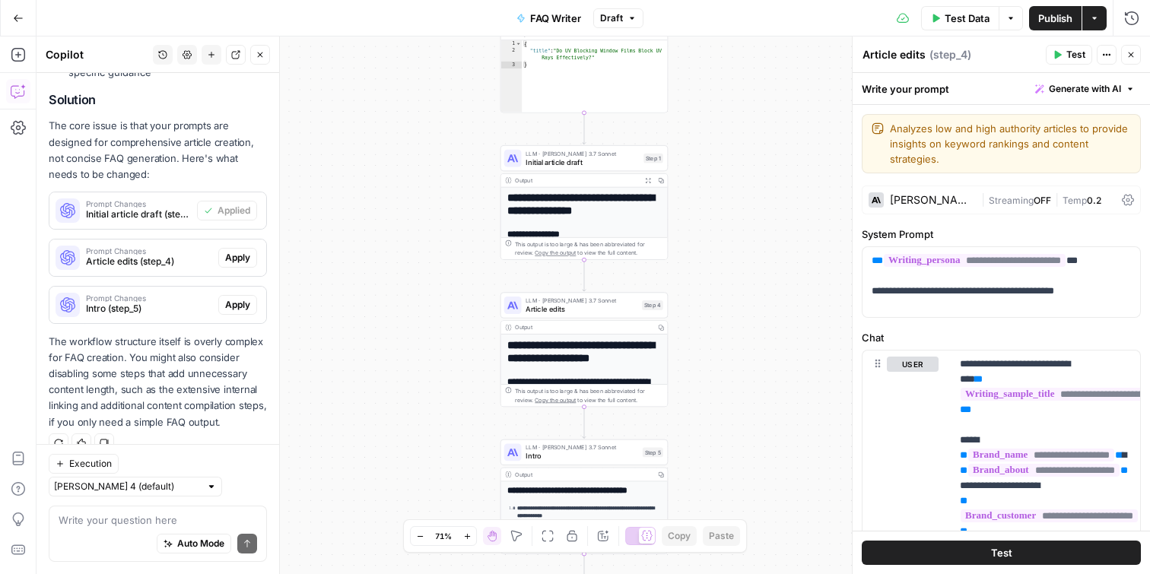
click at [744, 218] on div "**********" at bounding box center [592, 305] width 1113 height 538
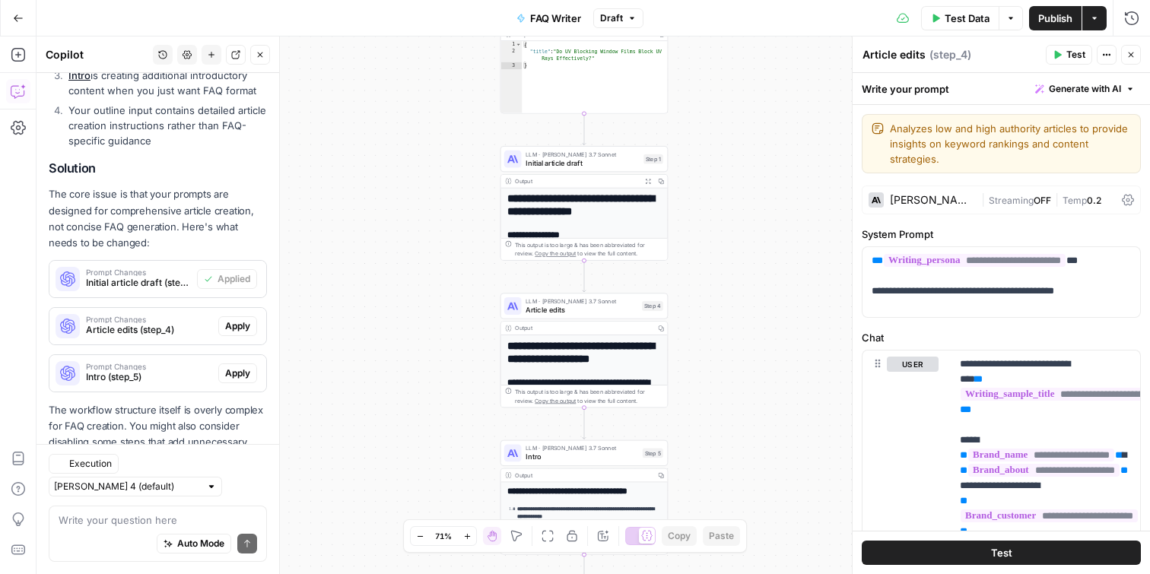
scroll to position [668, 0]
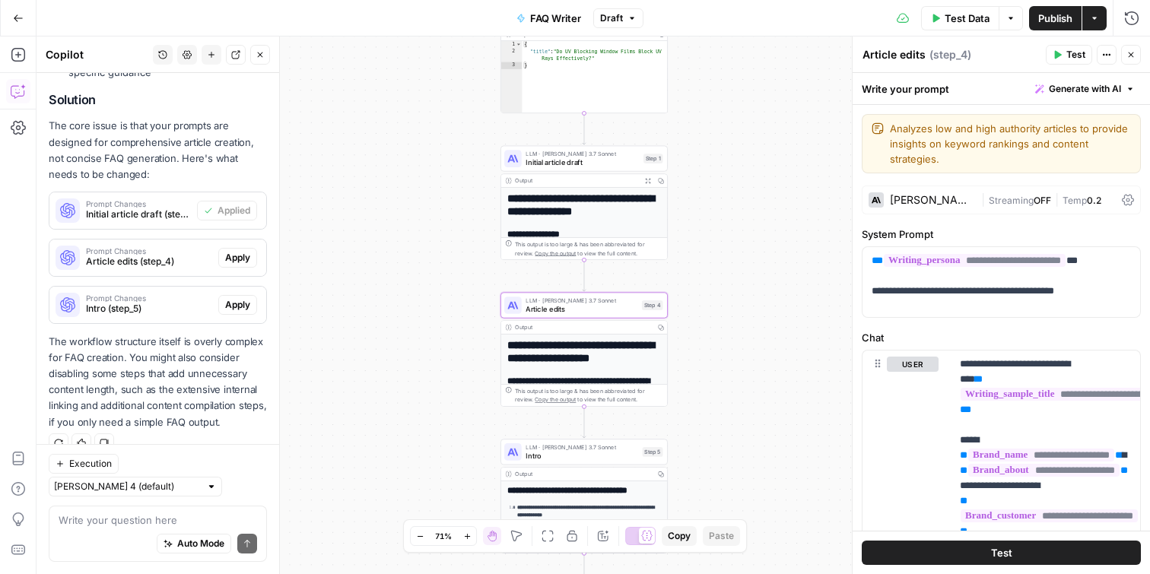
click at [245, 261] on span "Apply" at bounding box center [237, 258] width 25 height 14
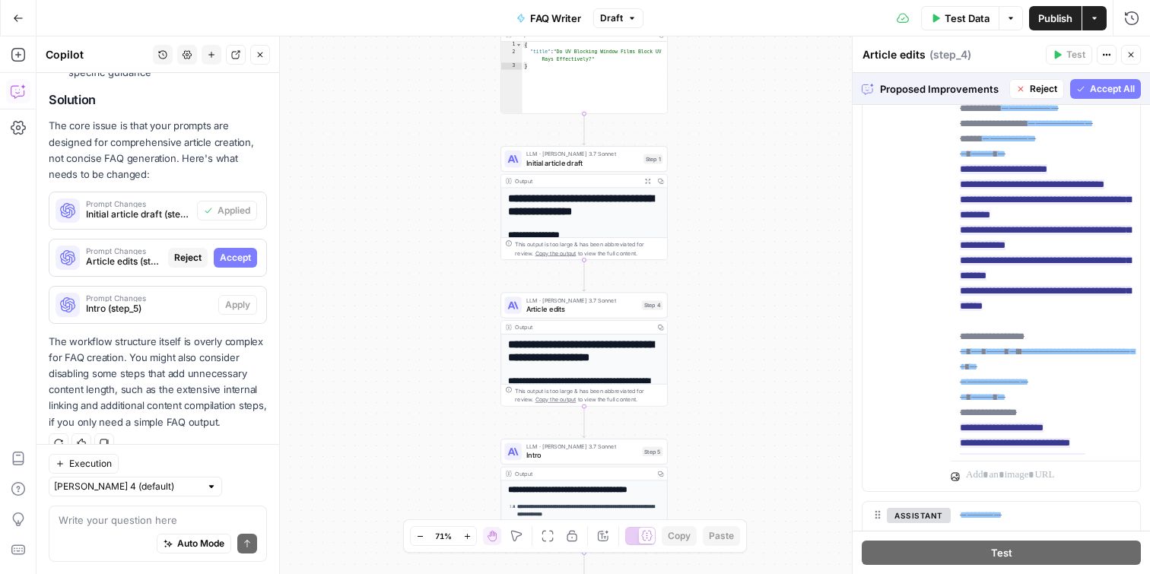
scroll to position [1286, 0]
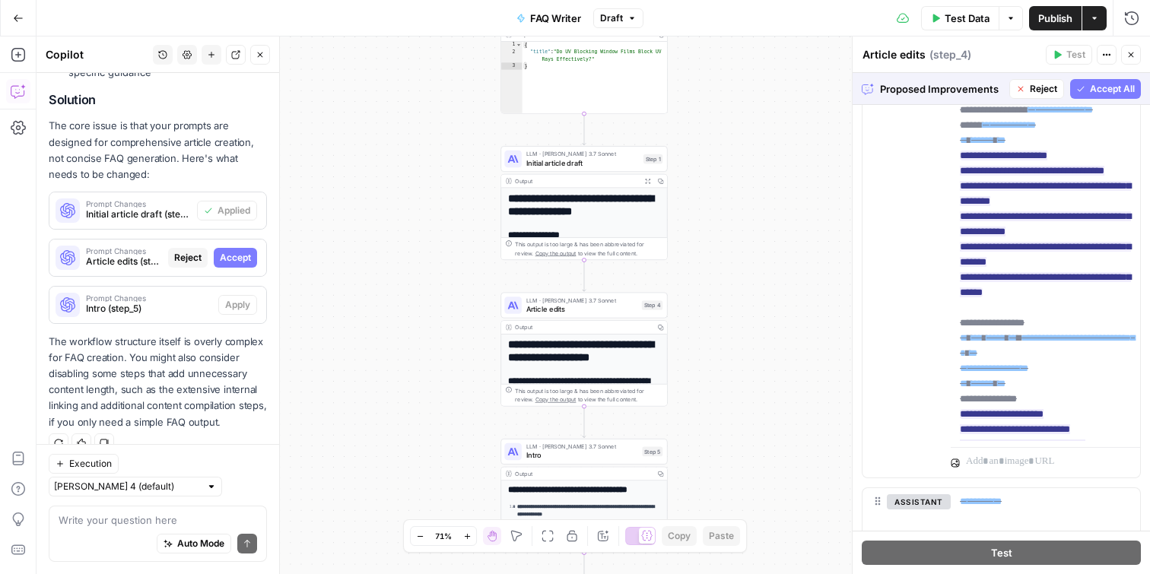
click at [1100, 97] on button "Accept All" at bounding box center [1105, 89] width 71 height 20
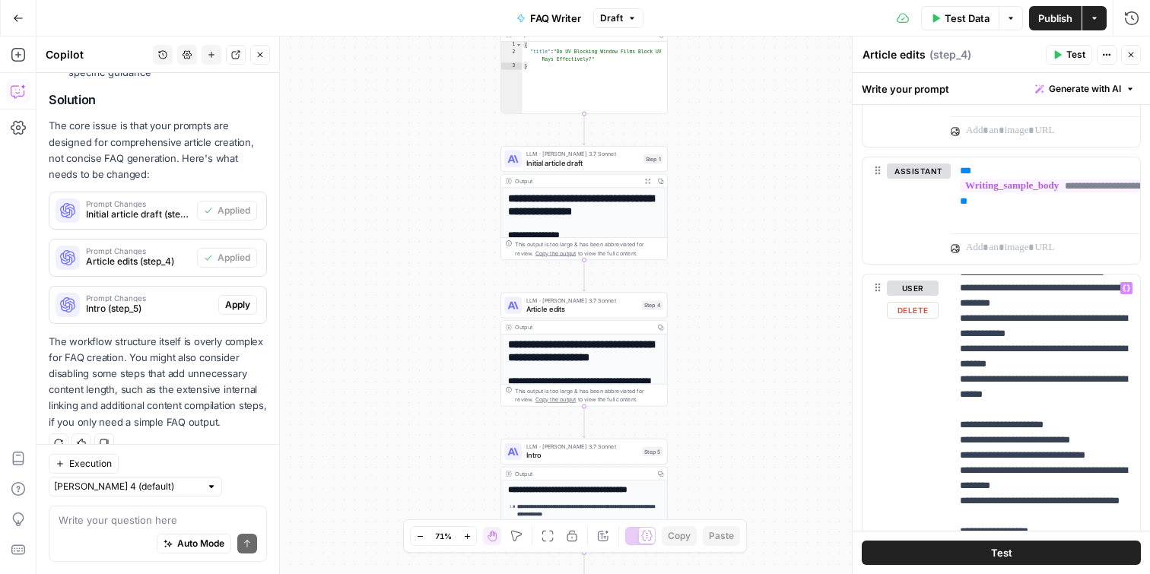
scroll to position [379, 0]
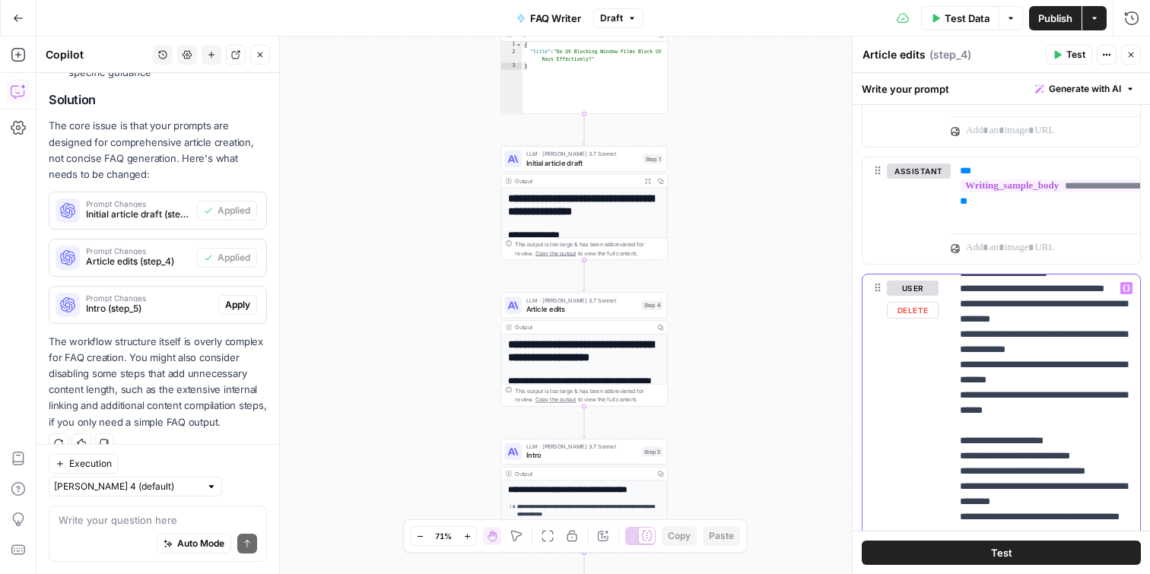
drag, startPoint x: 1081, startPoint y: 407, endPoint x: 967, endPoint y: 398, distance: 114.4
click at [967, 398] on p "**********" at bounding box center [1045, 410] width 171 height 1019
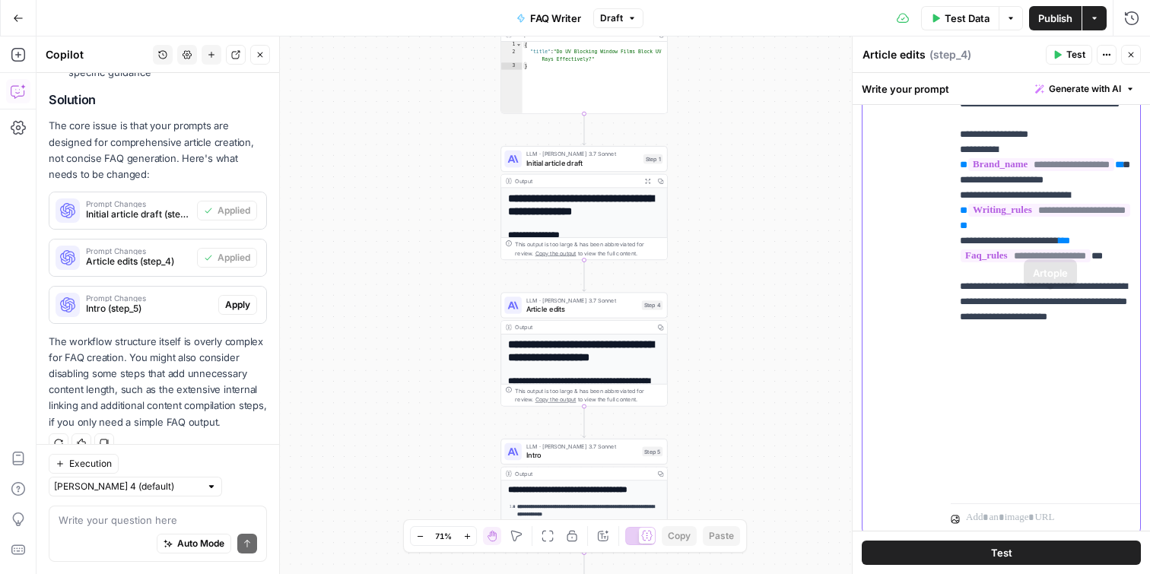
scroll to position [1262, 0]
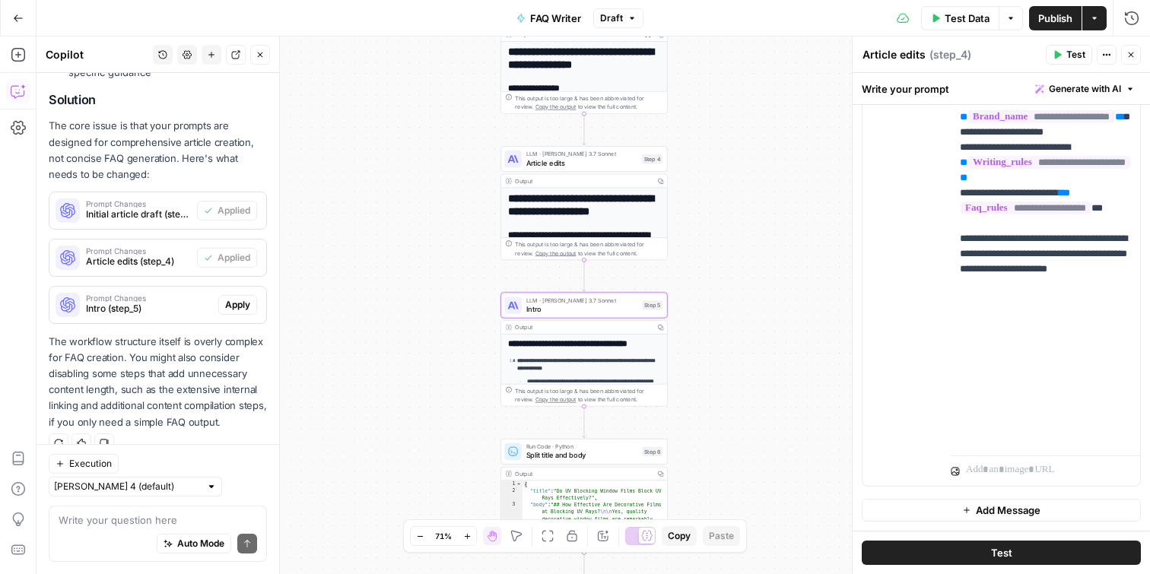
click at [233, 302] on span "Apply" at bounding box center [237, 305] width 25 height 14
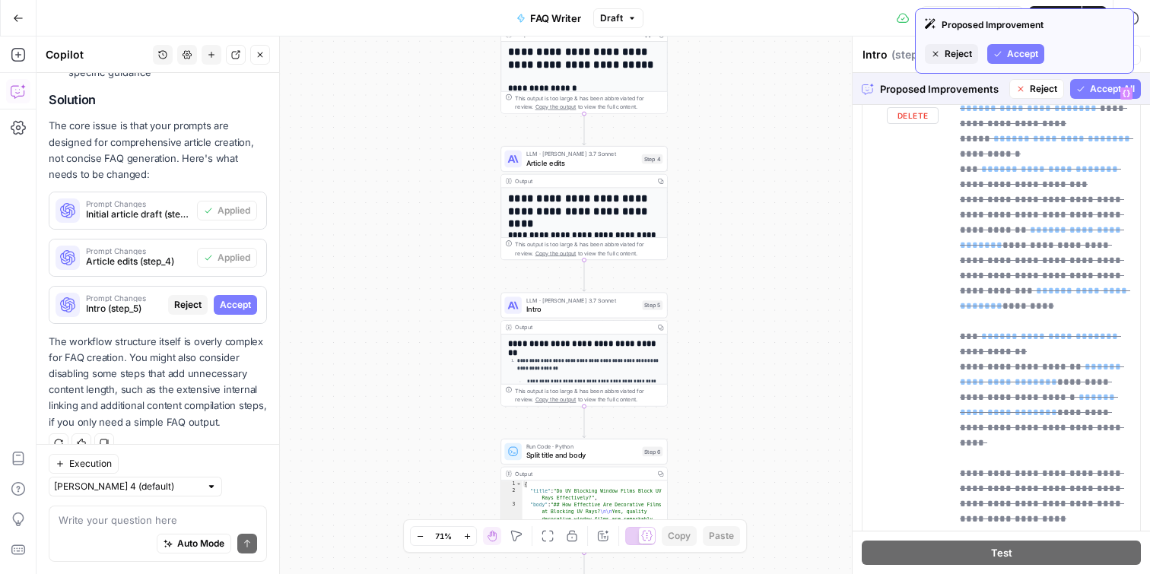
scroll to position [3949, 0]
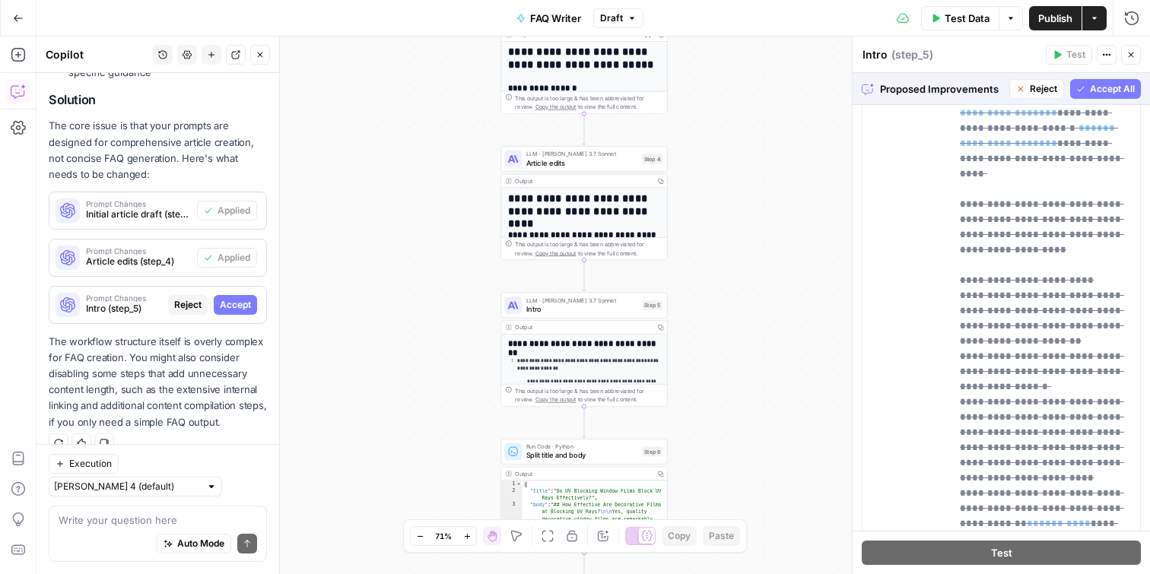
click at [1102, 89] on span "Accept All" at bounding box center [1112, 89] width 45 height 14
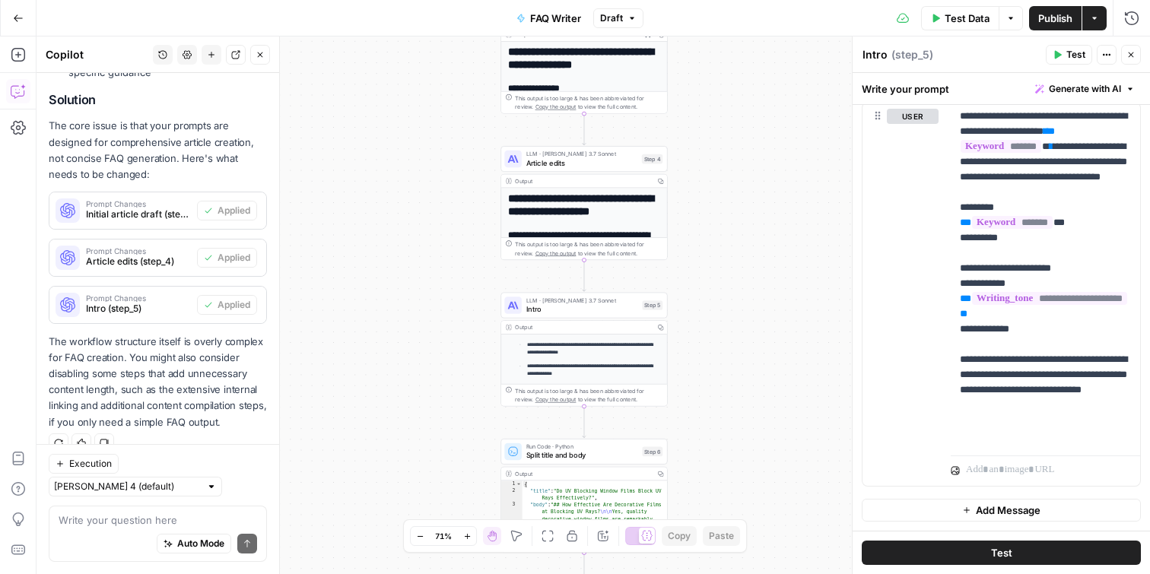
scroll to position [148, 0]
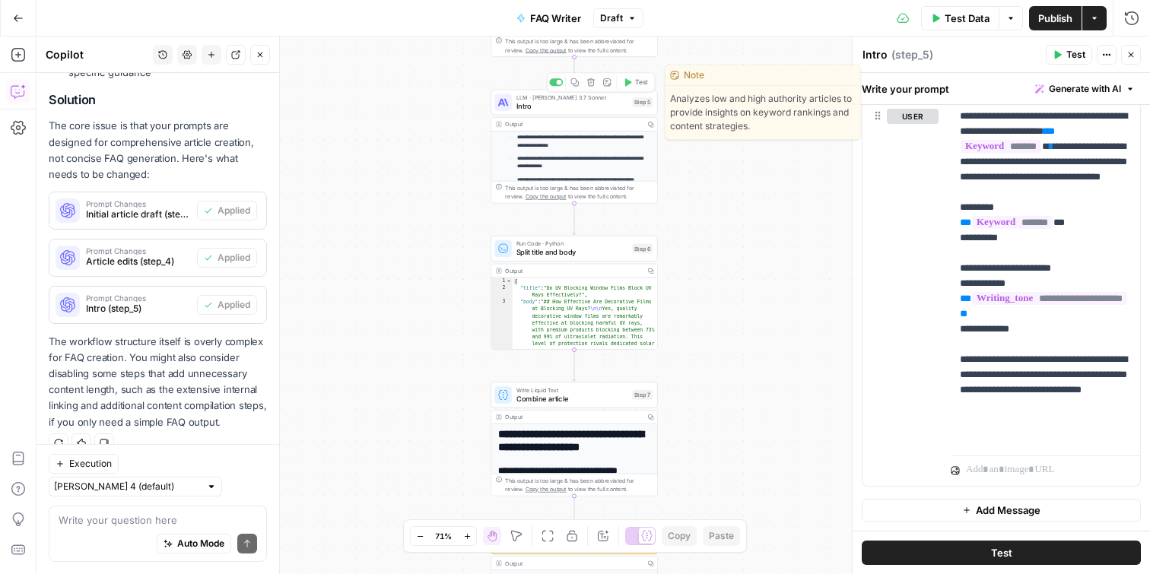
click at [544, 97] on span "LLM · Claude 3.7 Sonnet" at bounding box center [572, 97] width 112 height 8
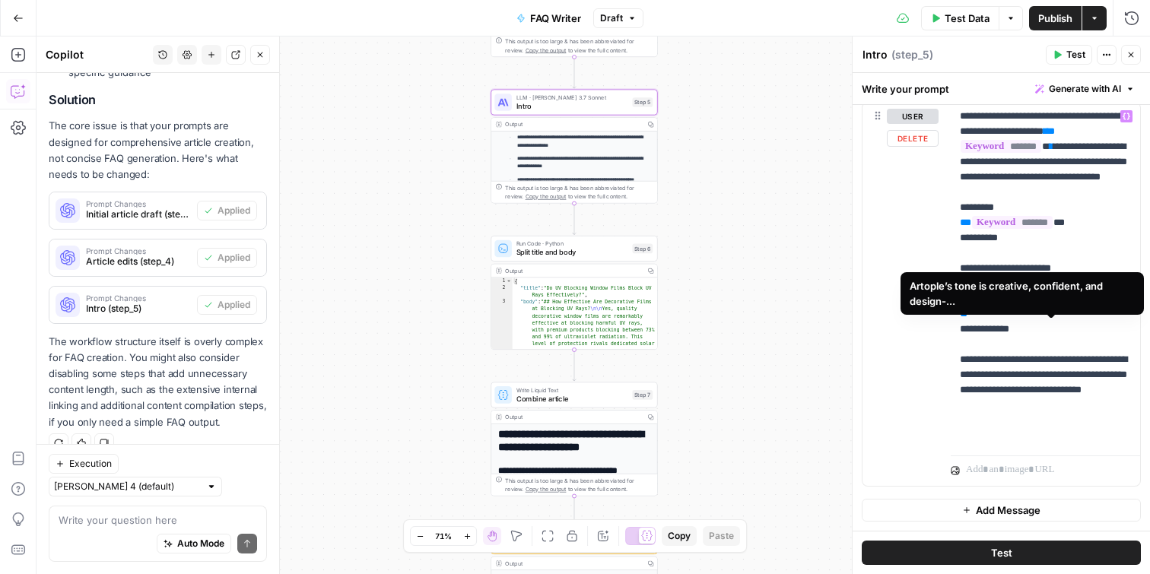
scroll to position [0, 0]
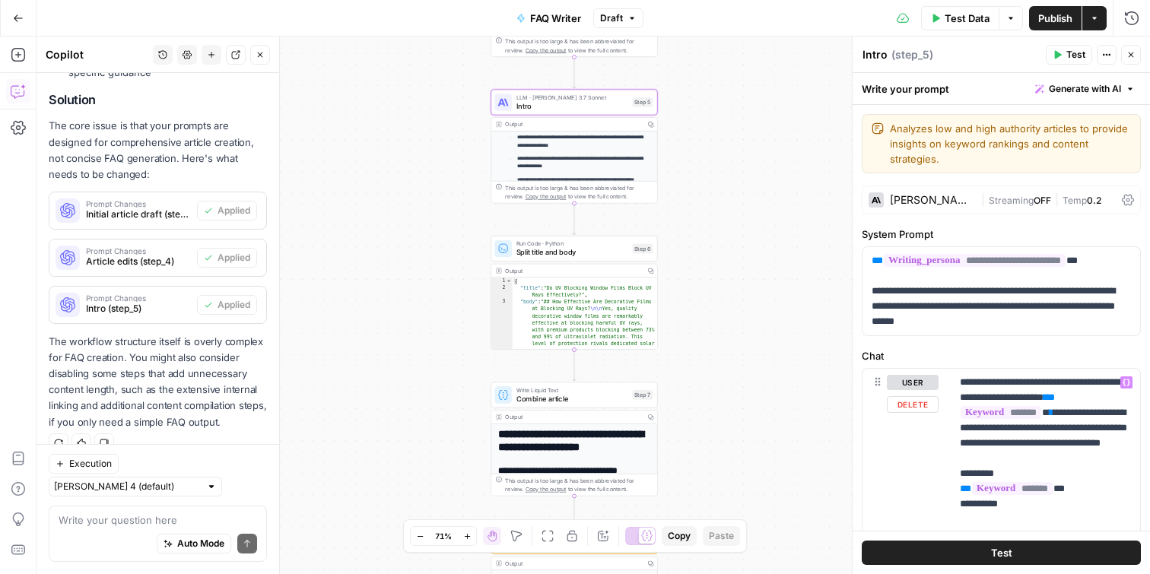
click at [557, 83] on div "**********" at bounding box center [592, 305] width 1113 height 538
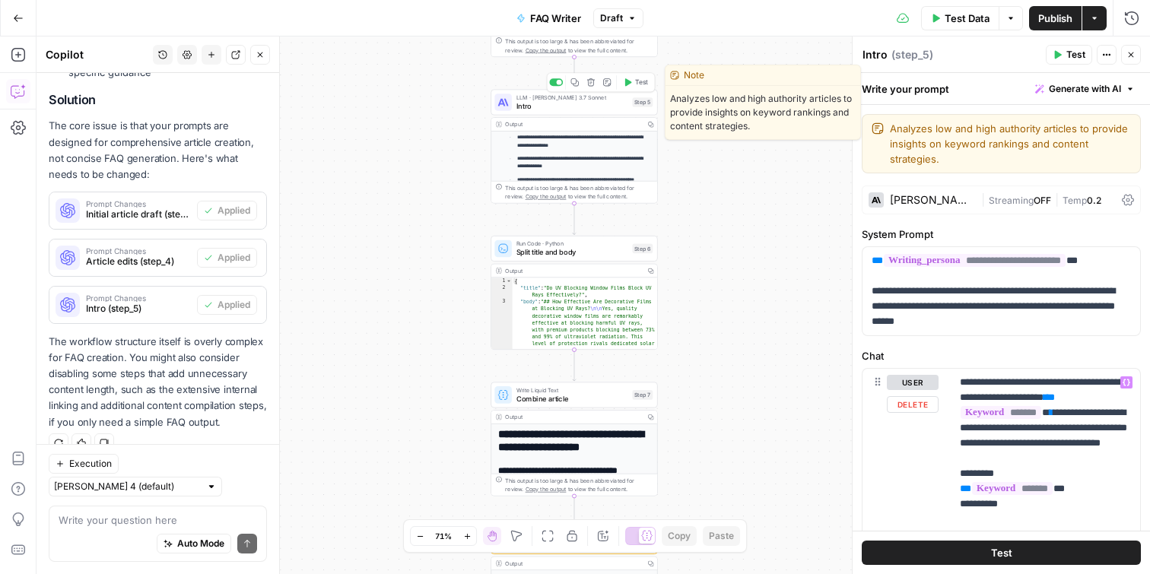
click at [557, 81] on div at bounding box center [559, 82] width 5 height 5
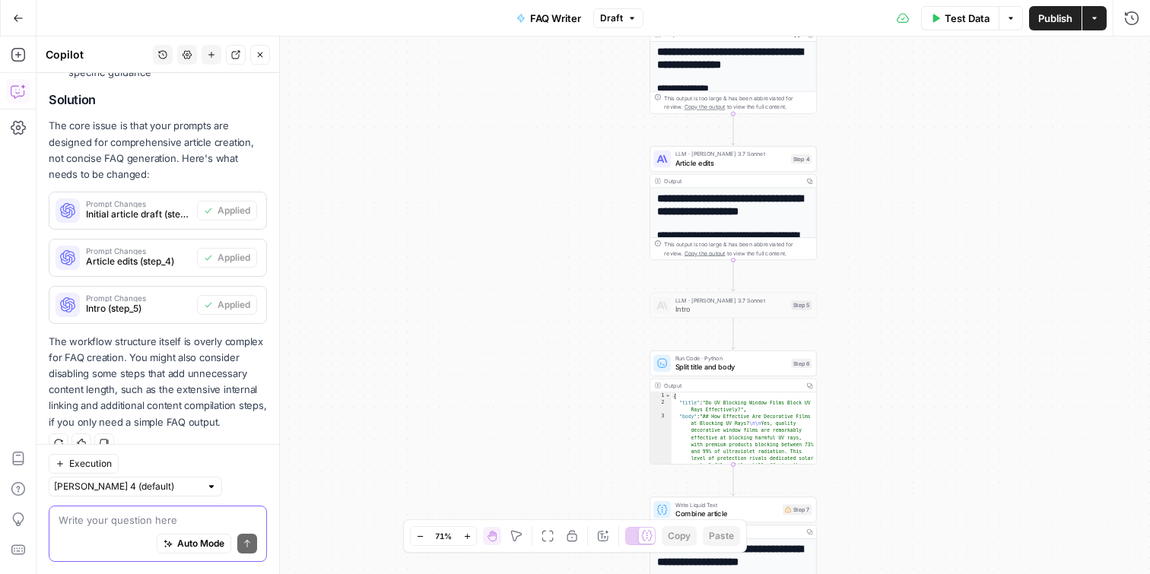
click at [101, 522] on textarea at bounding box center [158, 519] width 198 height 15
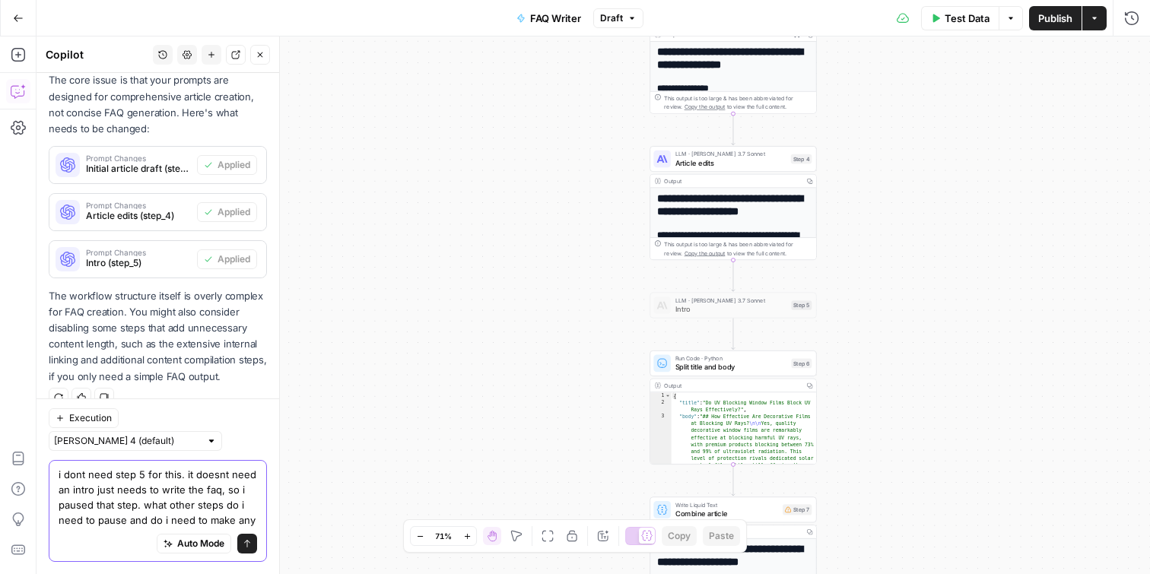
scroll to position [728, 0]
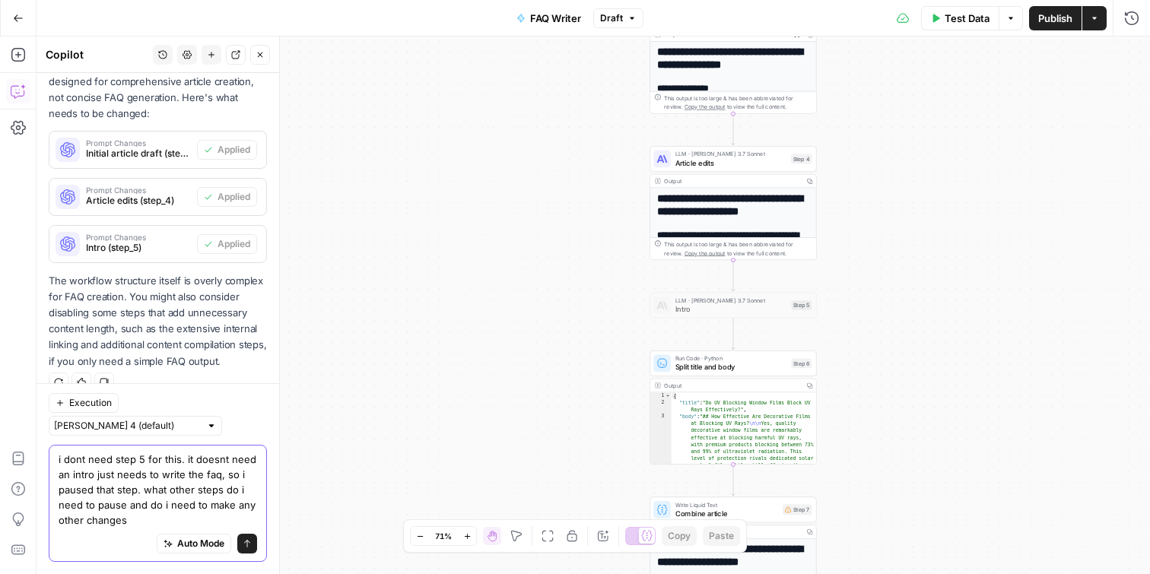
type textarea "i dont need step 5 for this. it doesnt need an intro just needs to write the fa…"
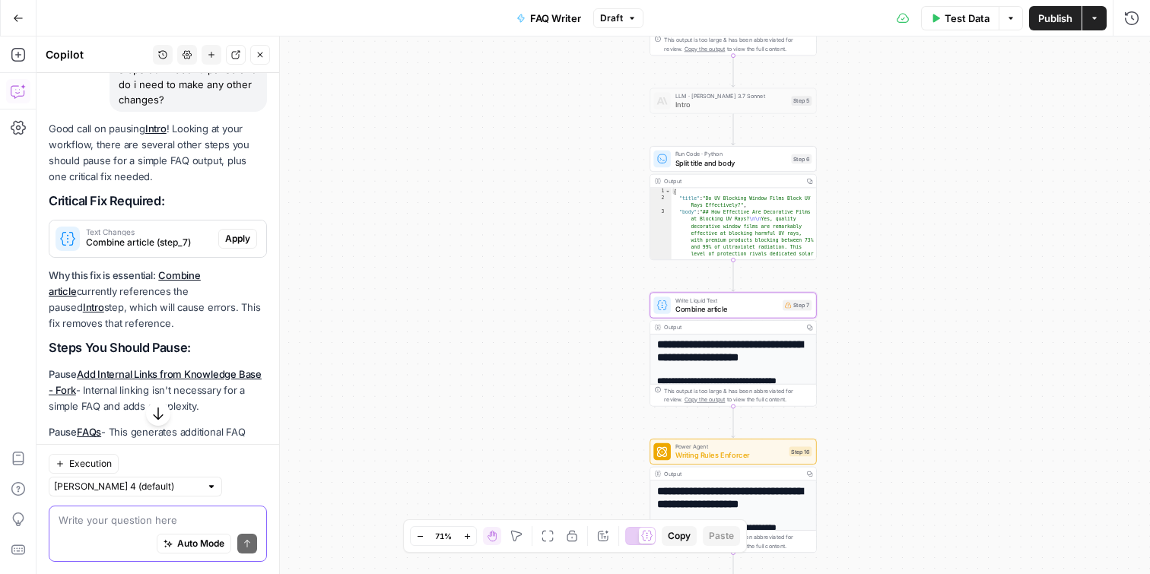
scroll to position [1109, 0]
click at [243, 244] on span "Apply" at bounding box center [237, 241] width 25 height 14
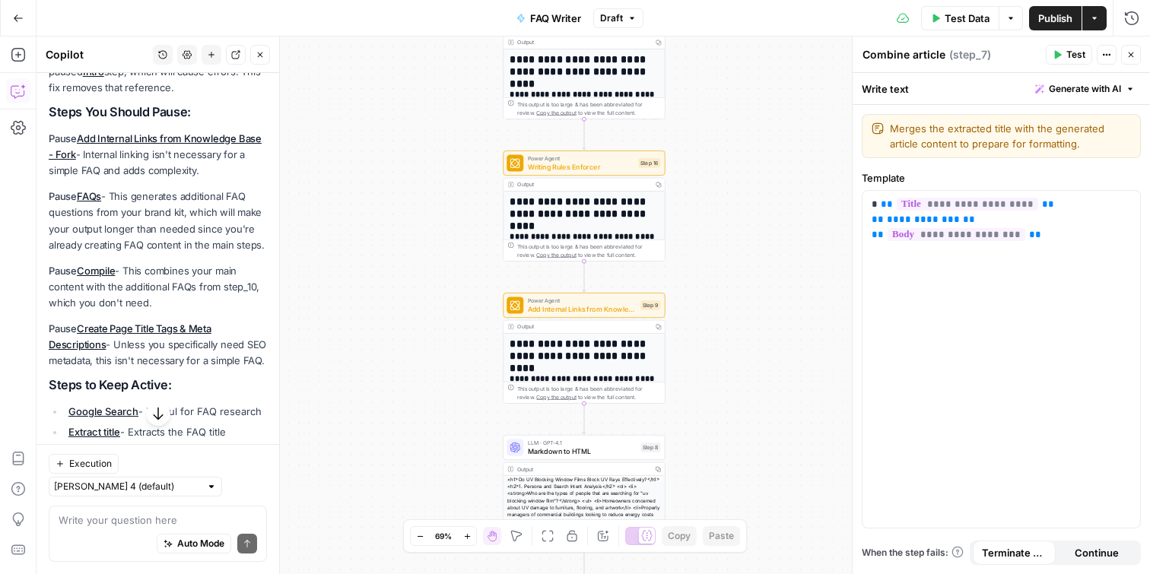
scroll to position [1339, 0]
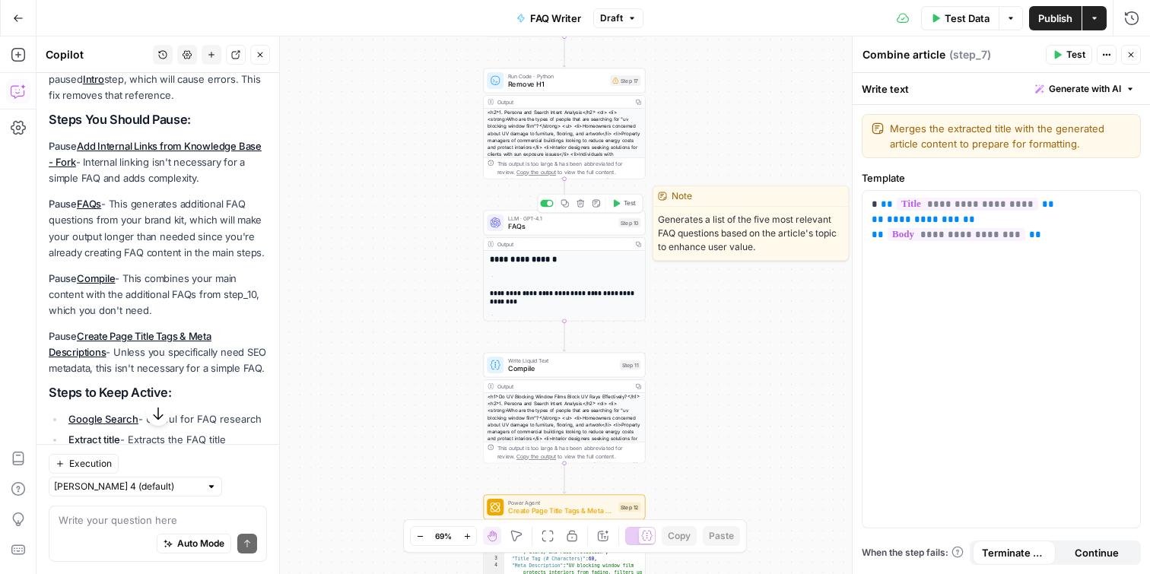
click at [546, 205] on div at bounding box center [546, 204] width 13 height 8
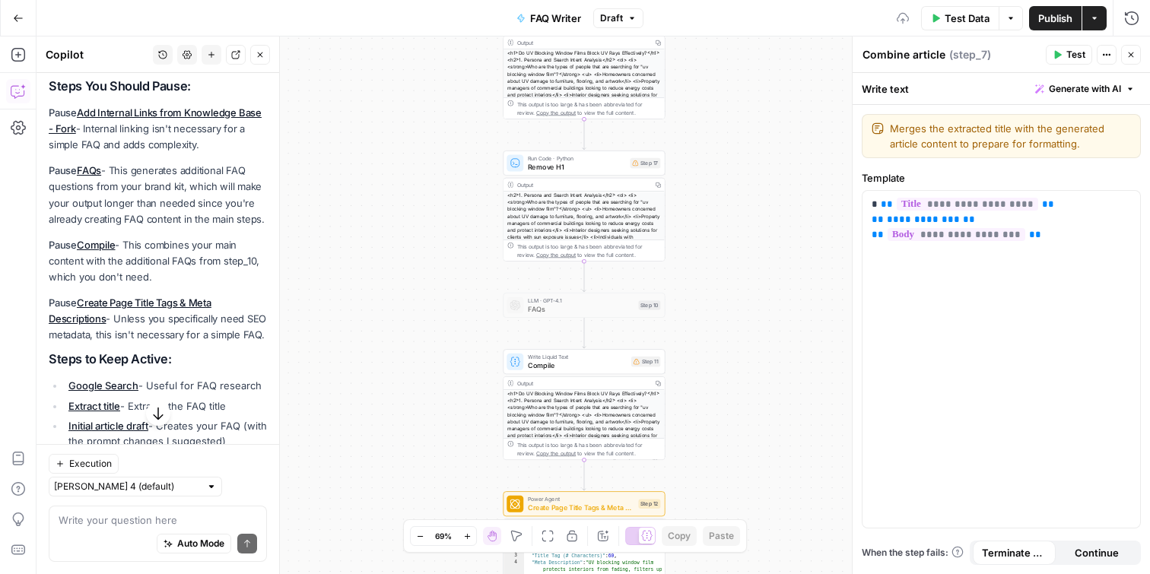
scroll to position [1395, 0]
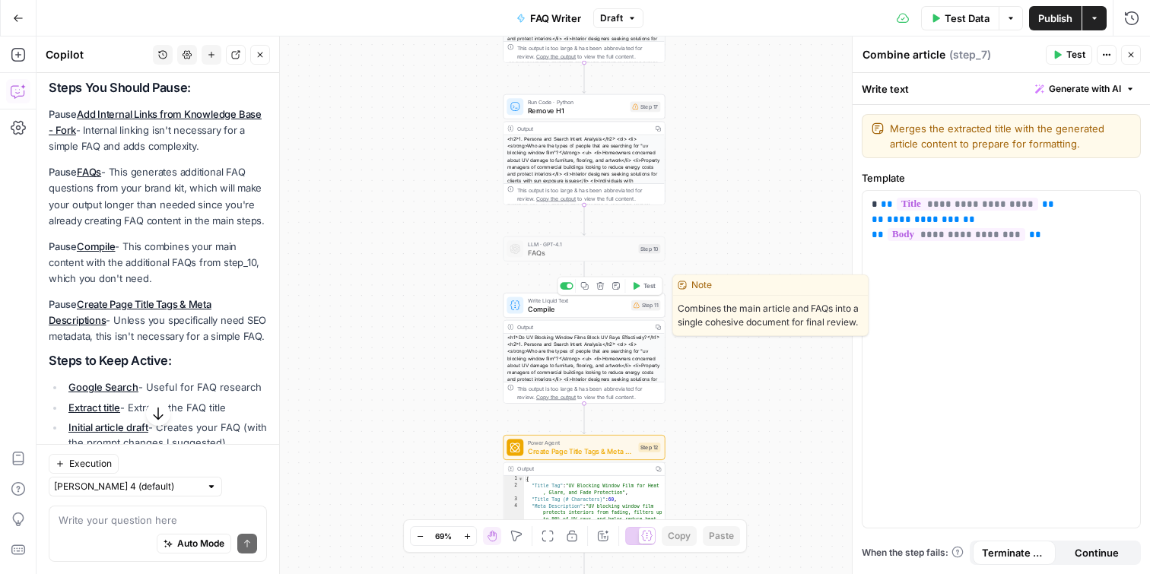
click at [570, 290] on div "Copy step Delete step Edit Note Test" at bounding box center [609, 286] width 105 height 19
click at [570, 289] on div at bounding box center [566, 286] width 13 height 8
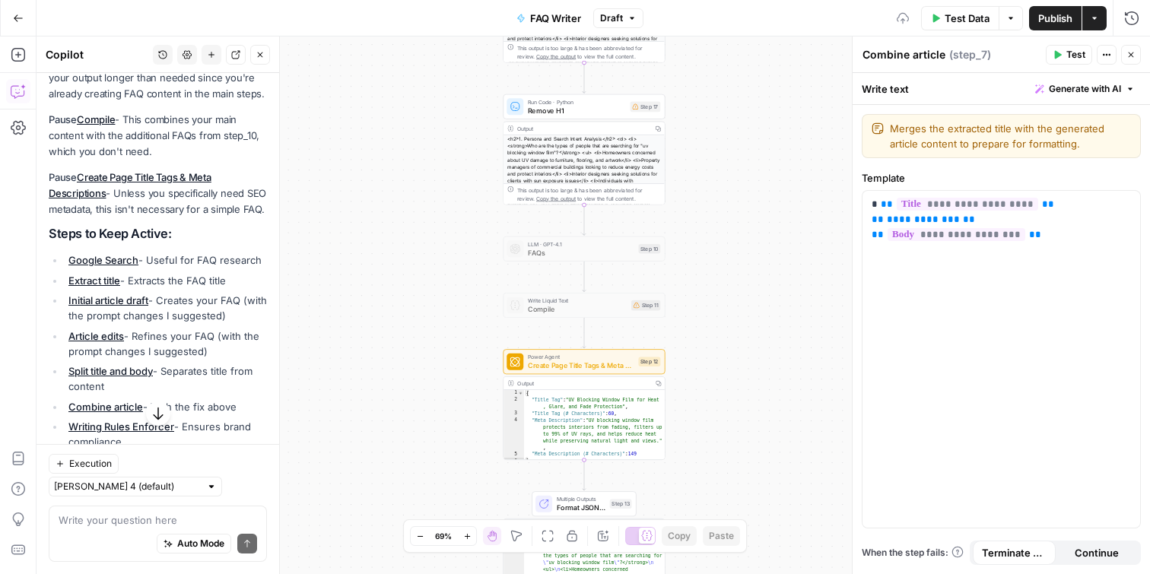
scroll to position [1512, 0]
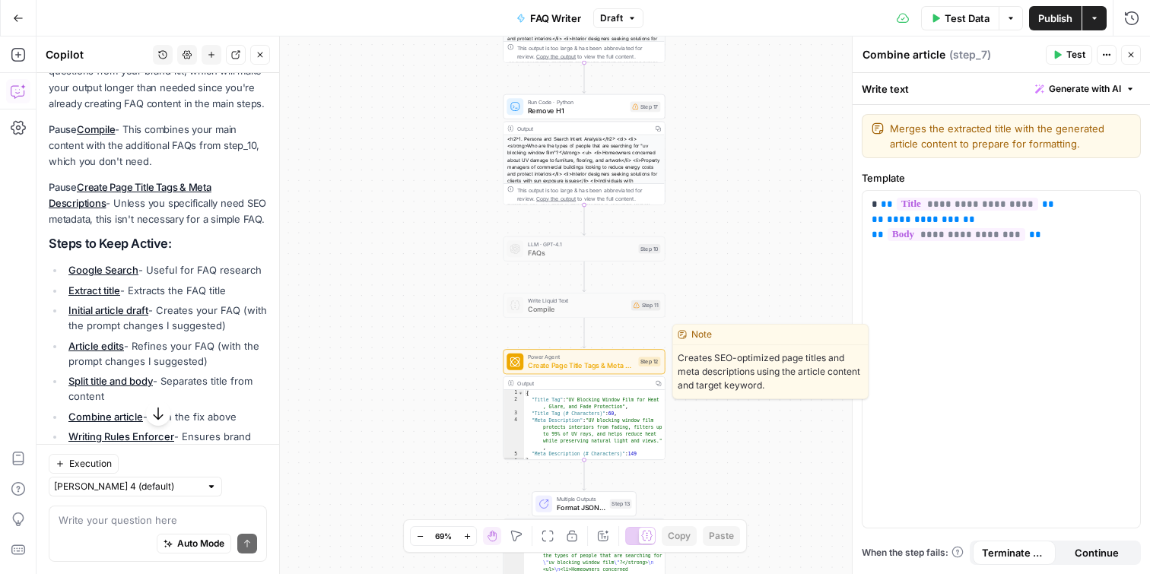
click at [576, 365] on span "Create Page Title Tags & Meta Descriptions" at bounding box center [581, 365] width 106 height 11
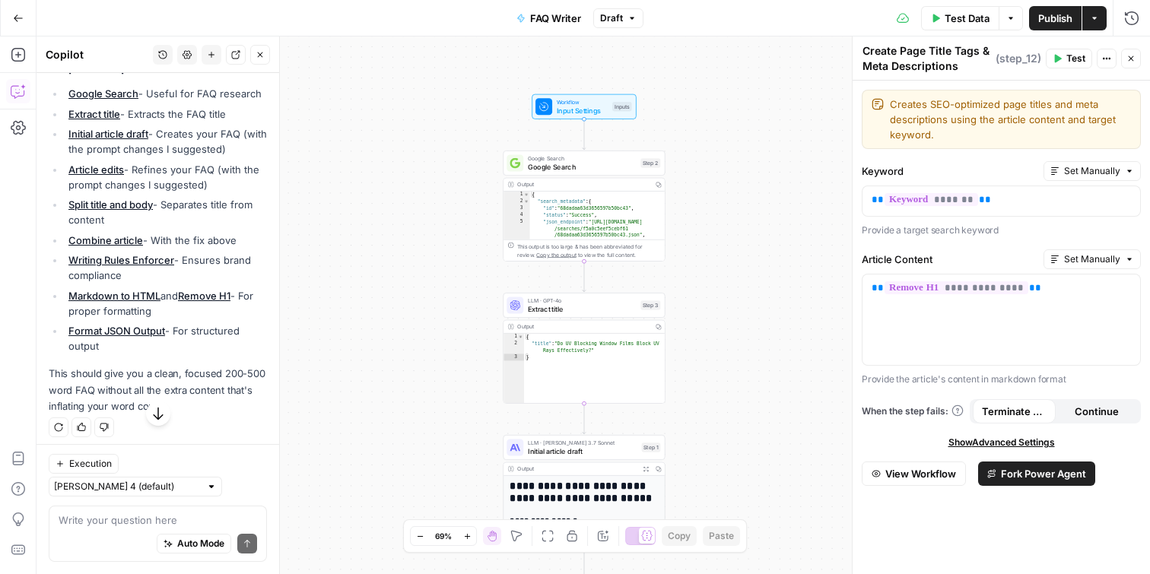
scroll to position [1687, 0]
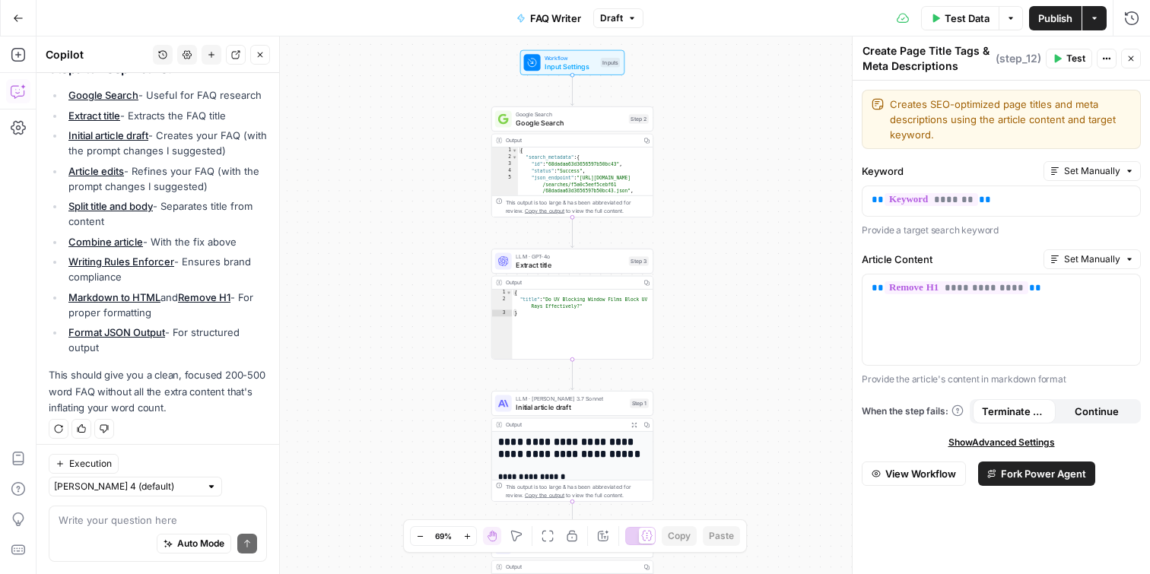
click at [964, 21] on span "Test Data" at bounding box center [966, 18] width 45 height 15
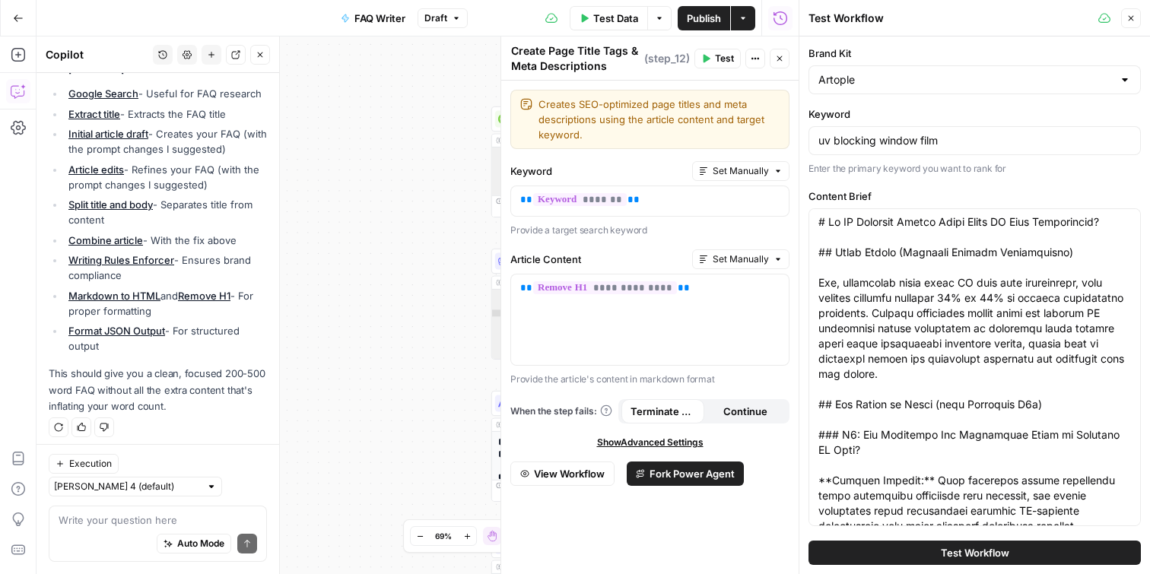
scroll to position [0, 0]
click at [421, 251] on div "**********" at bounding box center [417, 305] width 762 height 538
click at [706, 19] on span "Publish" at bounding box center [704, 18] width 34 height 15
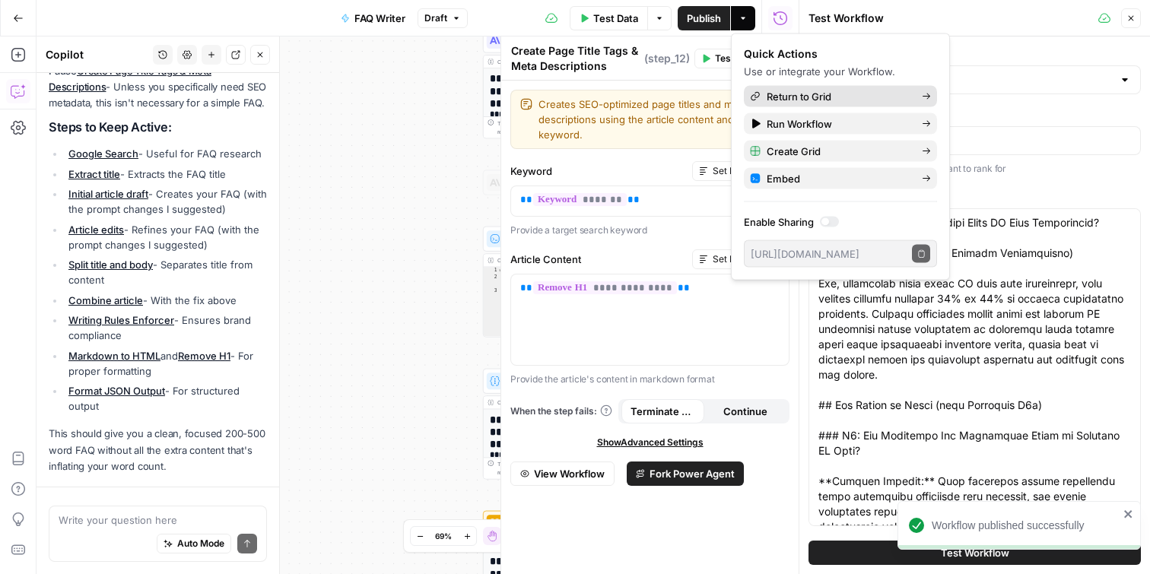
click at [823, 92] on span "Return to Grid" at bounding box center [837, 96] width 143 height 15
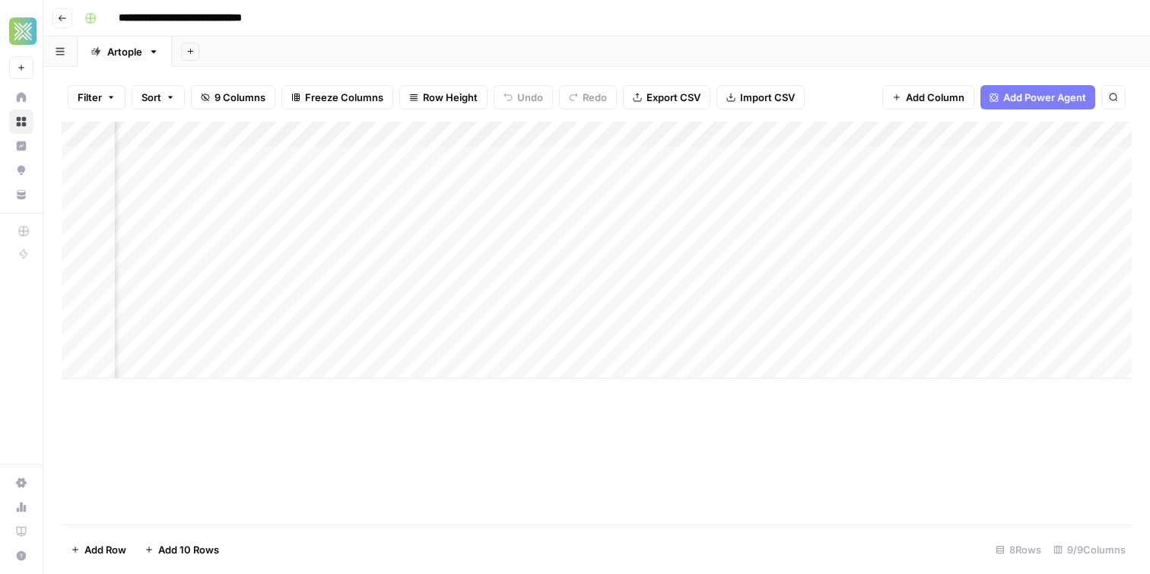
scroll to position [0, 656]
click at [623, 287] on div "Add Column" at bounding box center [597, 250] width 1070 height 257
click at [758, 289] on div "Add Column" at bounding box center [597, 250] width 1070 height 257
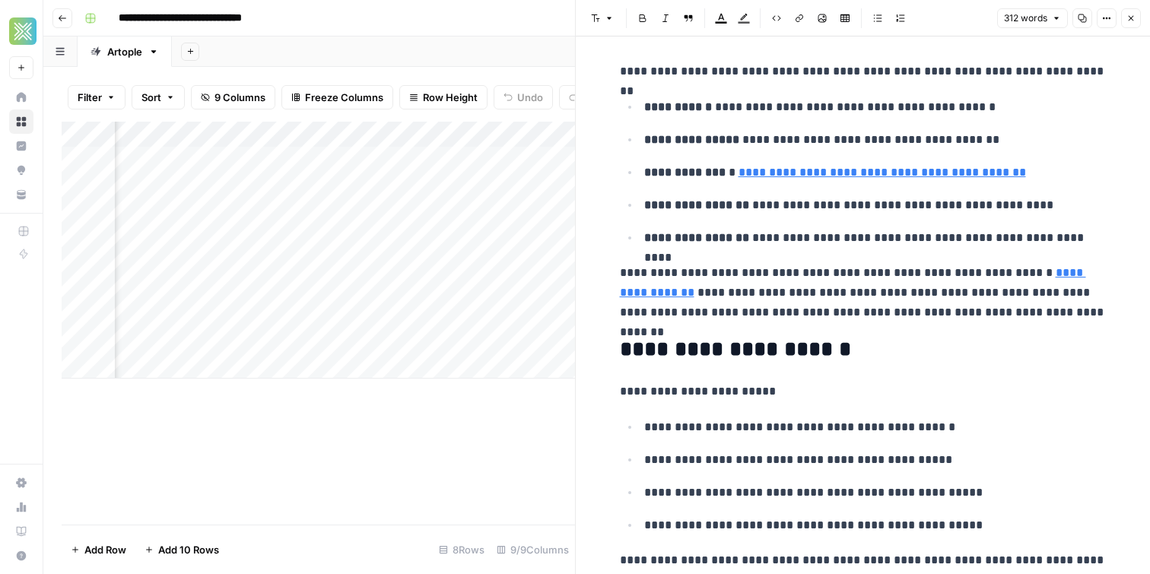
scroll to position [186, 0]
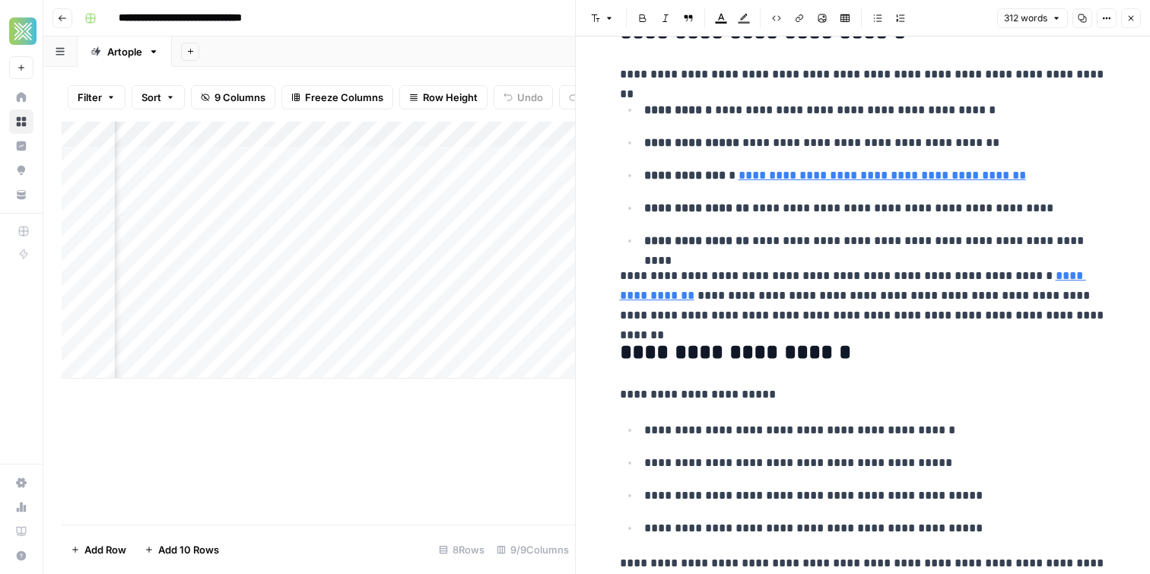
click at [791, 177] on link "**********" at bounding box center [881, 175] width 287 height 11
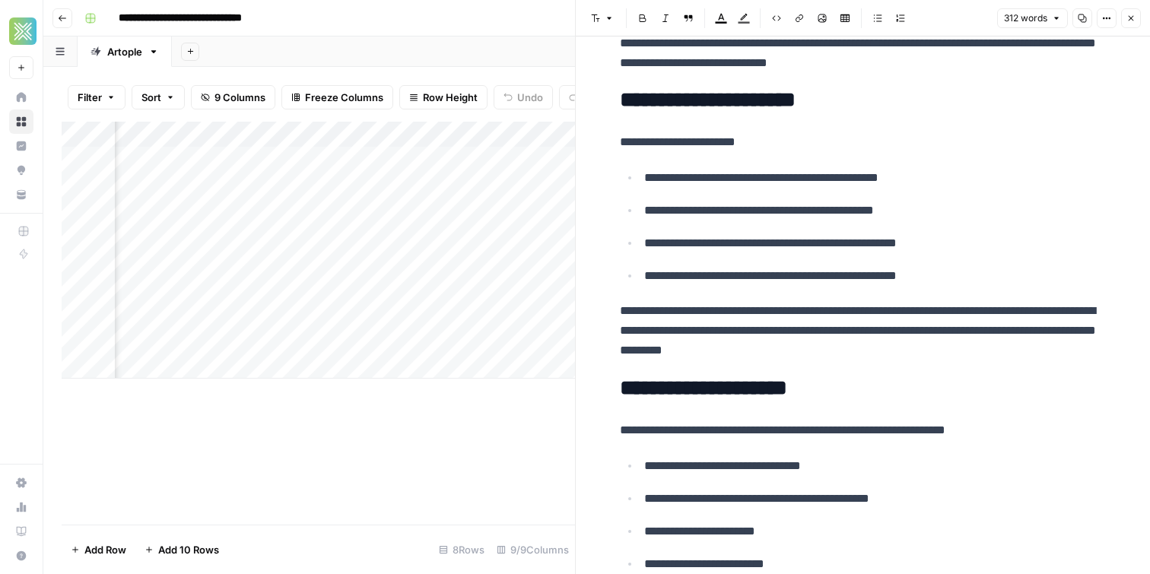
scroll to position [0, 0]
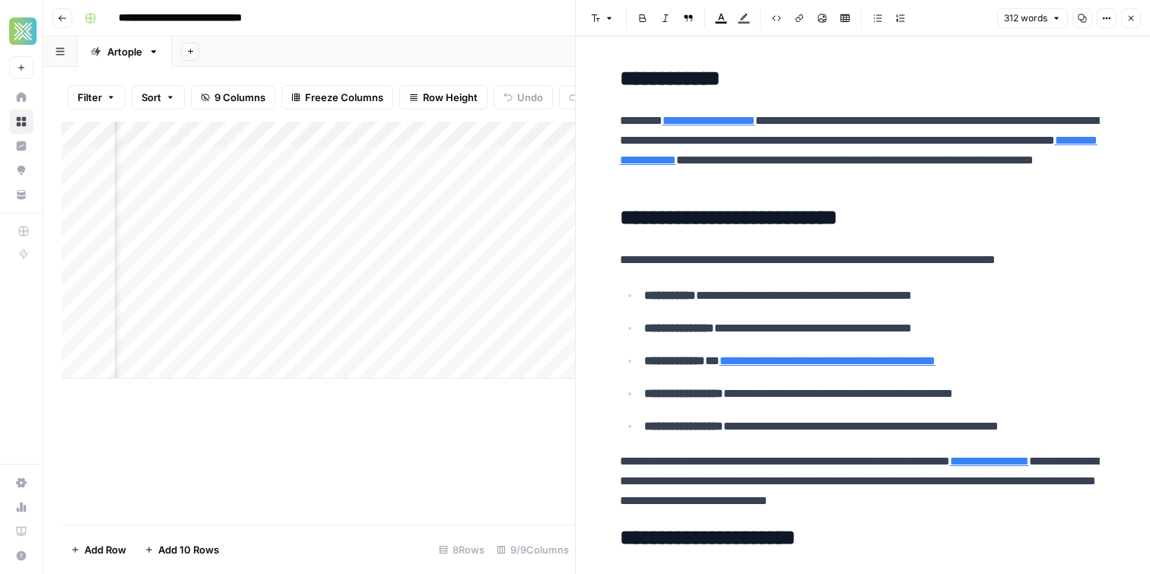
click at [825, 164] on link "**********" at bounding box center [858, 150] width 477 height 31
click at [265, 189] on div "Add Column" at bounding box center [318, 250] width 513 height 257
click at [306, 214] on div "Add Column" at bounding box center [318, 250] width 513 height 257
click at [321, 182] on div "Add Column" at bounding box center [318, 250] width 513 height 257
click at [358, 160] on div "Add Column" at bounding box center [318, 250] width 513 height 257
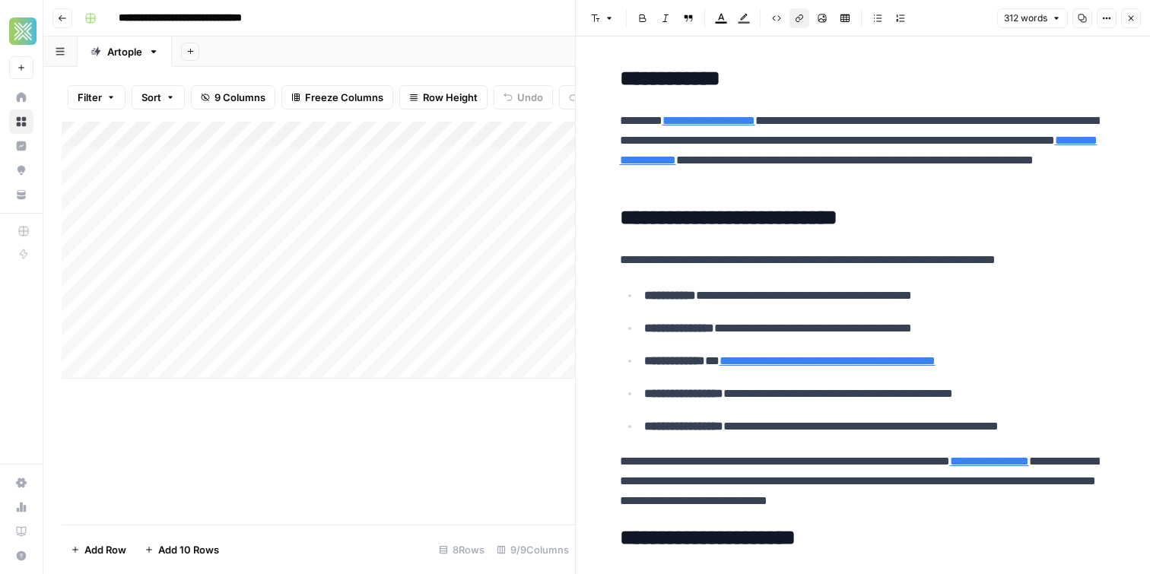
click at [357, 191] on div "Add Column" at bounding box center [318, 250] width 513 height 257
click at [320, 208] on div "Add Column" at bounding box center [318, 250] width 513 height 257
click at [319, 191] on div "Add Column" at bounding box center [318, 250] width 513 height 257
click at [310, 202] on div "Add Column" at bounding box center [318, 250] width 513 height 257
click at [316, 189] on div "Add Column" at bounding box center [318, 250] width 513 height 257
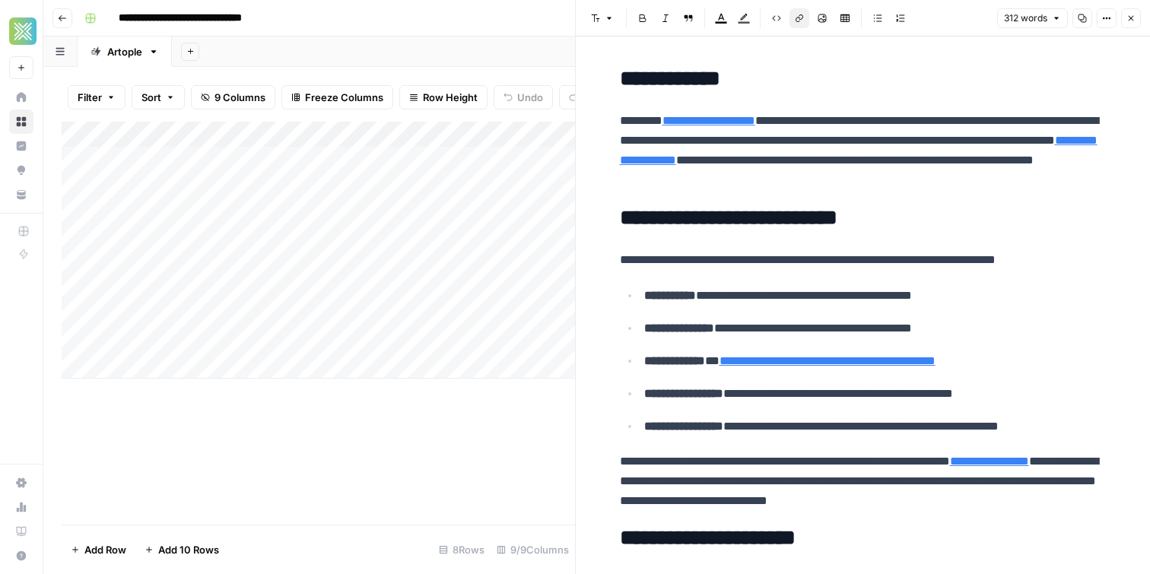
click at [316, 208] on div "Add Column" at bounding box center [318, 250] width 513 height 257
click at [316, 186] on div "Add Column" at bounding box center [318, 250] width 513 height 257
click at [335, 208] on div "Add Column" at bounding box center [318, 250] width 513 height 257
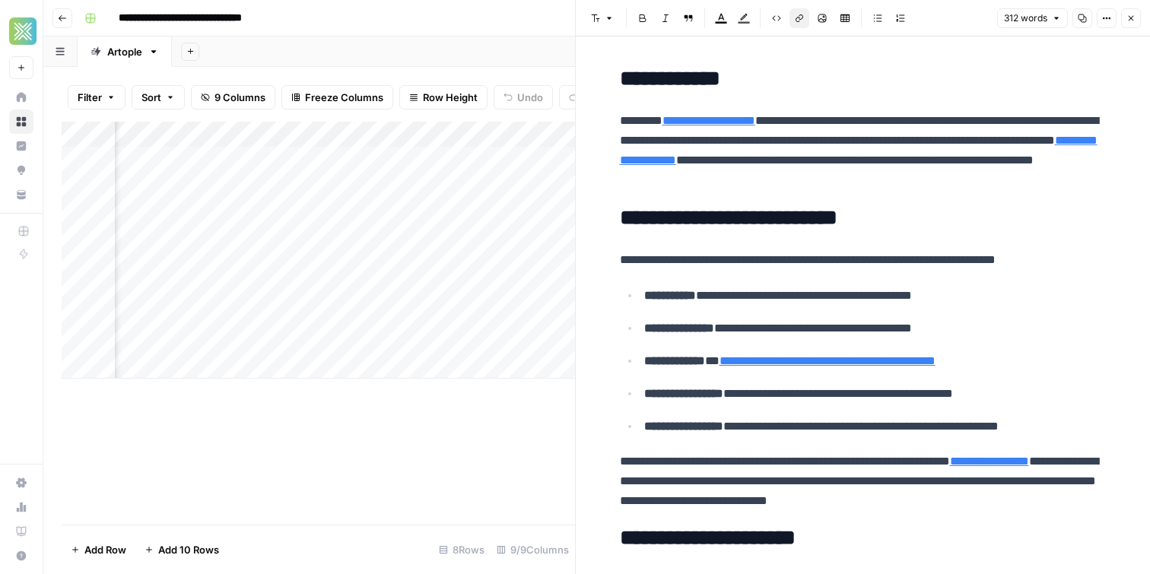
click at [487, 211] on div "Add Column" at bounding box center [318, 250] width 513 height 257
type textarea "**********"
click at [498, 246] on div "Add Column" at bounding box center [318, 250] width 513 height 257
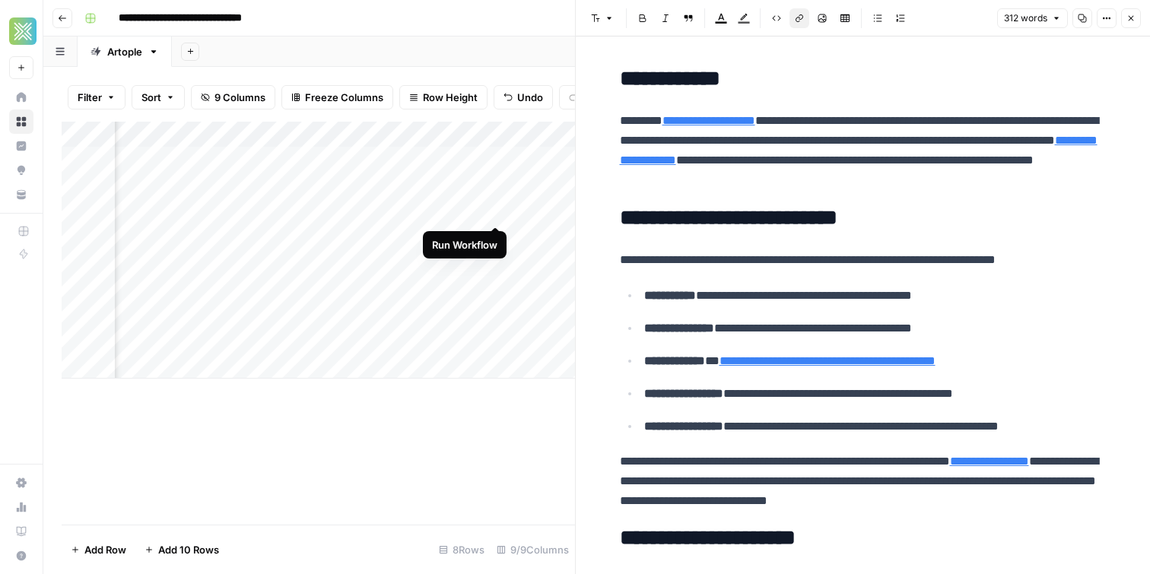
click at [495, 206] on div "Add Column" at bounding box center [318, 250] width 513 height 257
click at [1136, 20] on button "Close" at bounding box center [1131, 18] width 20 height 20
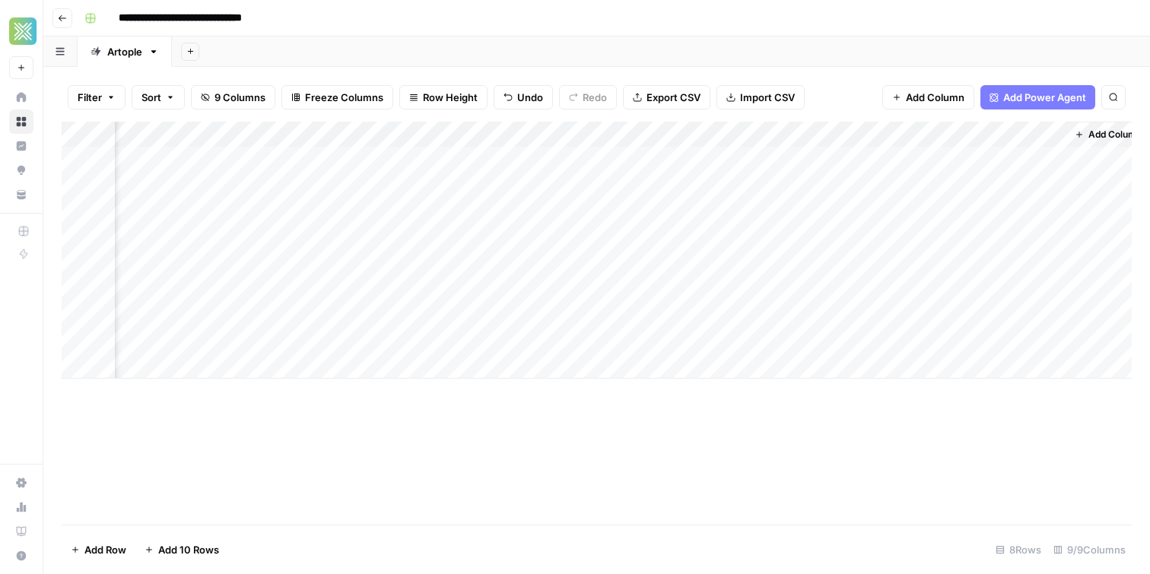
scroll to position [0, 638]
click at [877, 287] on div "Add Column" at bounding box center [597, 250] width 1070 height 257
click at [886, 329] on div "Add Column" at bounding box center [597, 250] width 1070 height 257
click at [907, 296] on div "Add Column" at bounding box center [597, 250] width 1070 height 257
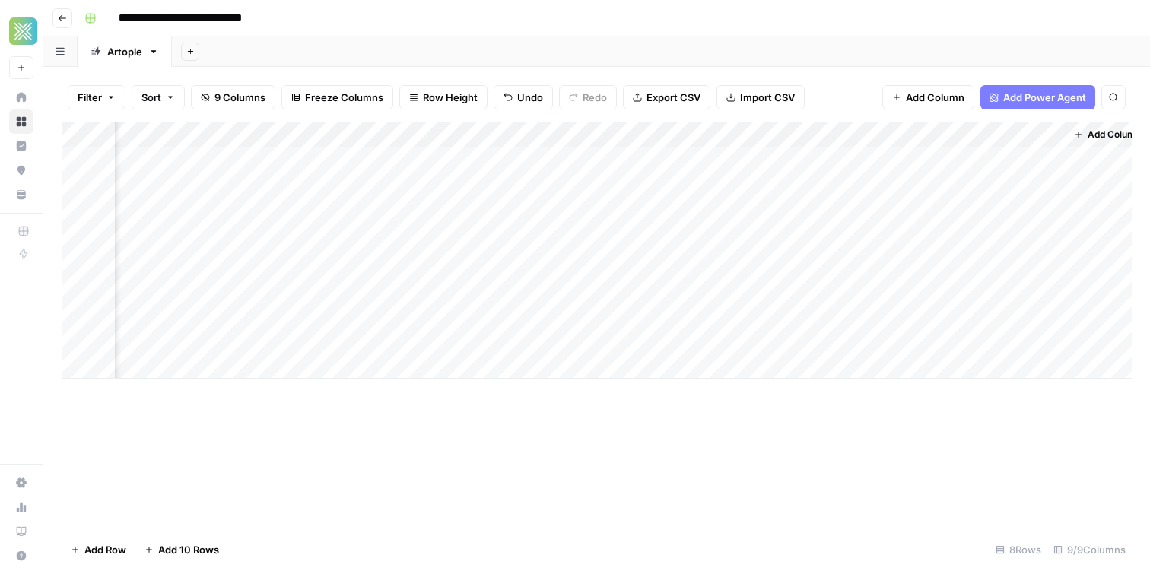
click at [907, 296] on div "Add Column" at bounding box center [597, 250] width 1070 height 257
click at [889, 309] on div "Add Column" at bounding box center [597, 250] width 1070 height 257
click at [974, 291] on div "Add Column" at bounding box center [597, 250] width 1070 height 257
click at [810, 329] on div "Add Column" at bounding box center [597, 250] width 1070 height 257
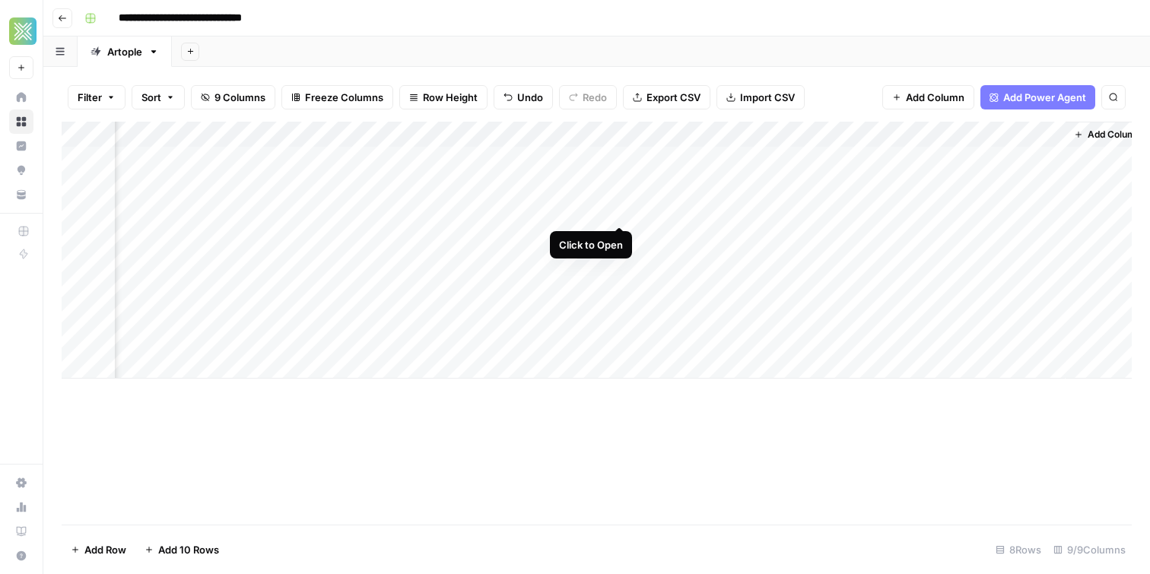
click at [623, 209] on div "Add Column" at bounding box center [597, 250] width 1070 height 257
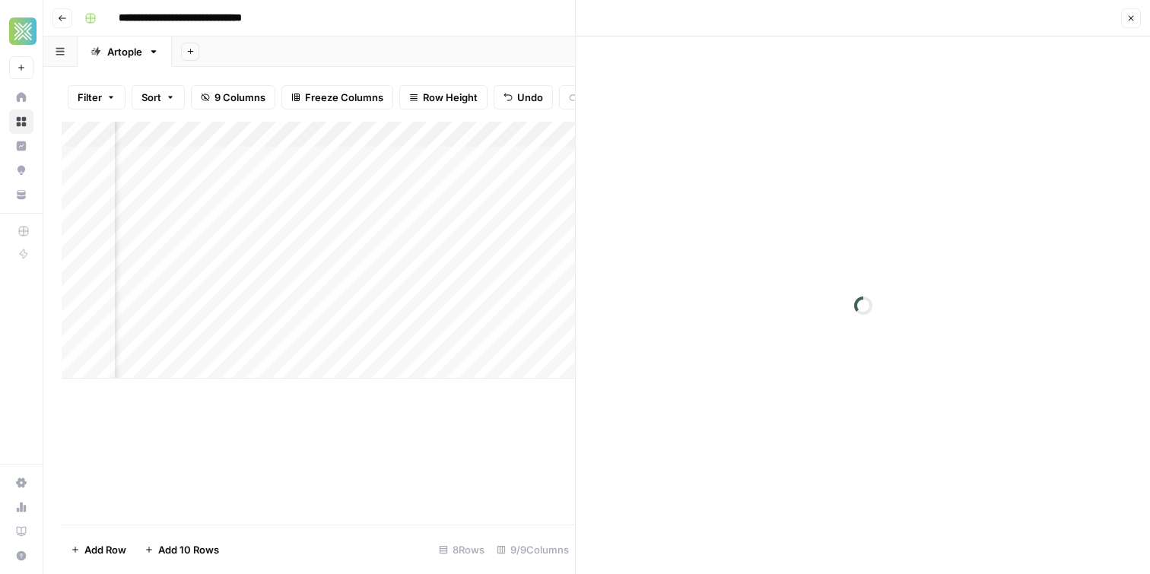
click at [1134, 14] on icon "button" at bounding box center [1130, 18] width 9 height 9
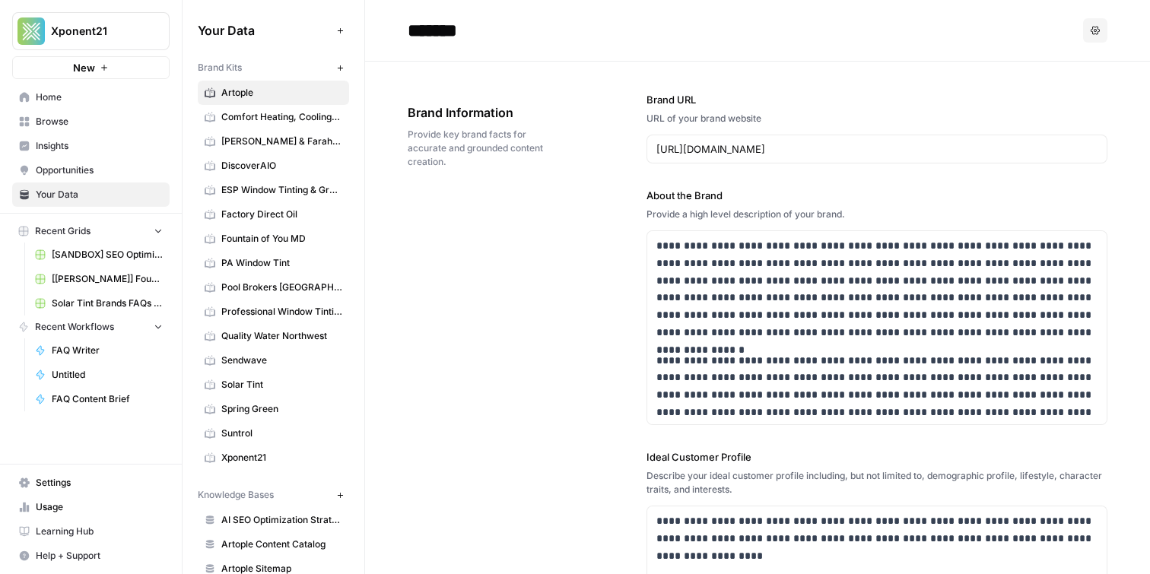
scroll to position [242, 0]
